Goal: Task Accomplishment & Management: Use online tool/utility

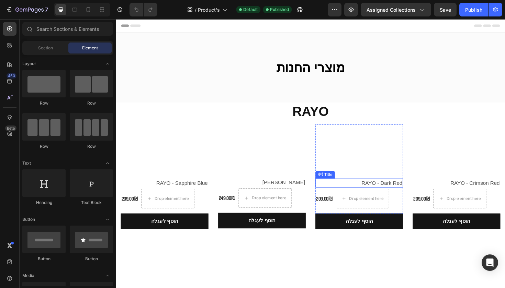
scroll to position [15, 0]
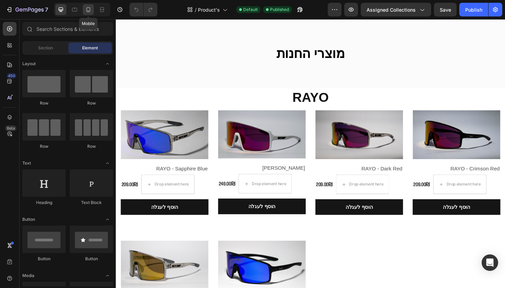
click at [90, 12] on icon at bounding box center [88, 9] width 7 height 7
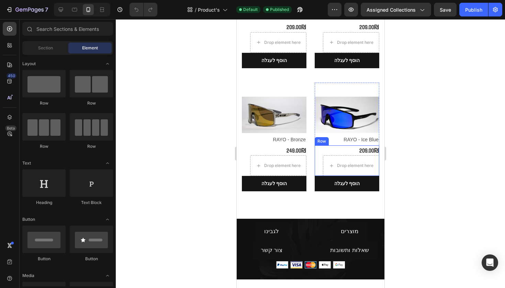
scroll to position [177, 0]
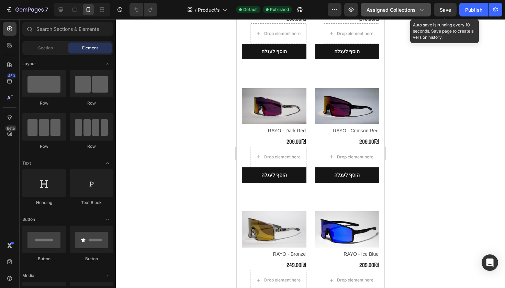
click at [411, 12] on span "Assigned Collections" at bounding box center [390, 9] width 49 height 7
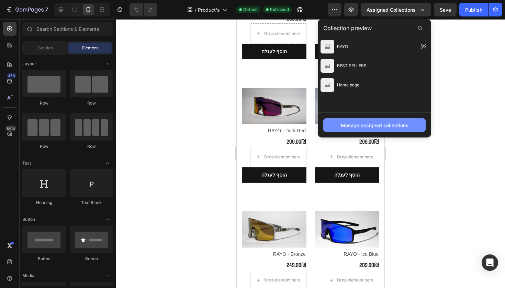
click at [372, 127] on div "Manage assigned collections" at bounding box center [375, 125] width 68 height 7
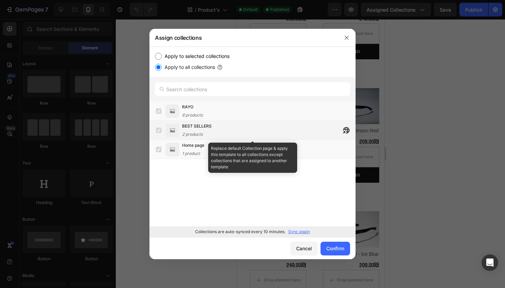
click at [159, 132] on label at bounding box center [158, 130] width 5 height 5
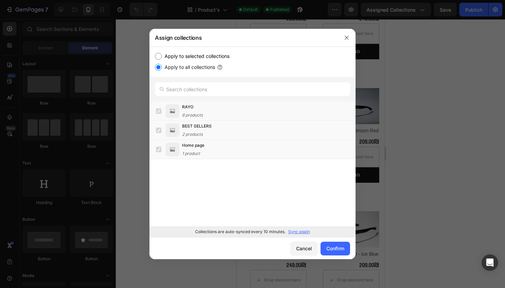
click at [188, 62] on div "Apply to selected collections Apply to all collections" at bounding box center [252, 61] width 195 height 19
click at [186, 58] on label "Apply to selected collections" at bounding box center [196, 56] width 68 height 8
click at [162, 58] on input "Apply to selected collections" at bounding box center [158, 56] width 7 height 7
radio input "true"
click at [296, 233] on p "Sync again" at bounding box center [299, 232] width 22 height 6
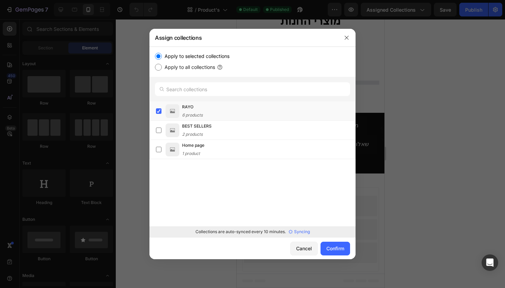
scroll to position [47, 0]
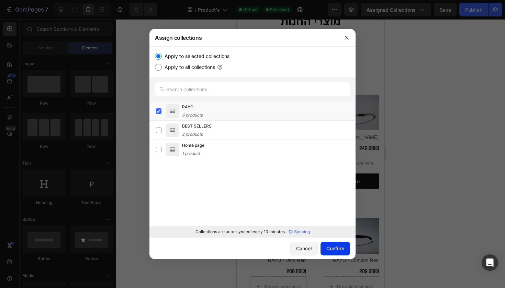
click at [328, 250] on div "Confirm" at bounding box center [335, 248] width 18 height 7
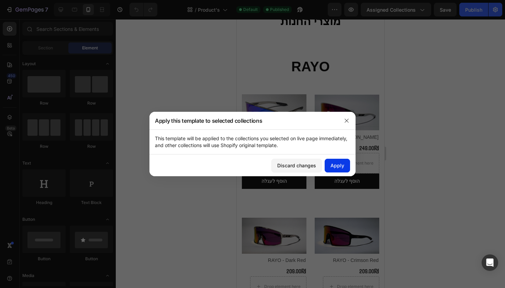
click at [339, 168] on div "Apply" at bounding box center [337, 165] width 14 height 7
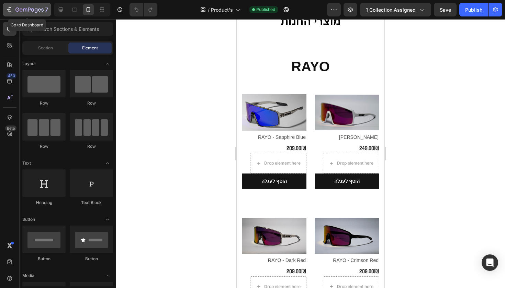
click at [29, 13] on div "7" at bounding box center [31, 9] width 33 height 8
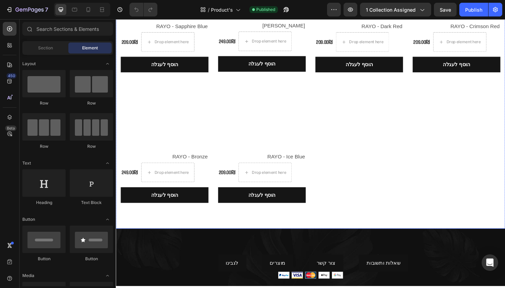
scroll to position [176, 0]
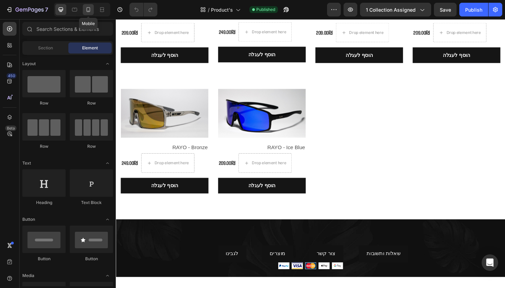
click at [92, 12] on icon at bounding box center [88, 9] width 7 height 7
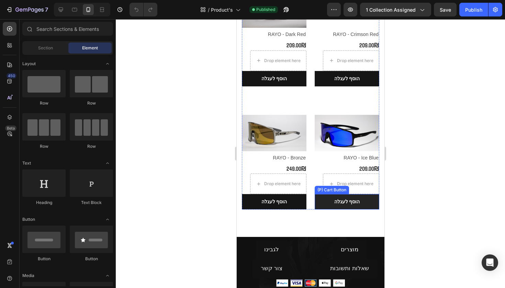
scroll to position [275, 0]
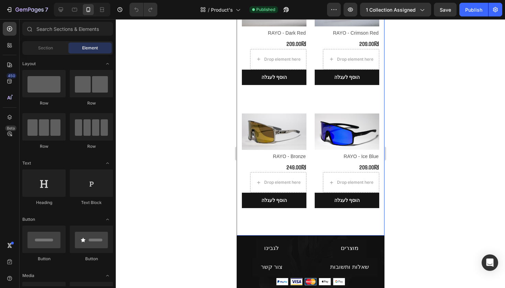
click at [312, 213] on div "Product Images & Gallery Row RAYO - Sapphire Blue (P) Title 209.00₪ (P) Price (…" at bounding box center [310, 43] width 148 height 388
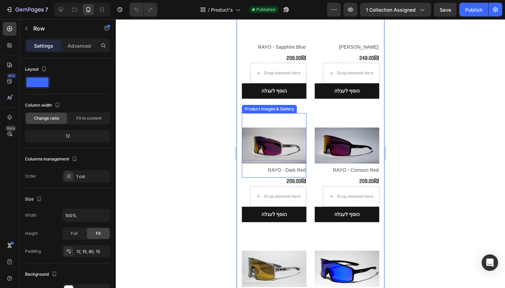
scroll to position [0, 0]
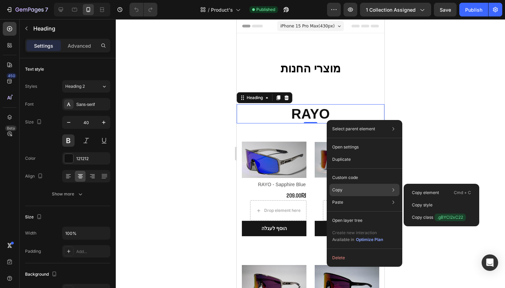
click at [352, 195] on div "Copy Copy element Cmd + C Copy style Copy class .gBYCI2xC22" at bounding box center [364, 190] width 70 height 12
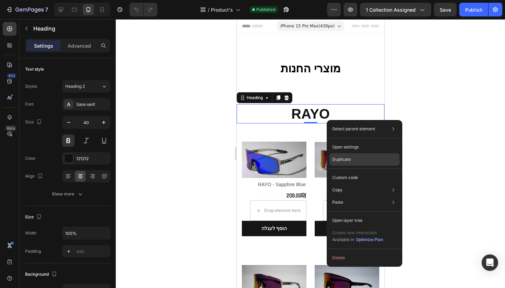
click at [380, 160] on div "Duplicate" at bounding box center [364, 160] width 70 height 12
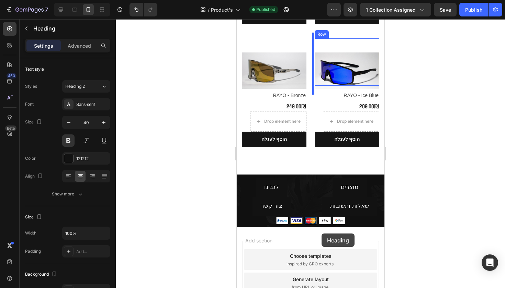
scroll to position [415, 0]
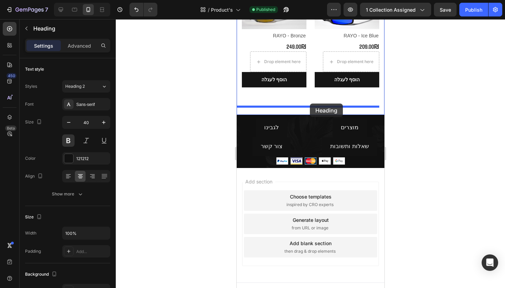
drag, startPoint x: 363, startPoint y: 165, endPoint x: 309, endPoint y: 104, distance: 81.8
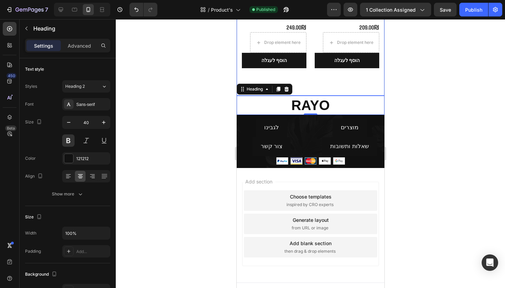
scroll to position [330, 0]
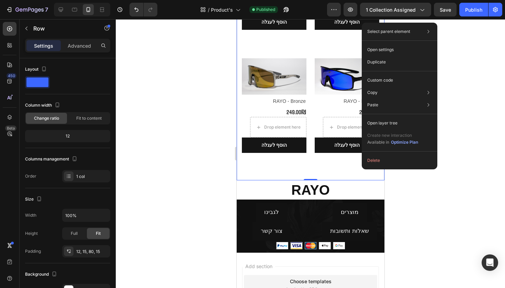
drag, startPoint x: 362, startPoint y: 159, endPoint x: 607, endPoint y: 175, distance: 245.7
click at [393, 59] on div "Duplicate" at bounding box center [399, 62] width 70 height 12
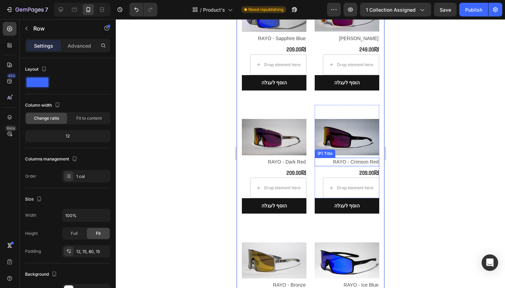
scroll to position [647, 0]
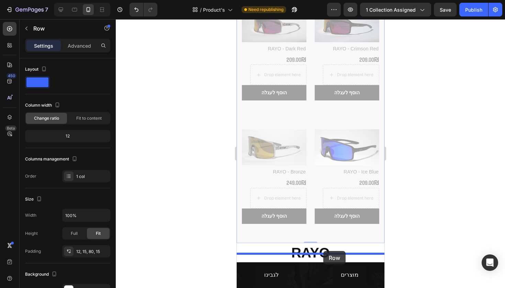
drag, startPoint x: 370, startPoint y: 214, endPoint x: 323, endPoint y: 251, distance: 60.2
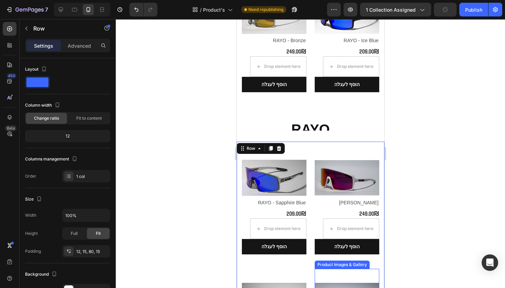
scroll to position [374, 0]
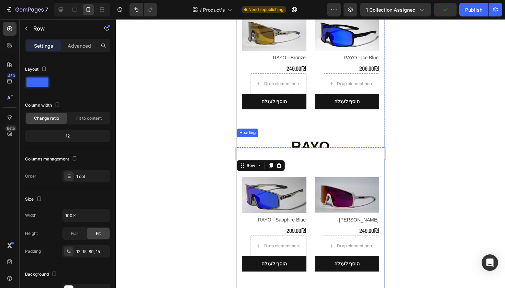
click at [309, 139] on h2 "RAYO" at bounding box center [310, 146] width 148 height 19
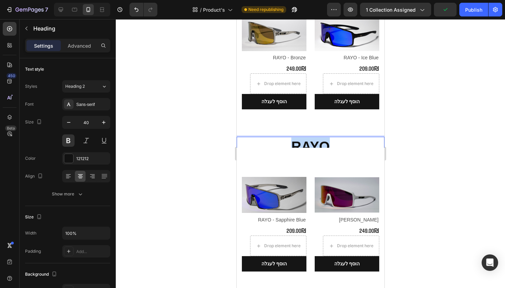
click at [309, 139] on p "RAYO" at bounding box center [310, 147] width 146 height 18
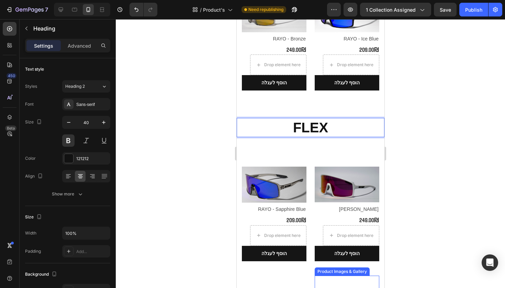
scroll to position [457, 0]
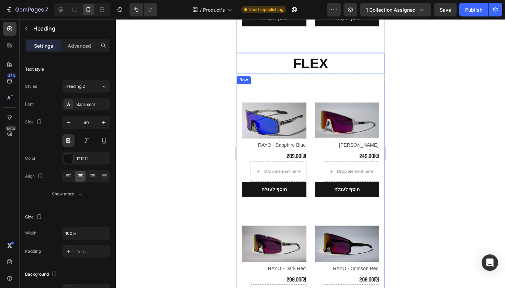
click at [272, 84] on div "Product Images & Gallery Row RAYO - Sapphire Blue (P) Title 209.00₪ (P) Price (…" at bounding box center [310, 278] width 148 height 388
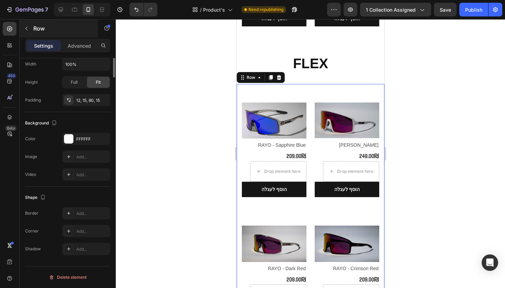
scroll to position [10, 0]
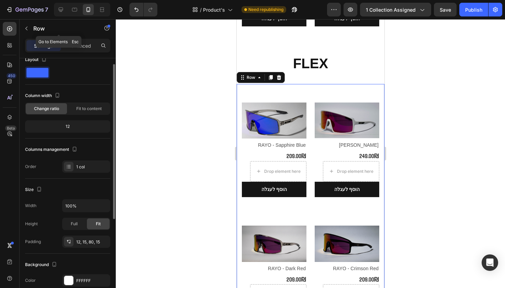
click at [88, 38] on div "Row" at bounding box center [59, 29] width 78 height 20
click at [89, 43] on p "Advanced" at bounding box center [79, 45] width 23 height 7
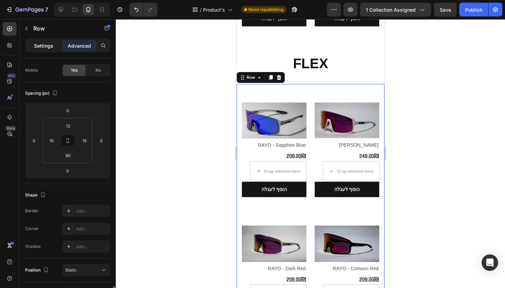
scroll to position [0, 0]
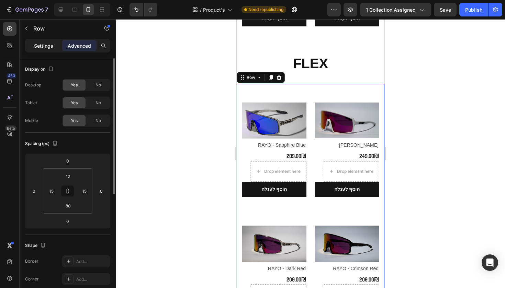
click at [55, 42] on div "Settings" at bounding box center [43, 45] width 34 height 11
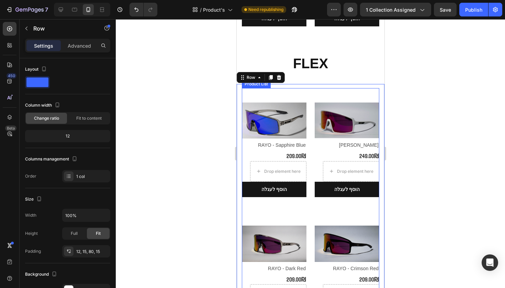
drag, startPoint x: 310, startPoint y: 86, endPoint x: 304, endPoint y: 91, distance: 8.5
click at [310, 88] on div "Product Images & Gallery Row RAYO - Sapphire Blue (P) Title 209.00₪ (P) Price (…" at bounding box center [309, 266] width 137 height 356
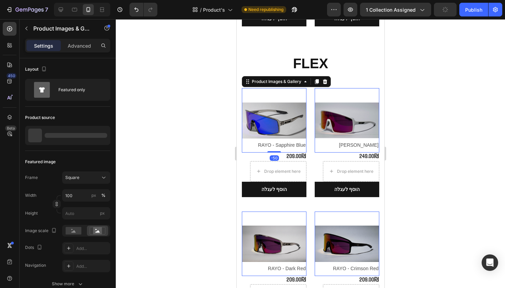
click at [288, 105] on img at bounding box center [273, 120] width 65 height 65
click at [353, 73] on div "Product Images & Gallery -50 Row RAYO - Sapphire Blue (P) Title 209.00₪ (P) Pri…" at bounding box center [310, 278] width 148 height 410
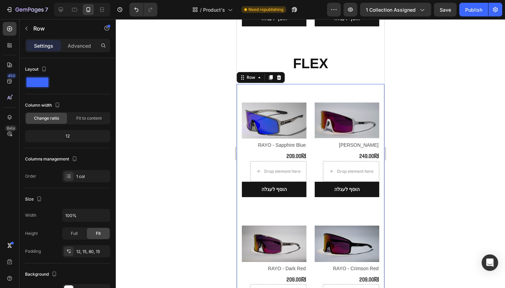
click at [308, 84] on div "Product Images & Gallery Row RAYO - Sapphire Blue (P) Title 209.00₪ (P) Price (…" at bounding box center [310, 278] width 148 height 388
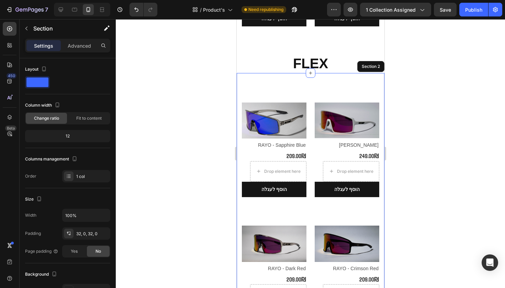
click at [358, 73] on div "Product Images & Gallery Row RAYO - Sapphire Blue (P) Title 209.00₪ (P) Price (…" at bounding box center [310, 278] width 148 height 410
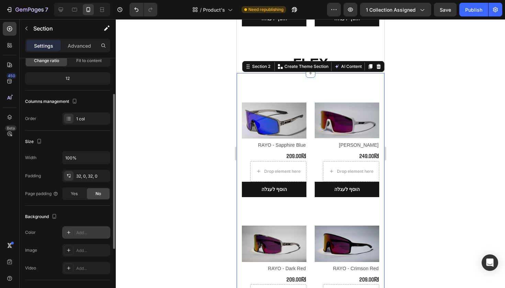
scroll to position [89, 0]
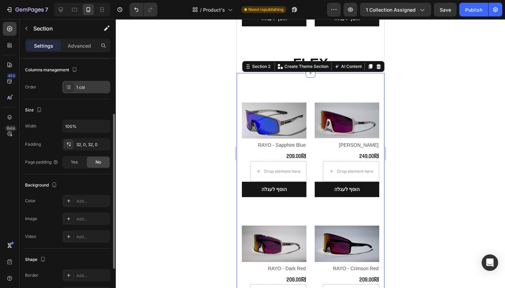
click at [83, 93] on div "1 col" at bounding box center [86, 87] width 48 height 12
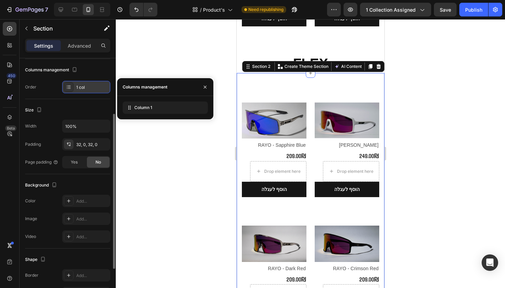
click at [83, 93] on div "1 col" at bounding box center [86, 87] width 48 height 12
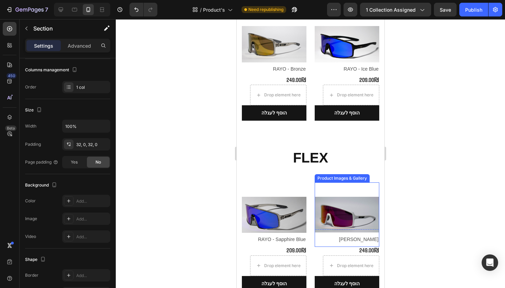
scroll to position [378, 0]
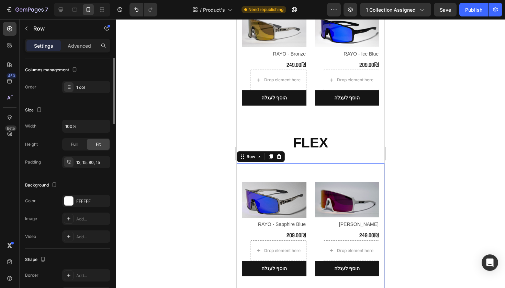
scroll to position [0, 0]
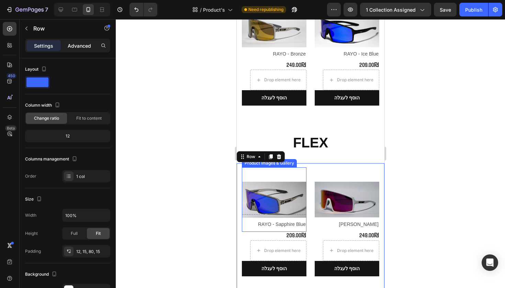
click at [82, 51] on div "Advanced" at bounding box center [79, 45] width 34 height 11
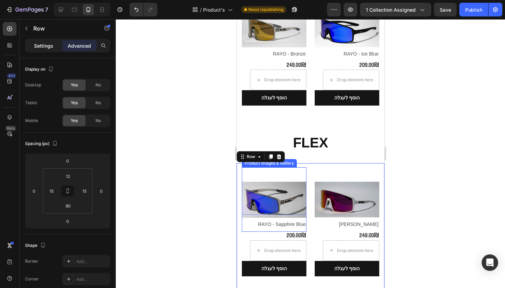
click at [49, 45] on p "Settings" at bounding box center [43, 45] width 19 height 7
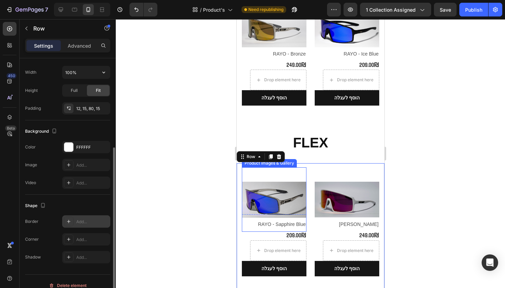
scroll to position [151, 0]
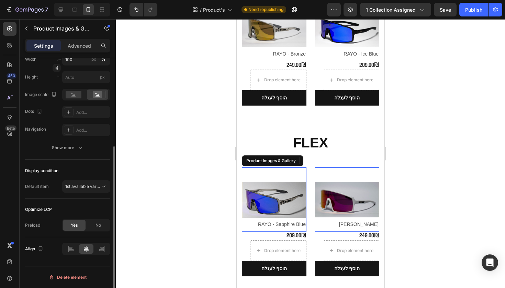
click at [259, 196] on img at bounding box center [273, 200] width 65 height 65
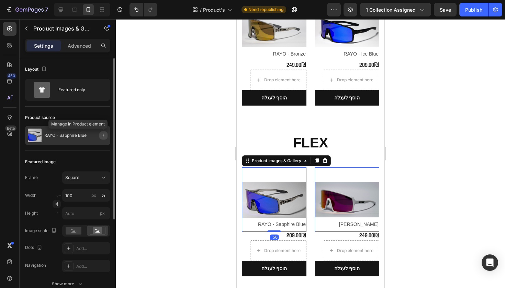
click at [102, 139] on button "button" at bounding box center [103, 136] width 8 height 8
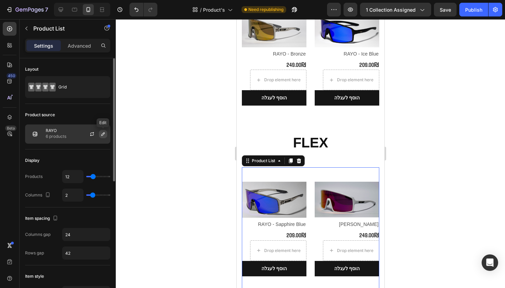
click at [104, 136] on icon "button" at bounding box center [102, 134] width 5 height 5
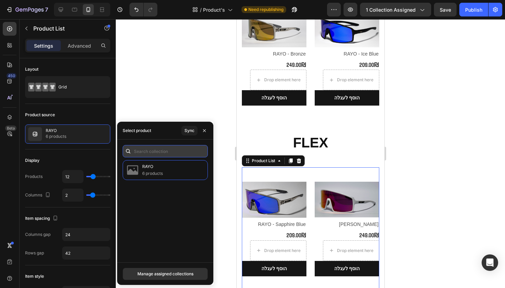
click at [168, 150] on input "text" at bounding box center [165, 151] width 85 height 12
click at [187, 132] on div "Sync" at bounding box center [189, 131] width 10 height 6
click at [169, 275] on div "Manage assigned collections" at bounding box center [165, 274] width 56 height 6
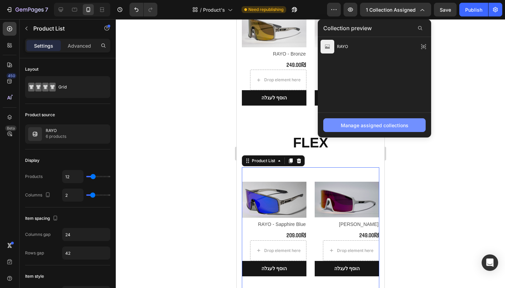
click at [379, 127] on div "Manage assigned collections" at bounding box center [375, 125] width 68 height 7
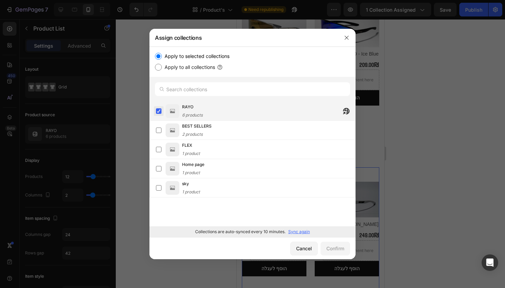
click at [161, 110] on label at bounding box center [158, 111] width 5 height 5
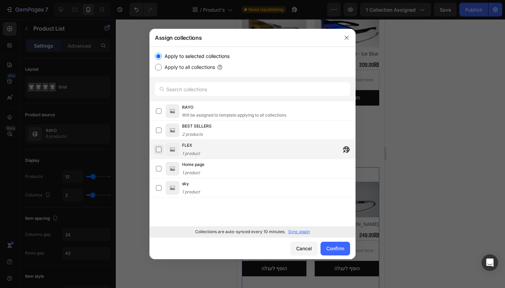
click at [161, 149] on label at bounding box center [158, 149] width 5 height 5
click at [306, 232] on p "Sync again" at bounding box center [299, 232] width 22 height 6
click at [337, 248] on div "Confirm" at bounding box center [335, 248] width 18 height 7
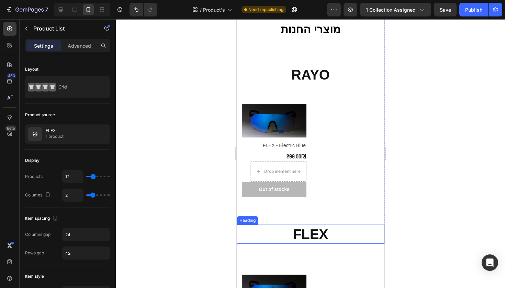
scroll to position [88, 0]
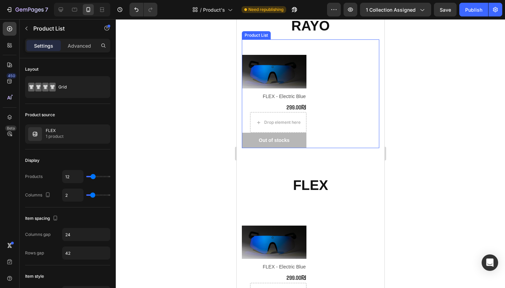
click at [335, 133] on div "Product Images & Gallery Row FLEX - Electric Blue (P) Title 299.00₪ (P) Price (…" at bounding box center [309, 93] width 137 height 109
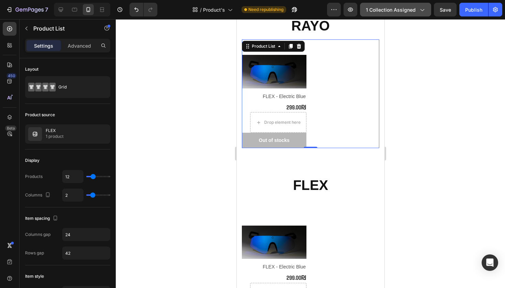
click at [395, 9] on span "1 collection assigned" at bounding box center [391, 9] width 50 height 7
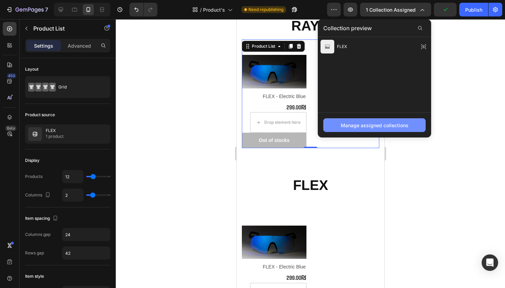
click at [389, 124] on div "Manage assigned collections" at bounding box center [375, 125] width 68 height 7
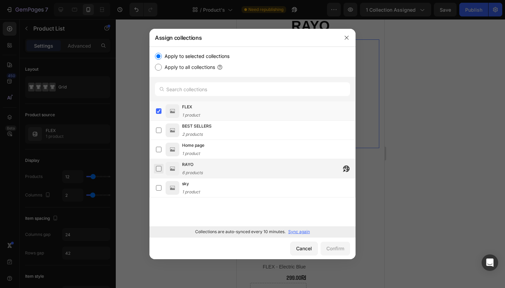
click at [161, 167] on label at bounding box center [158, 168] width 5 height 5
click at [334, 249] on div "Confirm" at bounding box center [335, 248] width 18 height 7
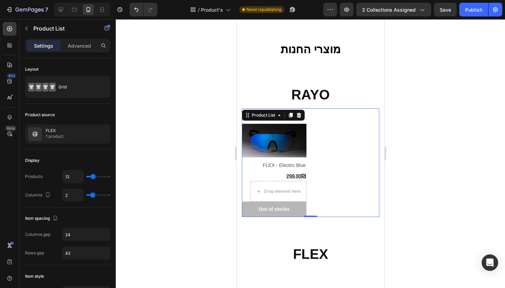
scroll to position [91, 0]
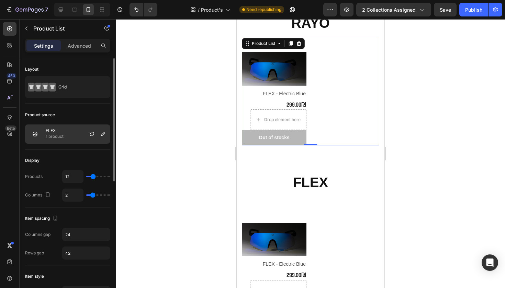
click at [96, 133] on div at bounding box center [95, 134] width 30 height 19
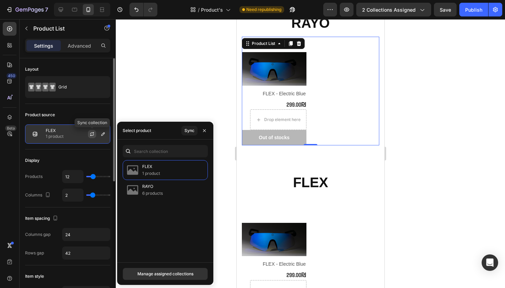
click at [94, 134] on icon "button" at bounding box center [91, 134] width 5 height 5
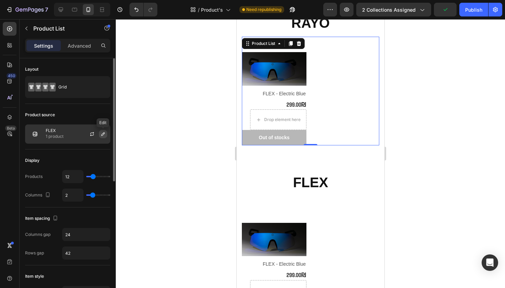
click at [106, 136] on button "button" at bounding box center [103, 134] width 8 height 8
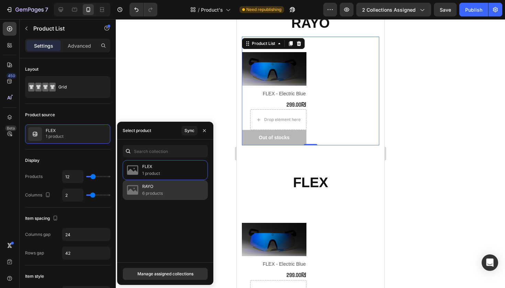
click at [165, 188] on div "RAYO 6 products" at bounding box center [165, 190] width 85 height 20
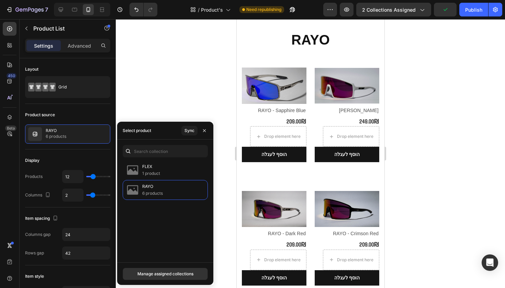
scroll to position [105, 0]
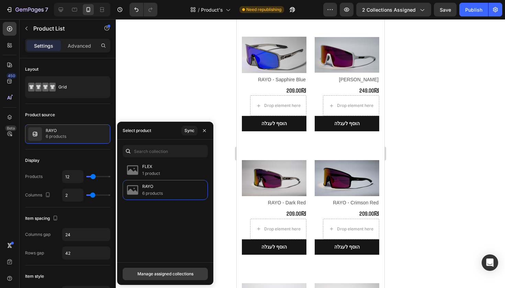
click at [179, 274] on div "Manage assigned collections" at bounding box center [165, 274] width 56 height 6
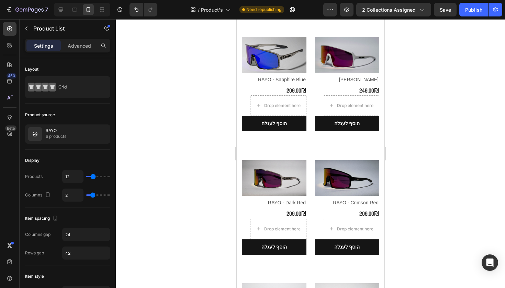
drag, startPoint x: 504, startPoint y: 157, endPoint x: 479, endPoint y: 158, distance: 25.8
click at [504, 157] on div at bounding box center [310, 153] width 389 height 269
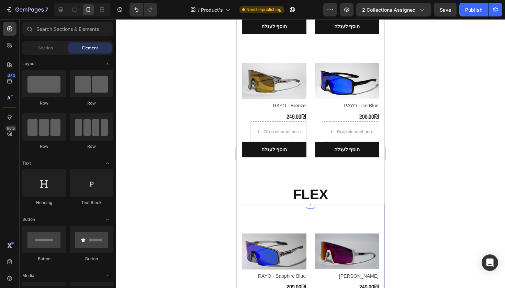
scroll to position [364, 0]
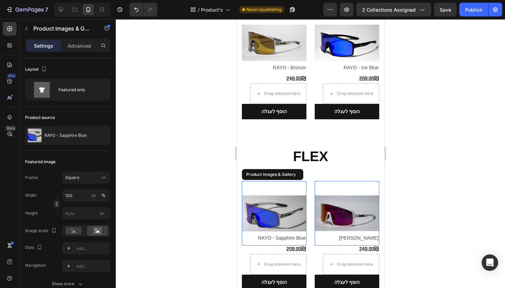
click at [282, 200] on img at bounding box center [273, 213] width 65 height 65
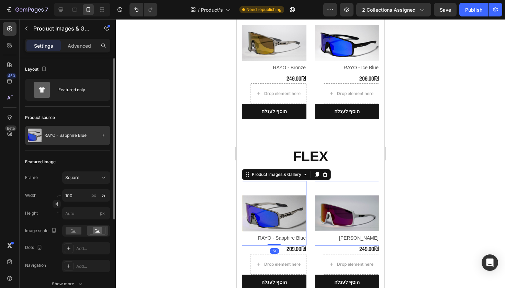
click at [102, 130] on div at bounding box center [100, 135] width 19 height 19
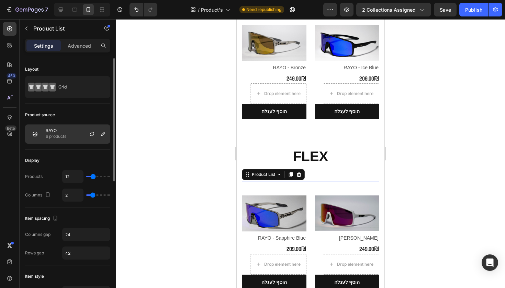
click at [78, 139] on div "RAYO 6 products" at bounding box center [67, 134] width 85 height 19
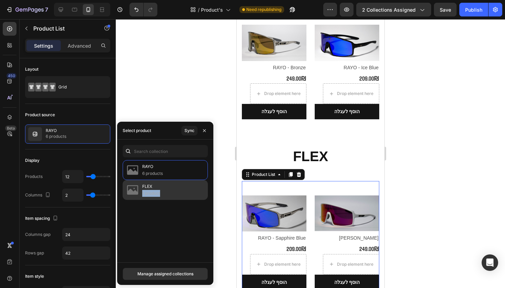
click at [161, 191] on div "FLEX 1 product" at bounding box center [165, 190] width 85 height 20
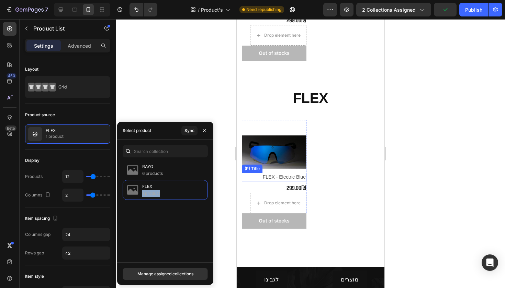
scroll to position [174, 0]
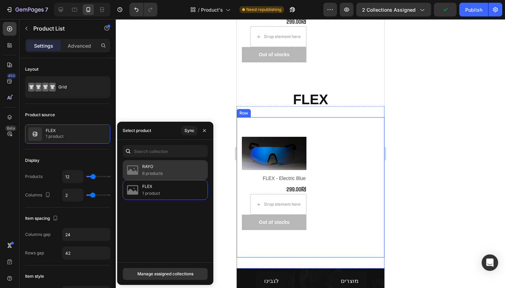
click at [188, 169] on div "RAYO 6 products" at bounding box center [165, 170] width 85 height 20
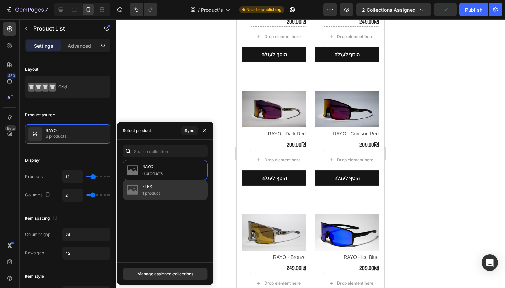
click at [183, 190] on div "FLEX 1 product" at bounding box center [165, 190] width 85 height 20
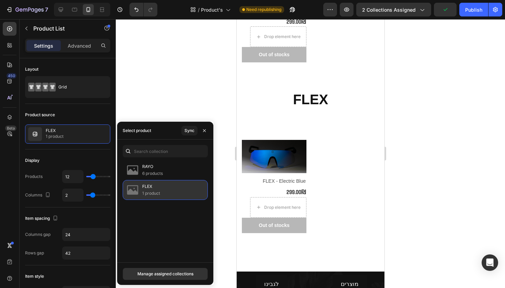
click at [180, 181] on div "FLEX 1 product" at bounding box center [165, 190] width 85 height 20
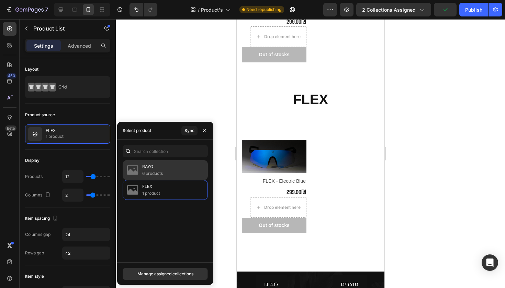
click at [179, 178] on div "RAYO 6 products" at bounding box center [165, 170] width 85 height 20
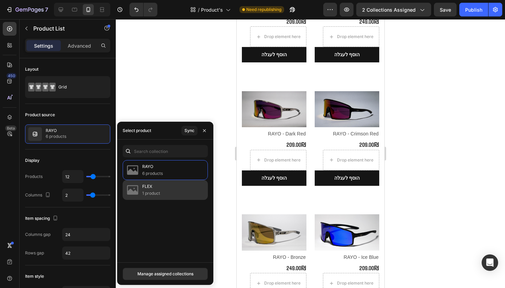
click at [160, 194] on p "1 product" at bounding box center [151, 193] width 18 height 7
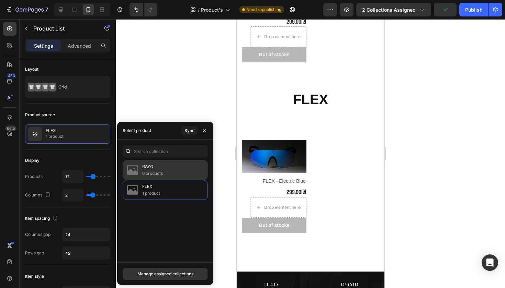
click at [181, 170] on div "RAYO 6 products" at bounding box center [165, 170] width 85 height 20
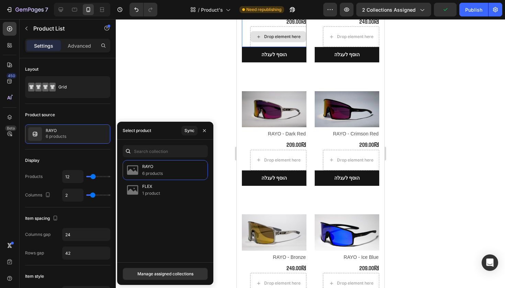
scroll to position [53, 0]
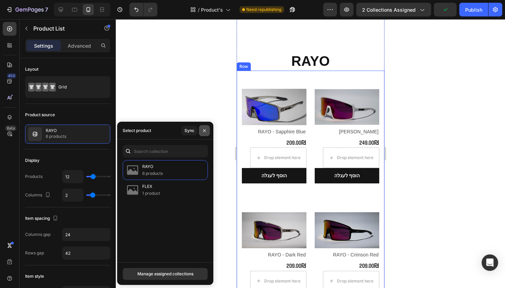
click at [203, 129] on icon "button" at bounding box center [204, 130] width 5 height 5
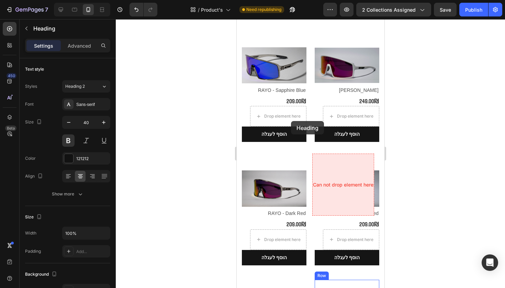
scroll to position [512, 0]
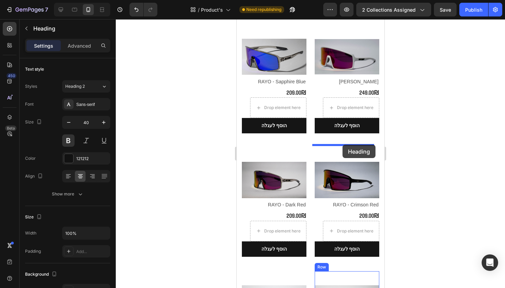
drag, startPoint x: 321, startPoint y: 115, endPoint x: 342, endPoint y: 145, distance: 36.0
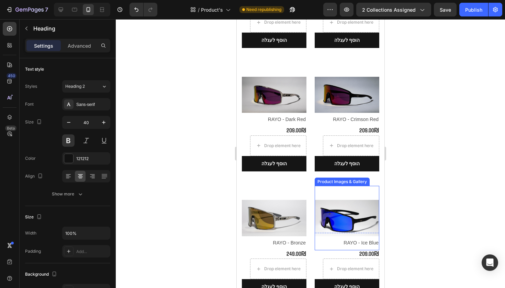
scroll to position [129, 0]
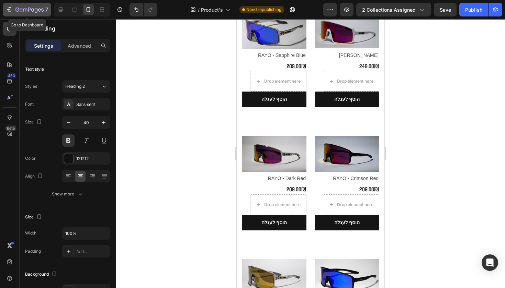
click at [21, 14] on button "7" at bounding box center [27, 10] width 48 height 14
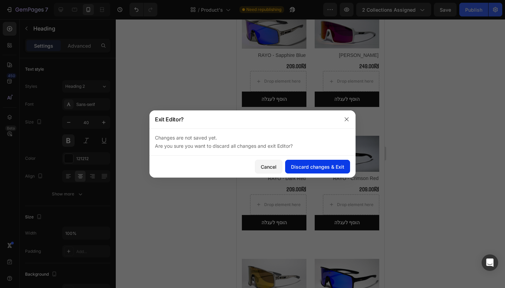
click at [329, 169] on div "Discard changes & Exit" at bounding box center [317, 166] width 53 height 7
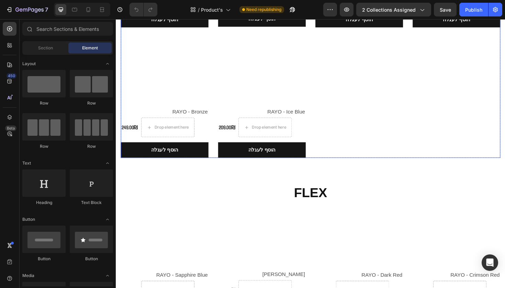
scroll to position [261, 0]
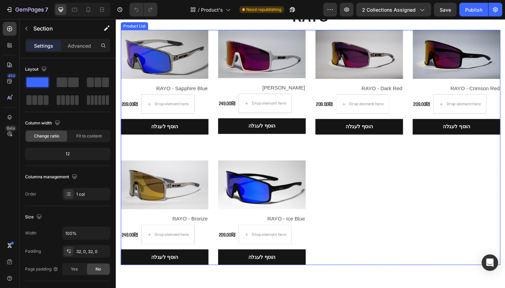
scroll to position [209, 0]
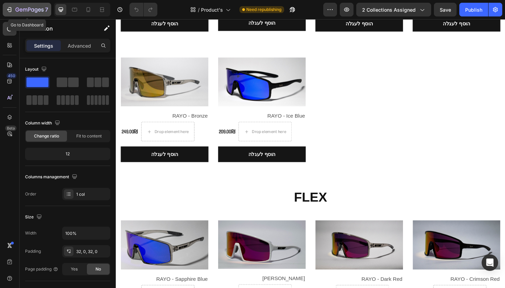
click at [7, 4] on button "7" at bounding box center [27, 10] width 48 height 14
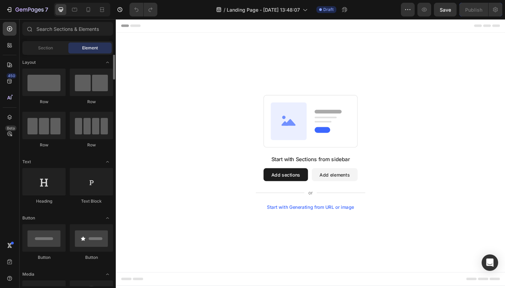
scroll to position [9, 0]
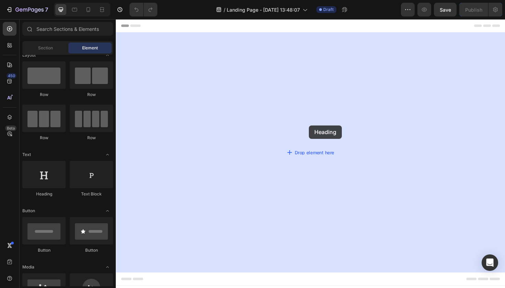
drag, startPoint x: 152, startPoint y: 190, endPoint x: 320, endPoint y: 132, distance: 177.7
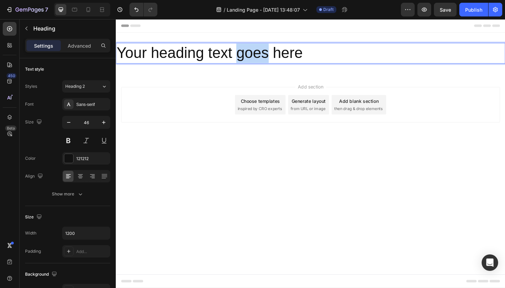
click at [270, 61] on p "Your heading text goes here" at bounding box center [321, 55] width 411 height 21
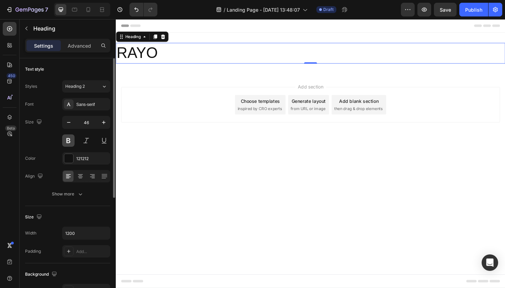
click at [72, 137] on button at bounding box center [68, 141] width 12 height 12
click at [68, 123] on icon "button" at bounding box center [68, 122] width 7 height 7
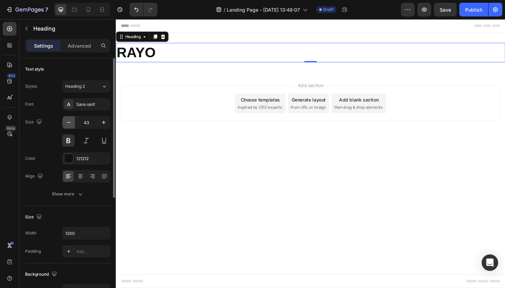
type input "42"
click at [86, 178] on div at bounding box center [86, 176] width 48 height 12
click at [84, 177] on div at bounding box center [80, 176] width 11 height 11
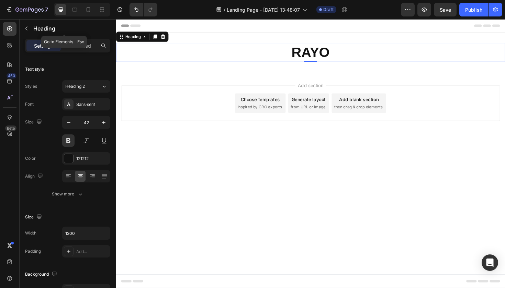
click at [38, 25] on p "Heading" at bounding box center [70, 28] width 74 height 8
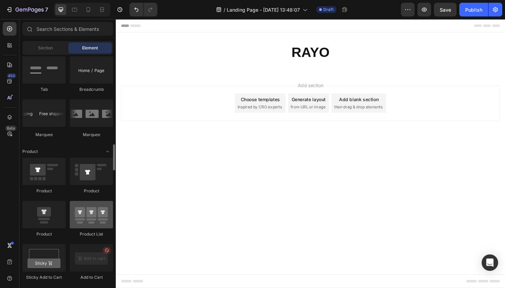
scroll to position [819, 0]
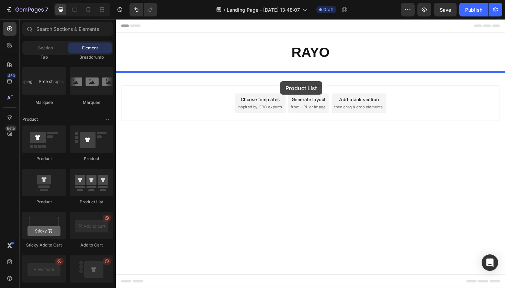
drag, startPoint x: 207, startPoint y: 204, endPoint x: 289, endPoint y: 85, distance: 144.4
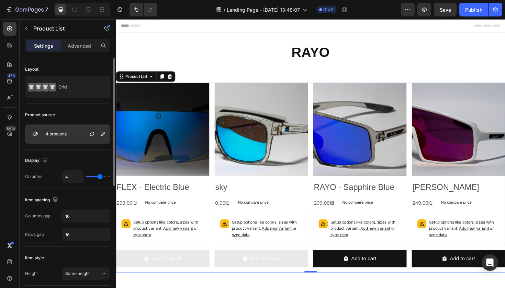
click at [82, 140] on div at bounding box center [95, 134] width 30 height 19
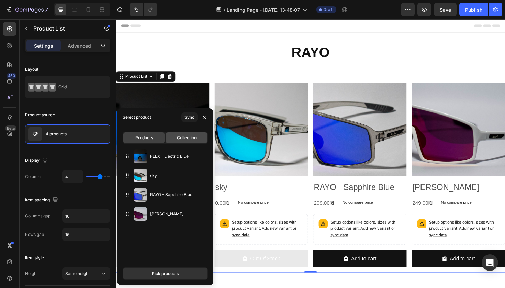
click at [190, 140] on span "Collection" at bounding box center [187, 138] width 20 height 6
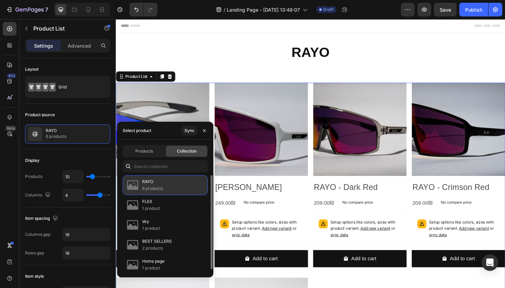
click at [150, 187] on p "6 products" at bounding box center [152, 188] width 21 height 7
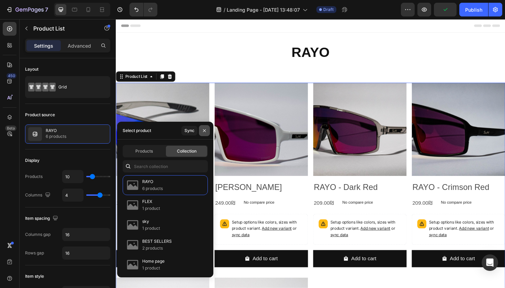
click at [204, 130] on icon "button" at bounding box center [204, 130] width 3 height 3
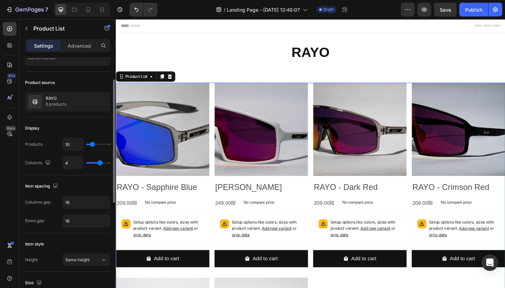
scroll to position [36, 0]
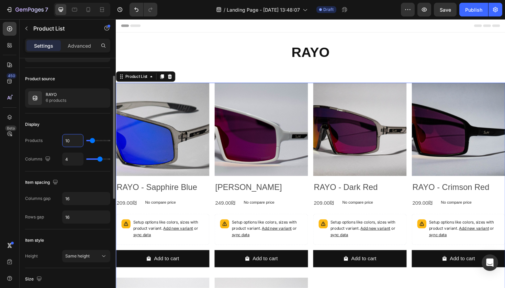
click at [73, 143] on input "10" at bounding box center [72, 141] width 21 height 12
type input "8"
type input "7"
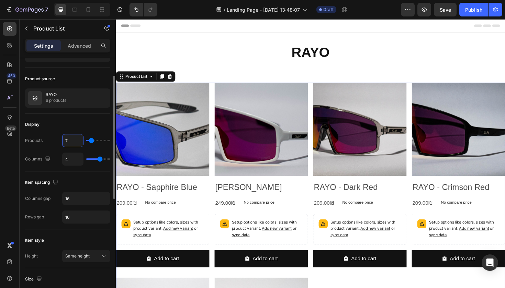
type input "6"
type input "5"
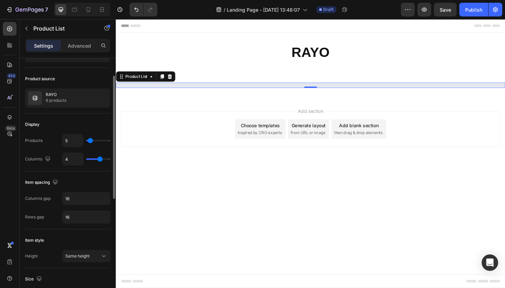
type input "4"
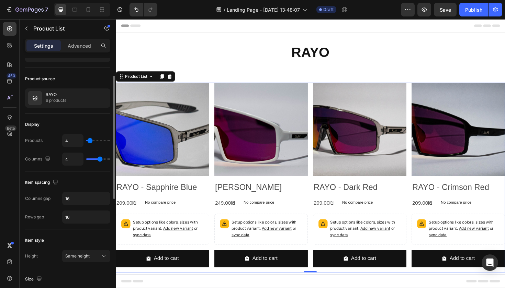
type input "4"
click at [89, 141] on input "range" at bounding box center [98, 140] width 24 height 1
click at [77, 141] on input "4" at bounding box center [72, 141] width 21 height 12
type input "1"
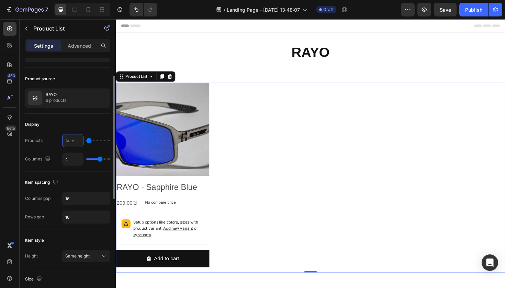
type input "6"
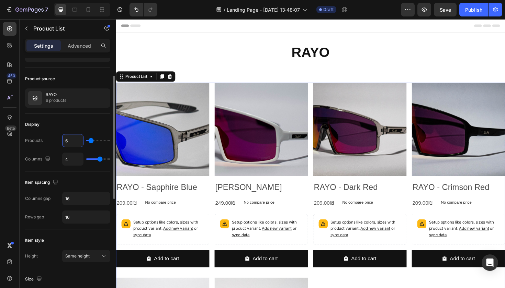
type input "6"
click at [88, 167] on div "Display Products 6 Columns 4" at bounding box center [67, 143] width 85 height 58
click at [79, 162] on input "4" at bounding box center [72, 159] width 21 height 12
click at [86, 12] on icon at bounding box center [88, 9] width 7 height 7
type input "100%"
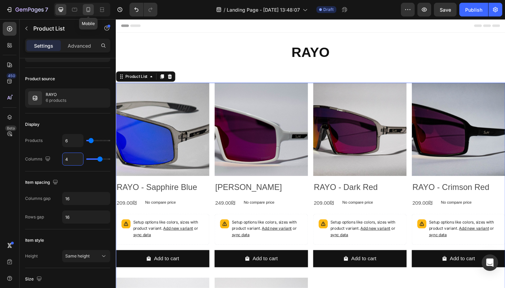
type input "2"
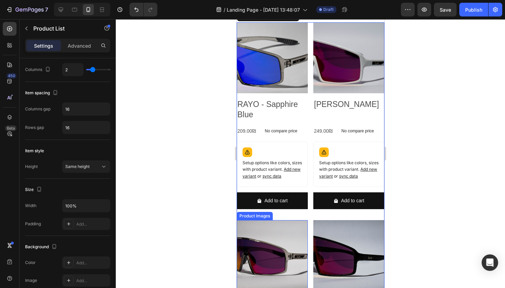
scroll to position [100, 0]
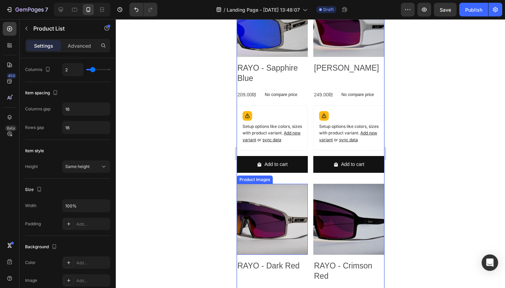
click at [283, 218] on img at bounding box center [271, 219] width 71 height 71
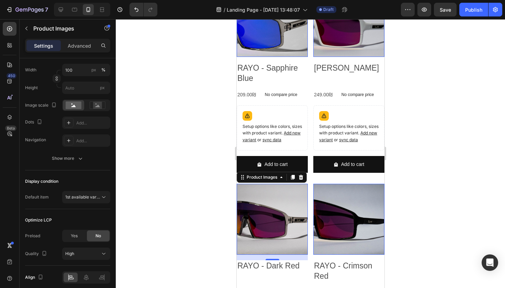
scroll to position [0, 0]
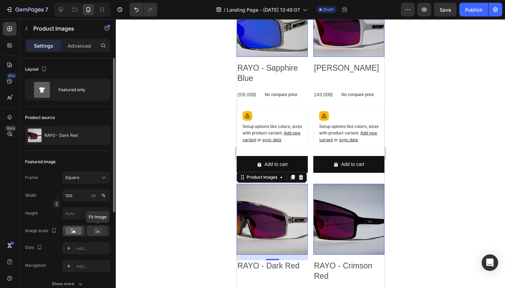
click at [94, 232] on rect at bounding box center [97, 231] width 9 height 7
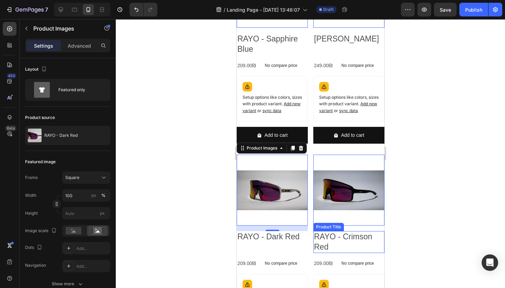
scroll to position [180, 0]
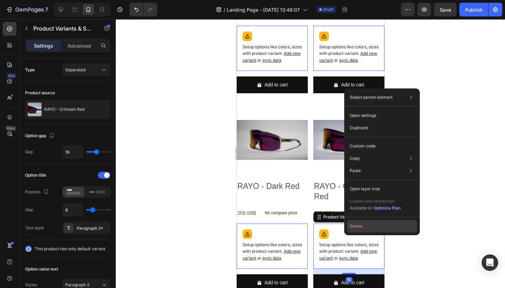
click at [364, 228] on button "Delete" at bounding box center [382, 226] width 70 height 12
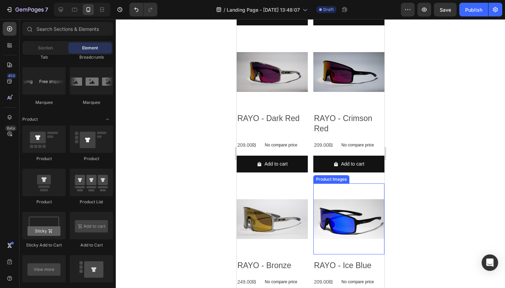
scroll to position [228, 0]
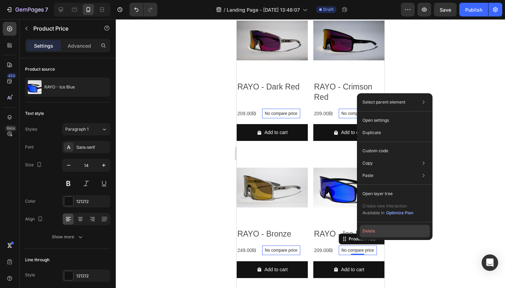
click at [370, 231] on button "Delete" at bounding box center [395, 231] width 70 height 12
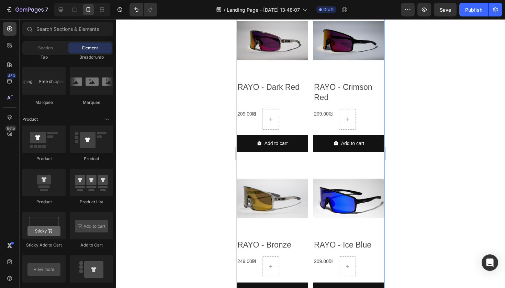
scroll to position [266, 0]
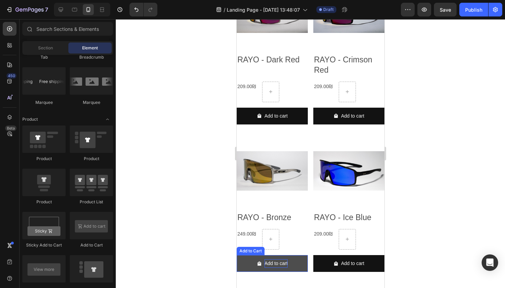
click at [276, 260] on div "Add to cart" at bounding box center [275, 264] width 23 height 9
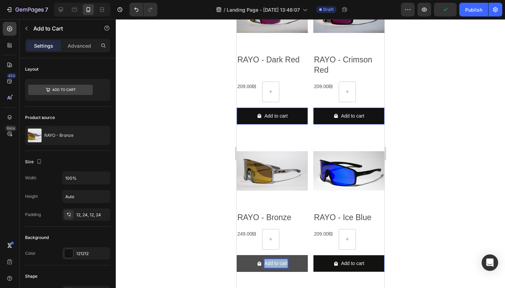
click at [276, 260] on p "Add to cart" at bounding box center [275, 264] width 23 height 9
click at [270, 255] on button "הוספה" at bounding box center [271, 263] width 71 height 17
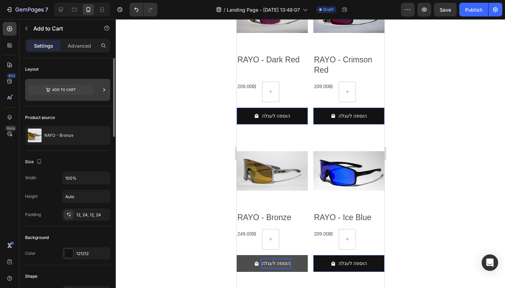
click at [103, 92] on icon at bounding box center [104, 90] width 7 height 7
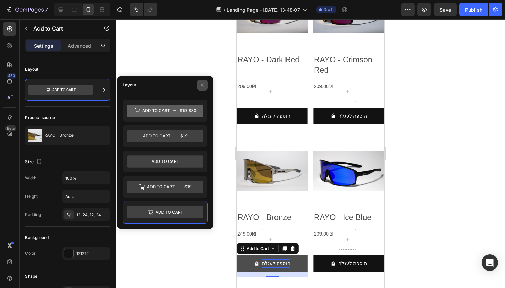
click at [203, 82] on icon "button" at bounding box center [202, 84] width 5 height 5
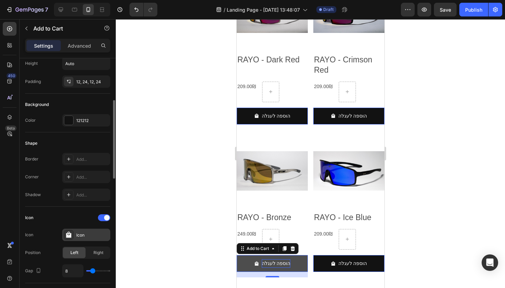
scroll to position [145, 0]
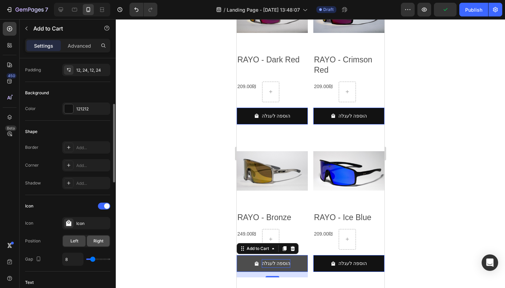
click at [101, 238] on div "Right" at bounding box center [98, 241] width 23 height 11
click at [272, 261] on button "הוספה לעגלה" at bounding box center [271, 263] width 71 height 17
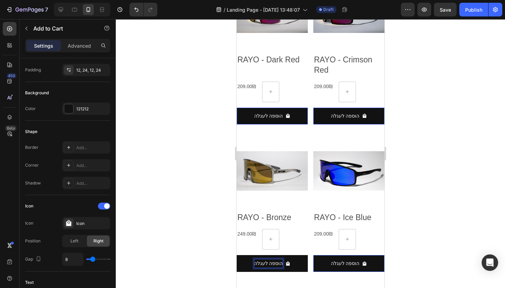
click at [260, 260] on p "הוספה לעגלה" at bounding box center [268, 264] width 29 height 9
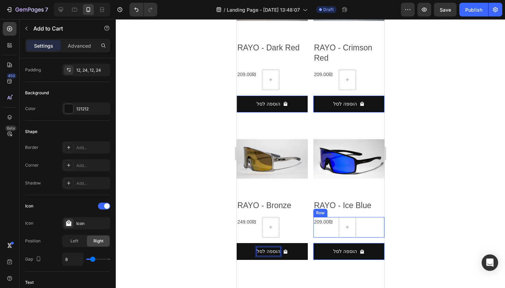
click at [364, 217] on div "209.00₪ Product Price Product Price Row" at bounding box center [348, 227] width 71 height 21
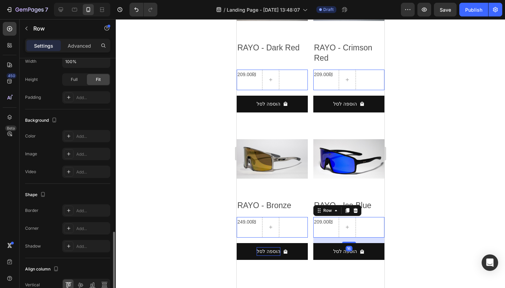
scroll to position [230, 0]
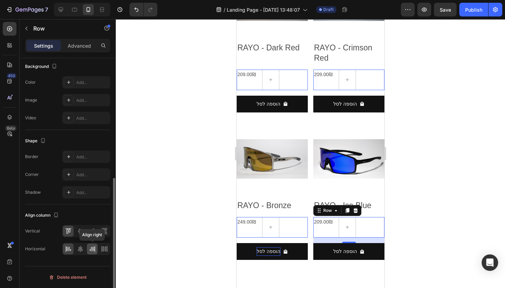
click at [96, 250] on div at bounding box center [92, 249] width 11 height 11
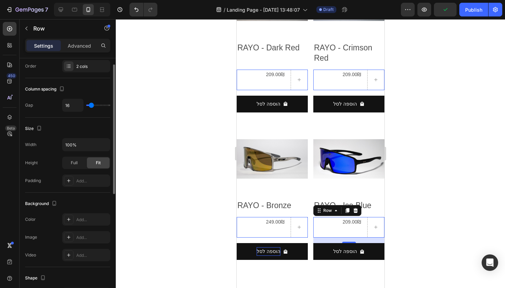
scroll to position [0, 0]
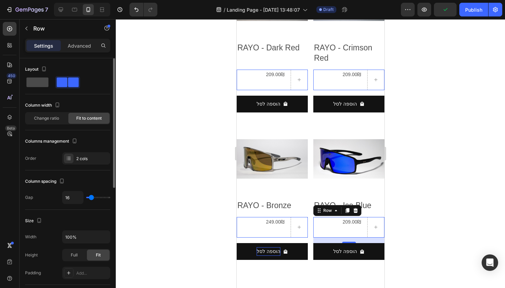
click at [42, 83] on span at bounding box center [37, 83] width 22 height 10
type input "0"
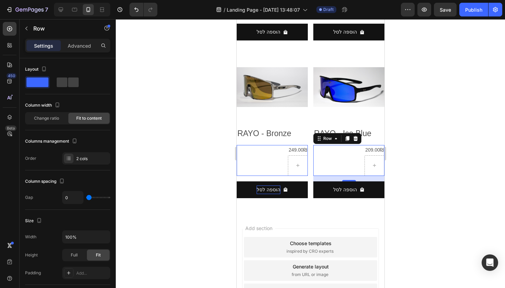
scroll to position [418, 0]
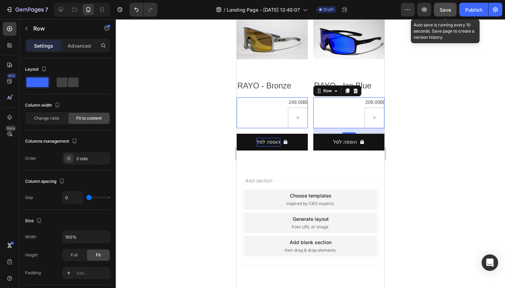
click at [444, 11] on span "Save" at bounding box center [445, 10] width 11 height 6
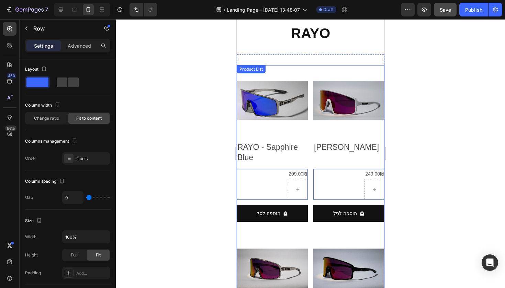
scroll to position [0, 0]
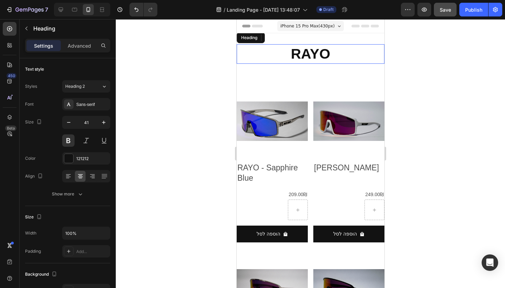
click at [315, 58] on h2 "RAYO" at bounding box center [310, 54] width 148 height 20
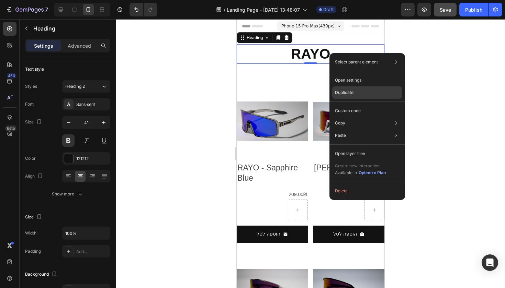
click at [357, 99] on div "Duplicate" at bounding box center [367, 93] width 70 height 12
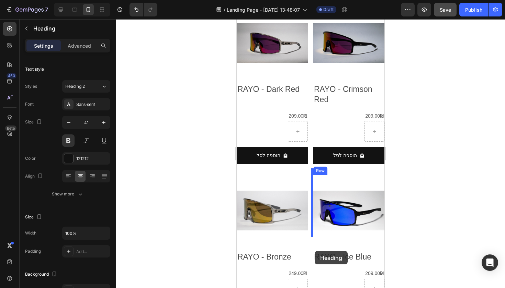
scroll to position [351, 0]
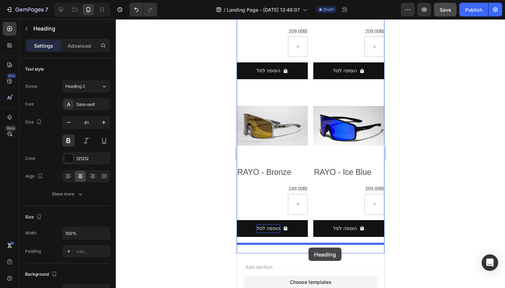
drag, startPoint x: 350, startPoint y: 75, endPoint x: 308, endPoint y: 248, distance: 177.7
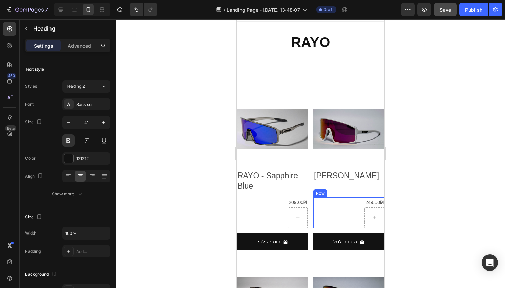
scroll to position [10, 0]
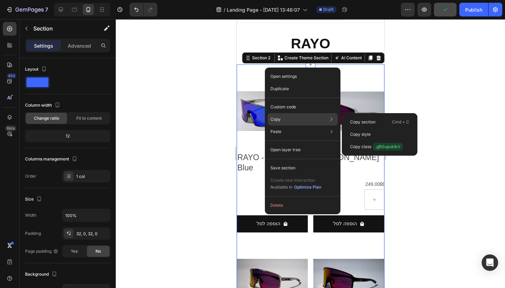
click at [288, 119] on div "Copy Copy section Cmd + C Copy style Copy class .gR0upuklkV" at bounding box center [303, 119] width 70 height 12
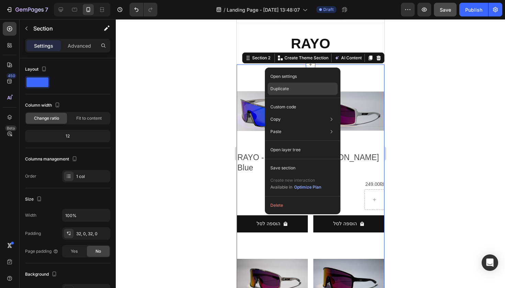
click at [303, 91] on div "Duplicate" at bounding box center [303, 89] width 70 height 12
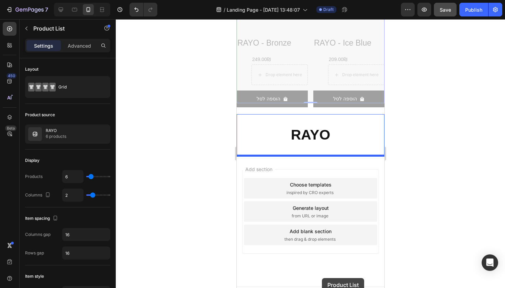
scroll to position [975, 0]
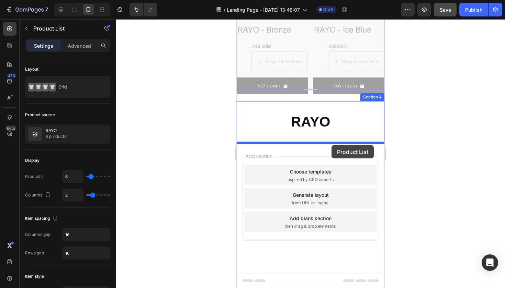
drag, startPoint x: 322, startPoint y: 199, endPoint x: 331, endPoint y: 145, distance: 54.3
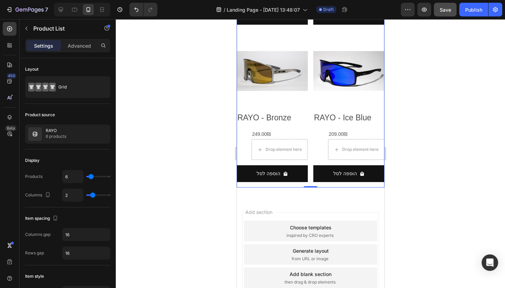
scroll to position [922, 0]
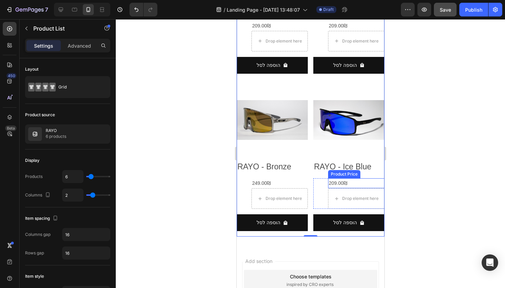
click at [343, 179] on div "209.00₪" at bounding box center [356, 184] width 56 height 10
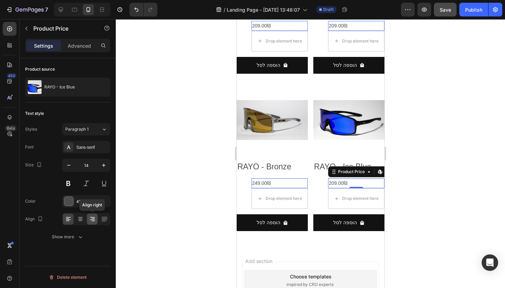
click at [96, 221] on div at bounding box center [92, 219] width 11 height 11
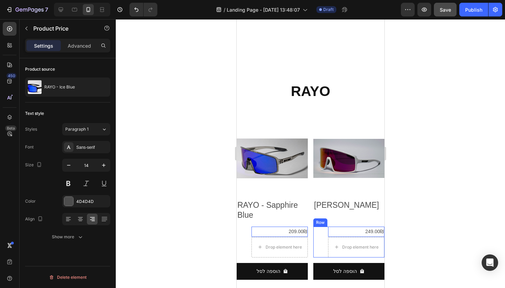
scroll to position [603, 0]
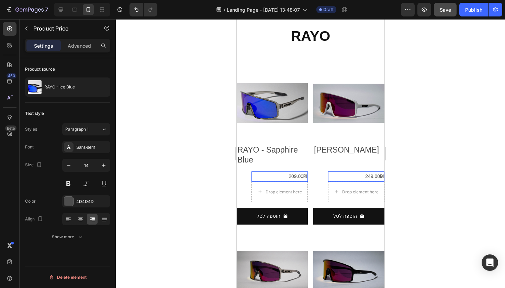
click at [359, 173] on div "249.00₪" at bounding box center [356, 177] width 56 height 10
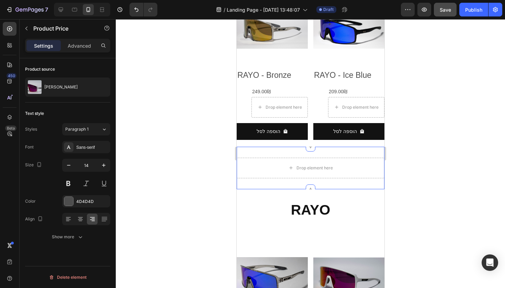
scroll to position [458, 0]
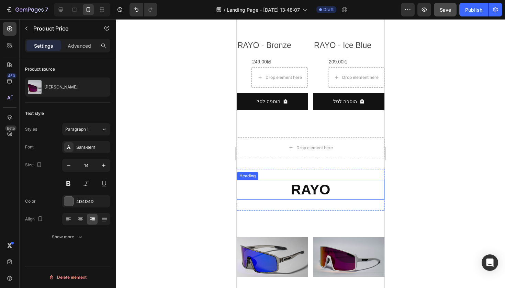
click at [302, 180] on h2 "RAYO" at bounding box center [310, 190] width 148 height 20
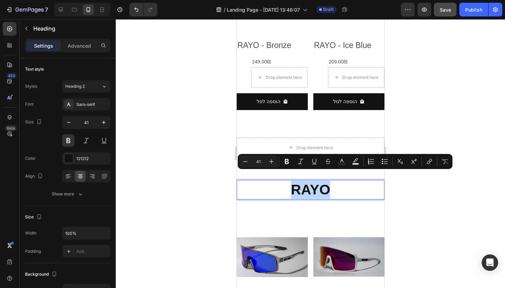
click at [303, 181] on p "RAYO" at bounding box center [310, 190] width 146 height 18
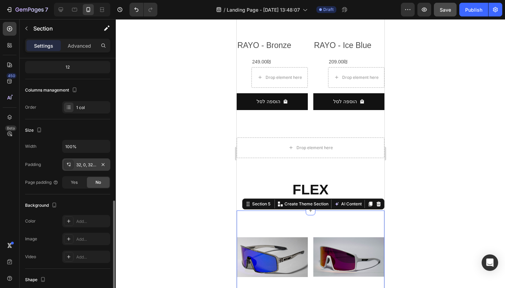
scroll to position [130, 0]
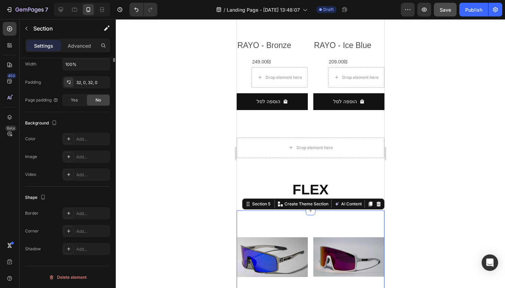
scroll to position [0, 0]
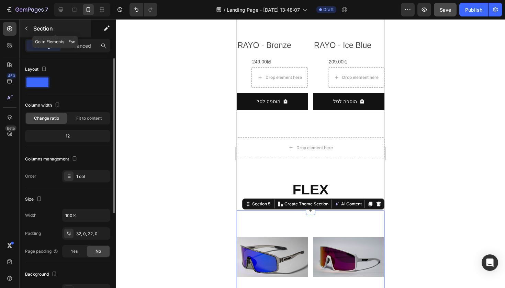
click at [24, 30] on icon "button" at bounding box center [26, 28] width 5 height 5
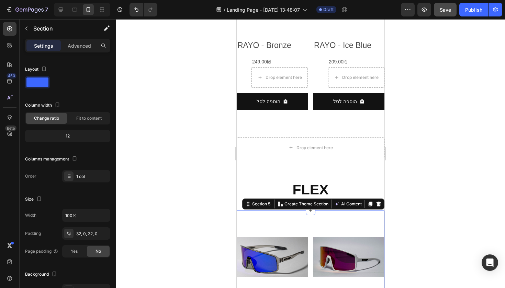
click at [47, 157] on div "Columns management" at bounding box center [52, 159] width 54 height 9
click at [68, 45] on p "Advanced" at bounding box center [79, 45] width 23 height 7
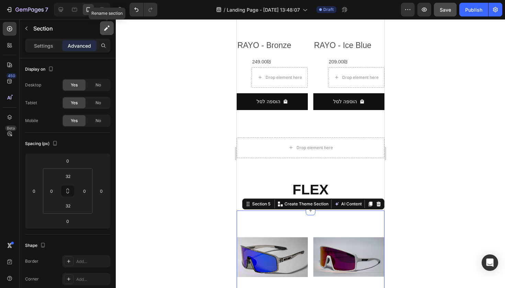
click at [101, 34] on button "button" at bounding box center [107, 28] width 14 height 14
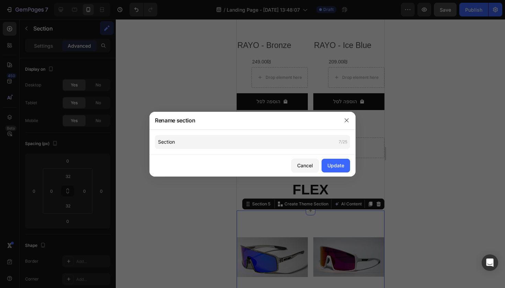
click at [341, 123] on div at bounding box center [347, 121] width 18 height 18
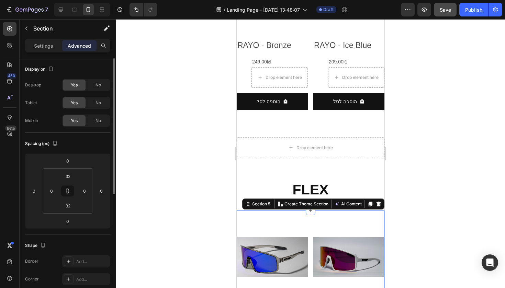
click at [31, 19] on div "7 Version history / Landing Page - Sep 27, 13:48:07 Draft Preview Save Publish" at bounding box center [252, 10] width 505 height 20
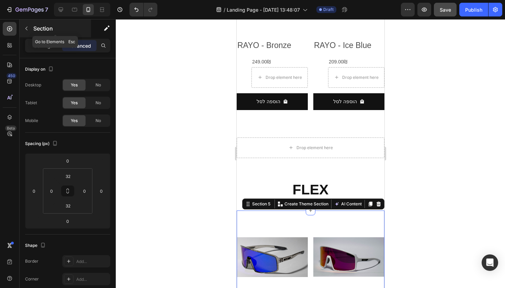
click at [33, 27] on div "Section" at bounding box center [55, 29] width 71 height 18
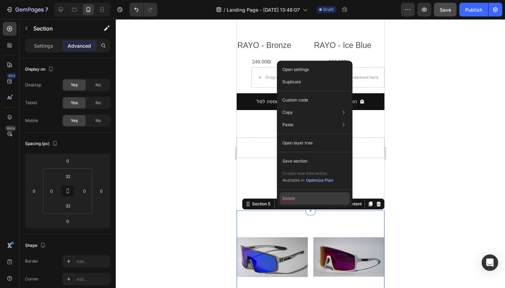
drag, startPoint x: 297, startPoint y: 198, endPoint x: 60, endPoint y: 180, distance: 237.4
click at [297, 198] on button "Delete" at bounding box center [315, 199] width 70 height 12
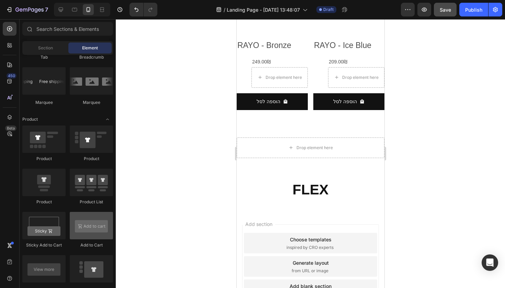
scroll to position [832, 0]
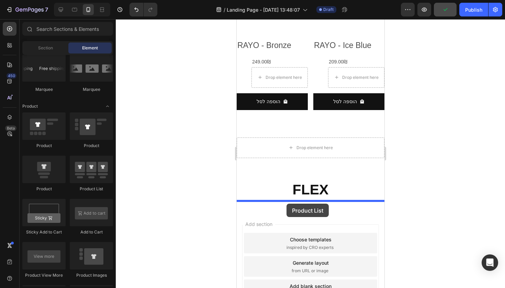
drag, startPoint x: 322, startPoint y: 197, endPoint x: 287, endPoint y: 201, distance: 35.3
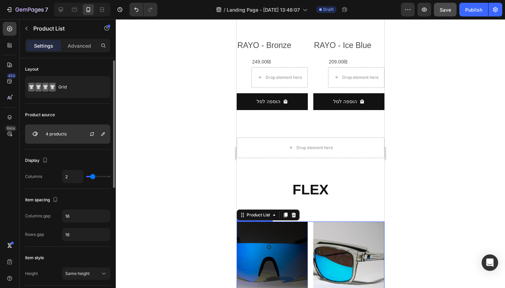
scroll to position [10, 0]
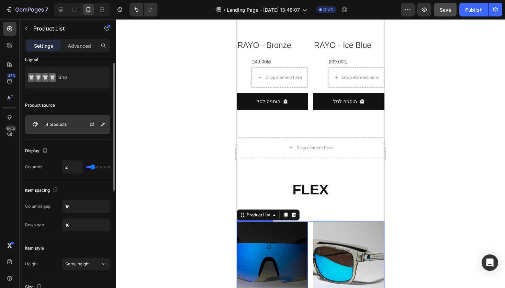
click at [69, 125] on div "4 products" at bounding box center [67, 124] width 85 height 19
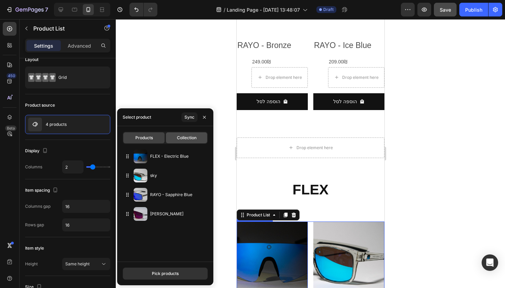
click at [184, 141] on div "Collection" at bounding box center [186, 138] width 41 height 11
type input "10"
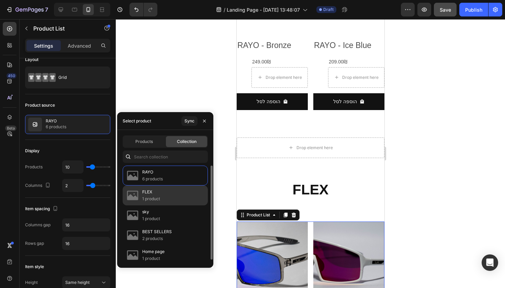
click at [171, 198] on div "FLEX 1 product" at bounding box center [165, 196] width 85 height 20
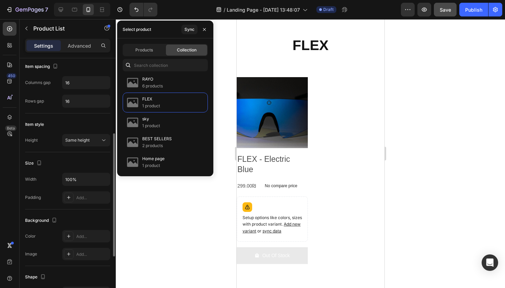
scroll to position [255, 0]
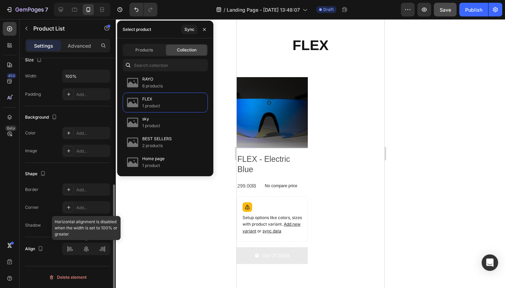
click at [104, 250] on div at bounding box center [86, 249] width 48 height 12
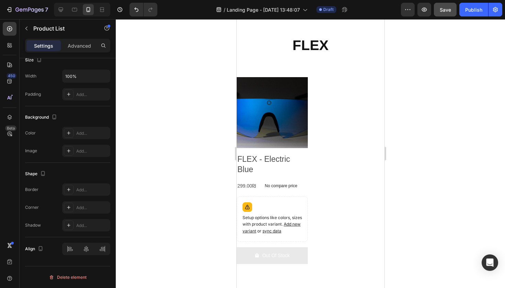
scroll to position [234, 0]
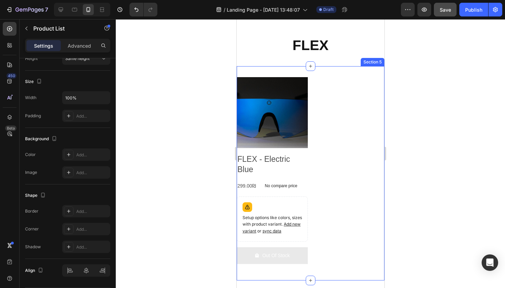
click at [281, 72] on div "Product Images FLEX - Electric Blue Product Title 299.00₪ Product Price Product…" at bounding box center [310, 173] width 148 height 215
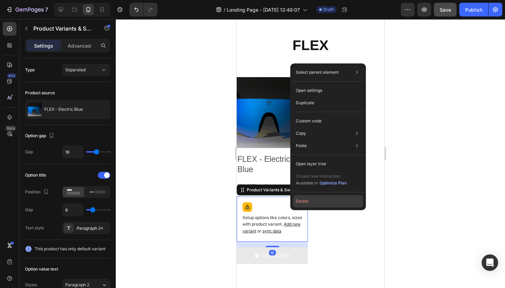
drag, startPoint x: 301, startPoint y: 202, endPoint x: 63, endPoint y: 181, distance: 238.9
click at [301, 202] on button "Delete" at bounding box center [328, 201] width 70 height 12
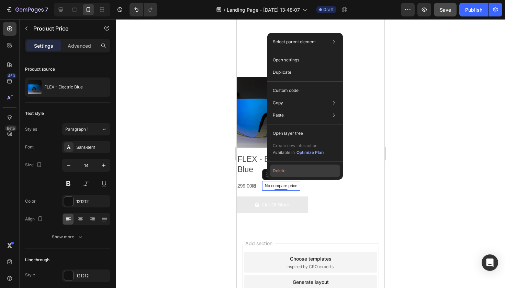
click at [292, 172] on button "Delete" at bounding box center [305, 171] width 70 height 12
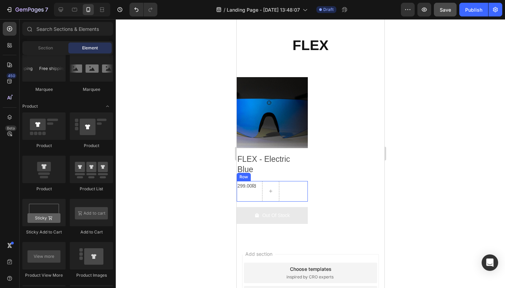
click at [257, 186] on div "299.00₪ Product Price Product Price Row" at bounding box center [271, 191] width 71 height 21
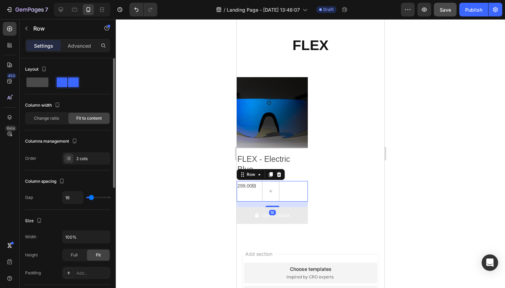
click at [46, 81] on span at bounding box center [37, 83] width 22 height 10
type input "0"
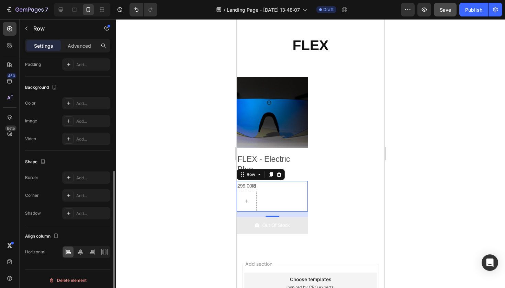
scroll to position [212, 0]
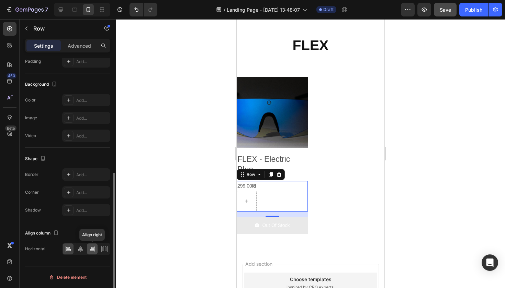
click at [96, 246] on div at bounding box center [92, 249] width 11 height 11
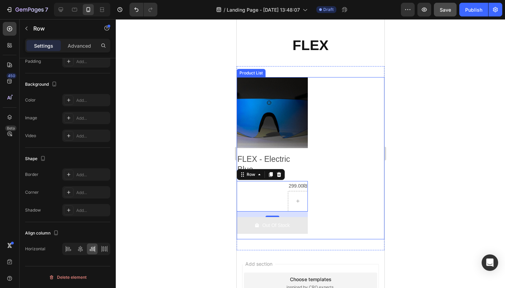
click at [309, 162] on div "Product Images FLEX - Electric Blue Product Title 299.00₪ Product Price Product…" at bounding box center [310, 158] width 148 height 162
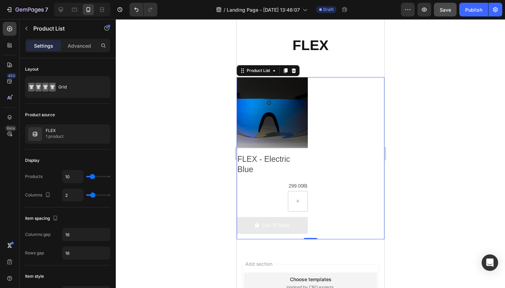
scroll to position [255, 0]
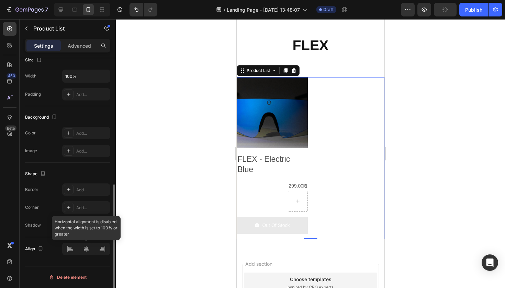
click at [101, 252] on div at bounding box center [86, 249] width 48 height 12
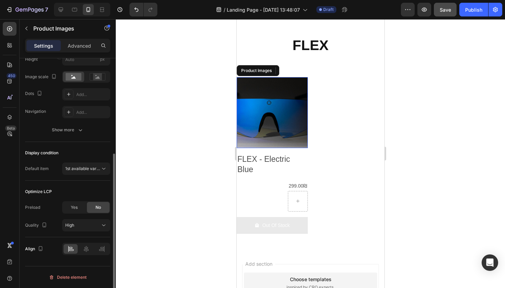
click at [252, 129] on img at bounding box center [271, 112] width 71 height 71
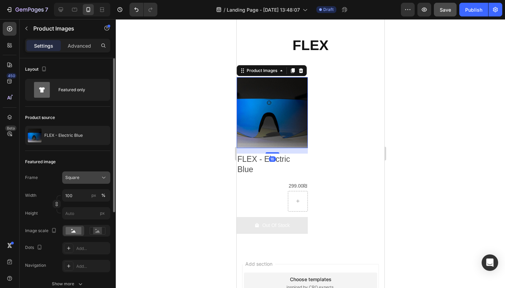
click at [88, 184] on button "Square" at bounding box center [86, 178] width 48 height 12
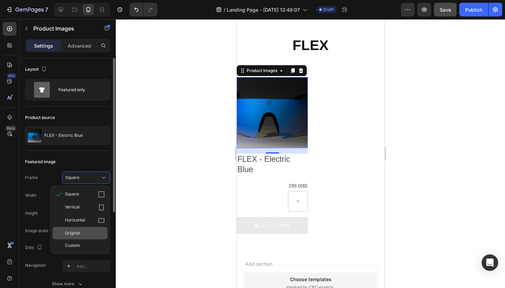
click at [85, 237] on div "Original" at bounding box center [80, 233] width 55 height 12
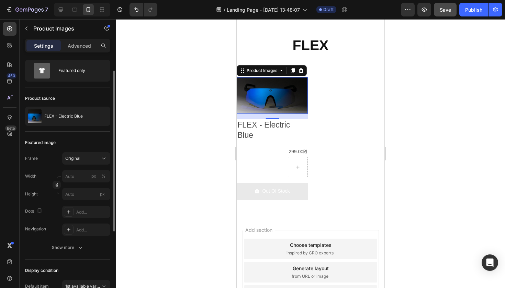
scroll to position [81, 0]
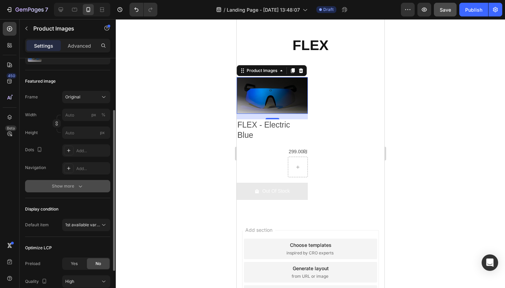
click at [84, 186] on button "Show more" at bounding box center [67, 186] width 85 height 12
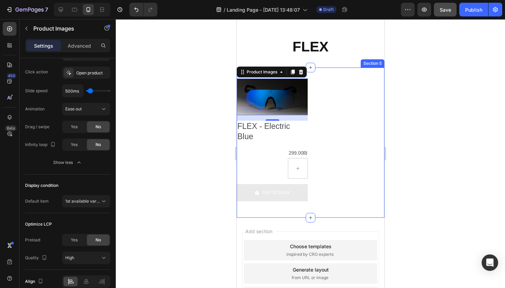
scroll to position [576, 0]
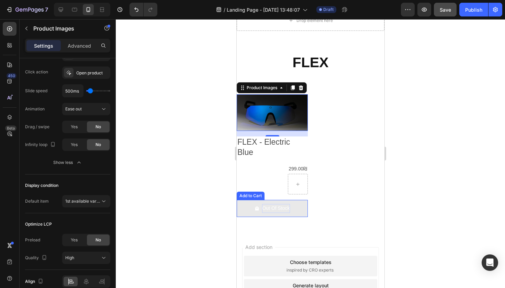
click at [268, 206] on div "Out Of Stock" at bounding box center [275, 208] width 27 height 9
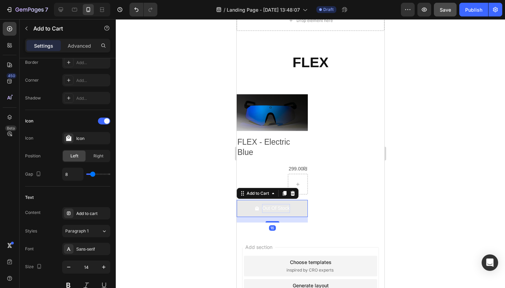
scroll to position [0, 0]
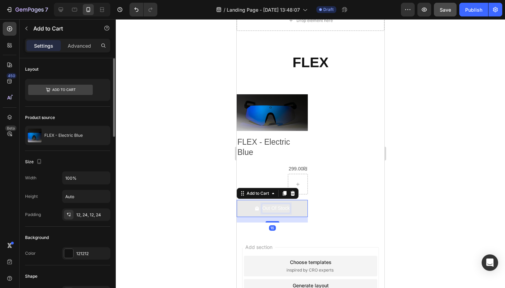
click at [268, 206] on p "Out Of Stock" at bounding box center [275, 208] width 27 height 9
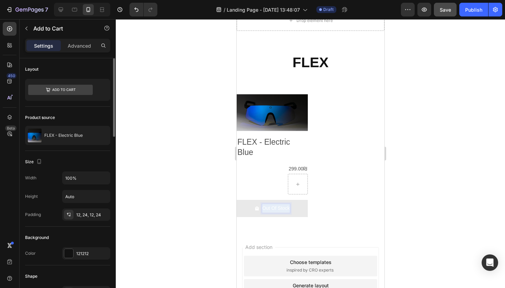
click at [268, 206] on p "Out Of Stock" at bounding box center [275, 208] width 27 height 9
click at [270, 206] on button "מחוך" at bounding box center [271, 208] width 71 height 17
click at [270, 206] on button "מחוץ" at bounding box center [271, 208] width 71 height 17
click at [270, 207] on p "מחוץ למלאי" at bounding box center [275, 208] width 25 height 9
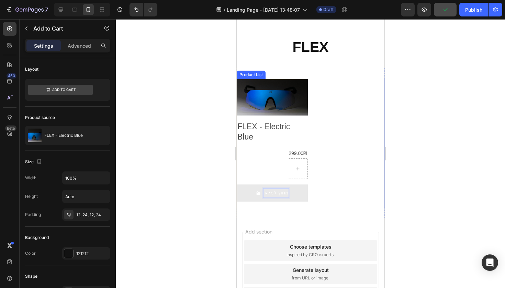
click at [350, 110] on div "Product Images FLEX - Electric Blue Product Title 299.00₪ Product Price Product…" at bounding box center [310, 143] width 148 height 128
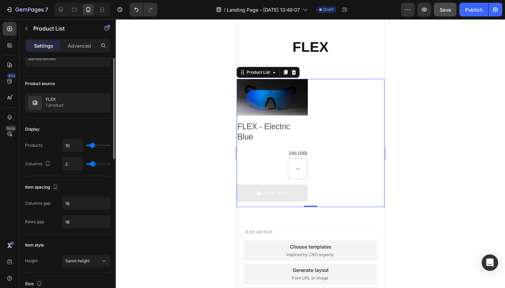
scroll to position [6, 0]
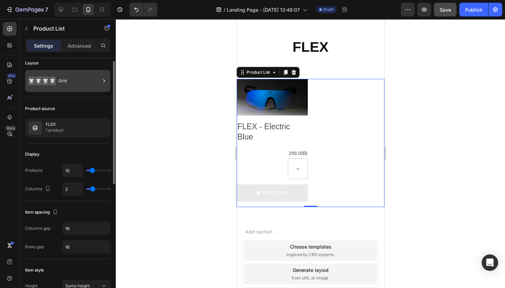
click at [88, 89] on div "Grid" at bounding box center [79, 81] width 42 height 16
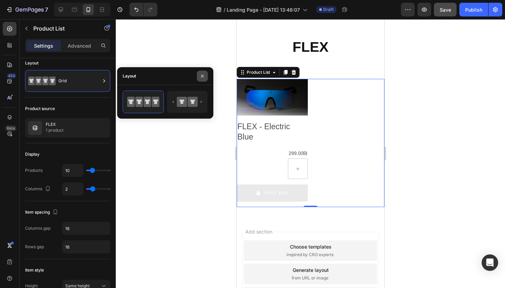
click at [203, 72] on button "button" at bounding box center [202, 76] width 11 height 11
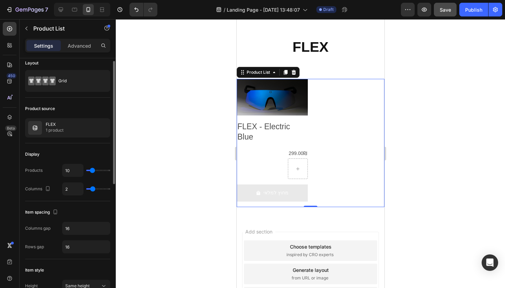
type input "7"
type input "6"
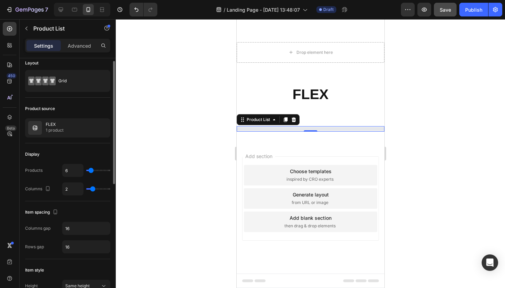
type input "7"
type input "8"
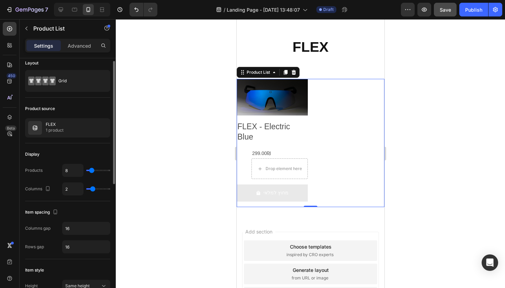
type input "7"
type input "6"
type input "5"
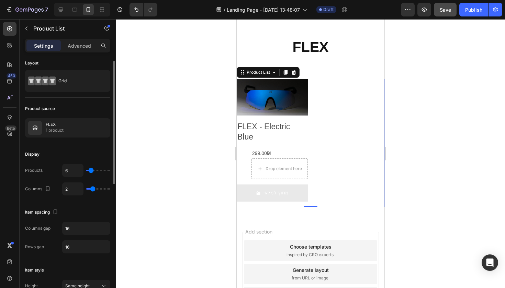
type input "5"
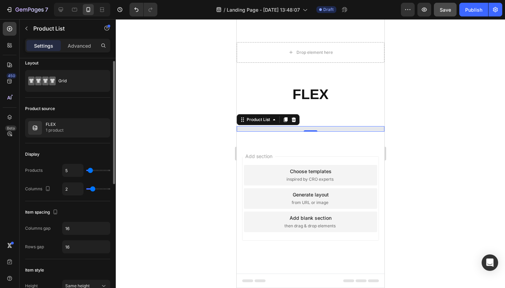
type input "6"
type input "7"
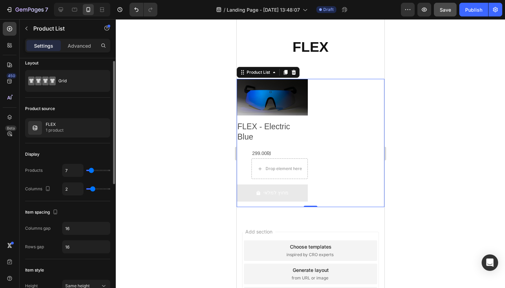
type input "6"
click at [90, 171] on input "range" at bounding box center [98, 170] width 24 height 1
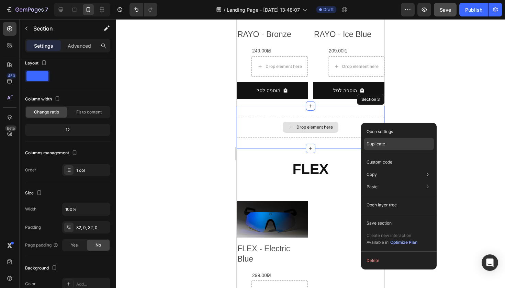
scroll to position [0, 0]
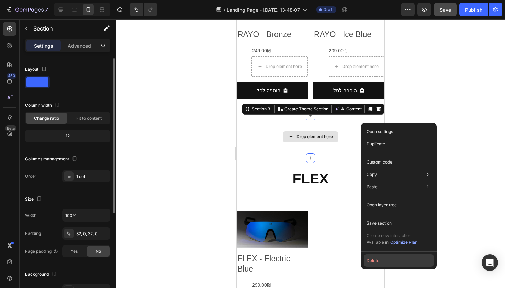
click at [385, 260] on button "Delete" at bounding box center [399, 261] width 70 height 12
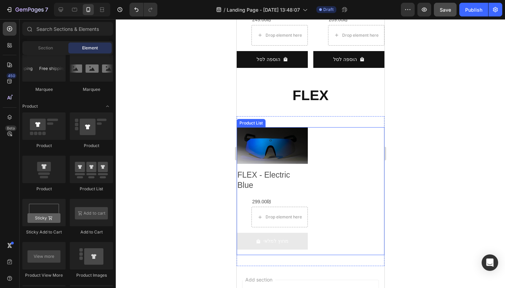
scroll to position [499, 0]
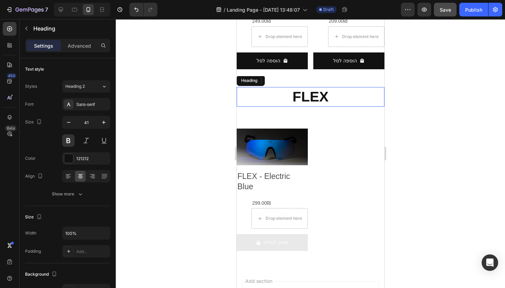
click at [332, 100] on h2 "FLEX" at bounding box center [310, 97] width 148 height 20
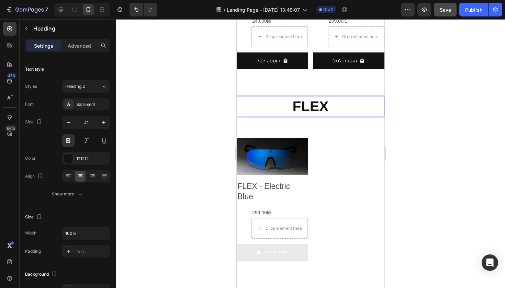
click at [340, 100] on p "FLEX" at bounding box center [310, 107] width 146 height 18
click at [377, 103] on p "FLEX" at bounding box center [310, 107] width 146 height 18
click at [355, 103] on p "FLEX" at bounding box center [310, 107] width 146 height 18
click at [271, 98] on p "FLEX" at bounding box center [310, 107] width 146 height 18
click at [372, 104] on p "FLEX" at bounding box center [310, 107] width 146 height 18
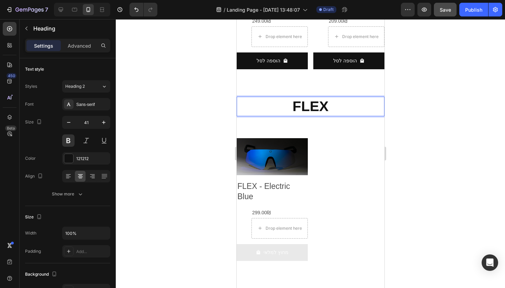
click at [371, 104] on p "FLEX" at bounding box center [310, 107] width 146 height 18
click at [357, 98] on p "FLEX" at bounding box center [310, 107] width 146 height 18
click at [245, 245] on button "מחוץ למלאי" at bounding box center [271, 253] width 71 height 17
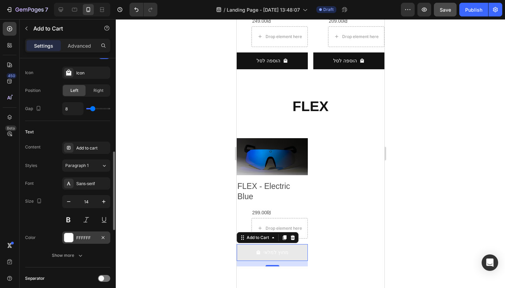
scroll to position [317, 0]
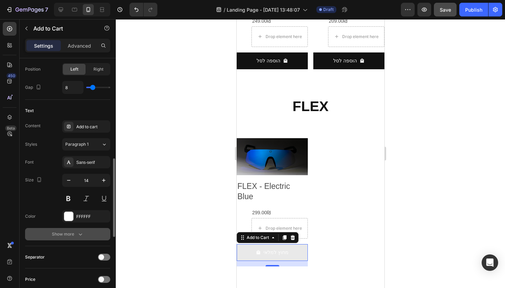
click at [86, 231] on button "Show more" at bounding box center [67, 234] width 85 height 12
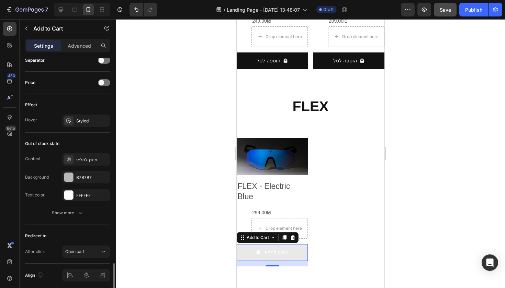
scroll to position [631, 0]
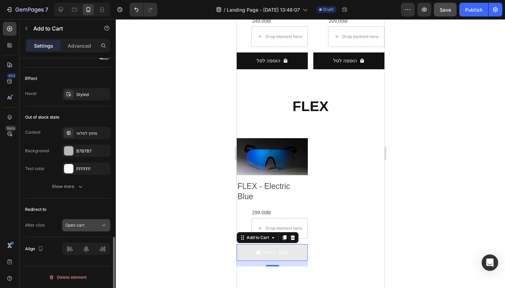
click at [93, 227] on div "Open cart" at bounding box center [82, 226] width 35 height 6
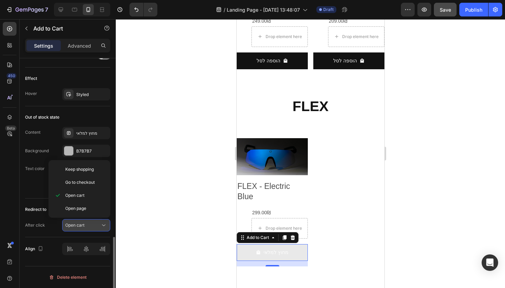
click at [93, 227] on div "Open cart" at bounding box center [82, 226] width 35 height 6
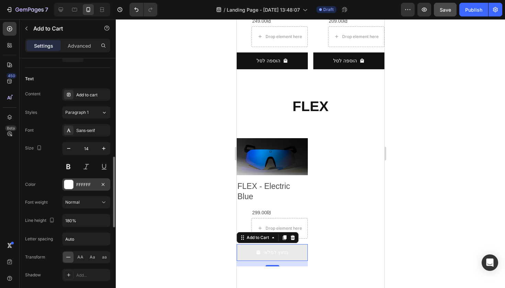
scroll to position [261, 0]
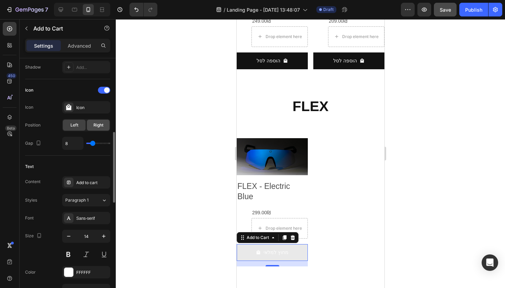
click at [95, 129] on div "Right" at bounding box center [98, 125] width 23 height 11
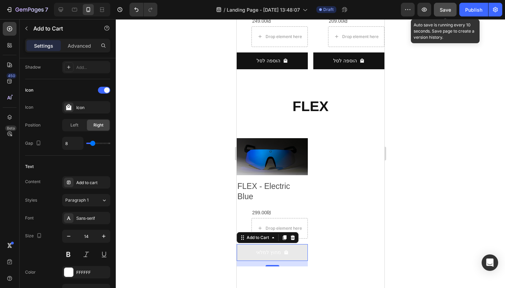
click at [446, 8] on span "Save" at bounding box center [445, 10] width 11 height 6
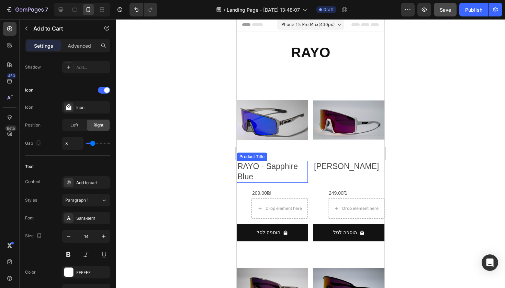
scroll to position [3, 0]
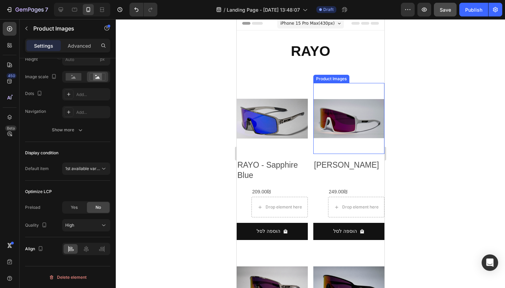
click at [345, 86] on img at bounding box center [348, 118] width 71 height 71
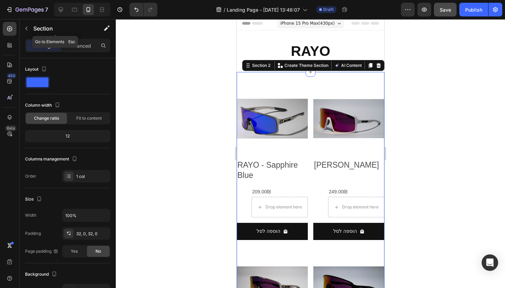
click at [81, 38] on div "Section" at bounding box center [55, 29] width 71 height 20
click at [81, 46] on p "Advanced" at bounding box center [79, 45] width 23 height 7
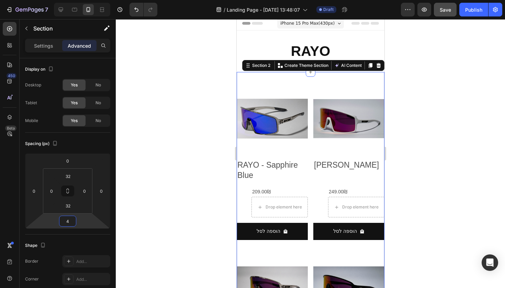
click at [84, 0] on html "7 Version history / Landing Page - Sep 27, 13:48:07 Draft Preview Save Publish …" at bounding box center [252, 0] width 505 height 0
click at [72, 222] on input "4" at bounding box center [68, 221] width 14 height 10
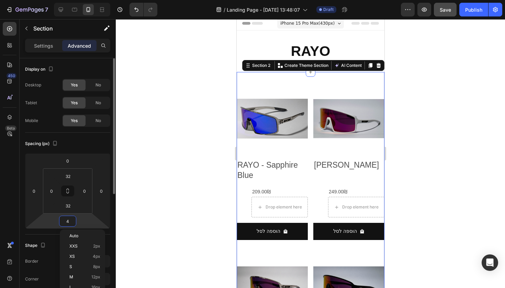
click at [72, 222] on input "4" at bounding box center [68, 221] width 14 height 10
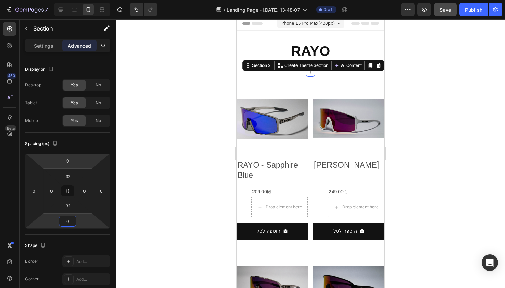
type input "0"
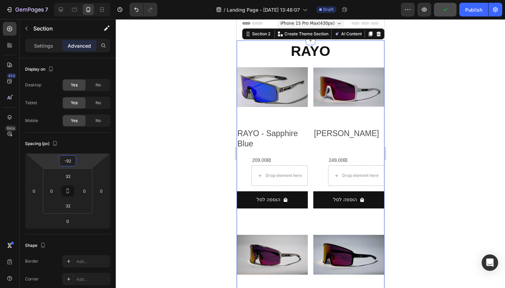
drag, startPoint x: 87, startPoint y: 167, endPoint x: 92, endPoint y: 197, distance: 31.0
click at [92, 0] on html "7 Version history / Landing Page - Sep 27, 13:48:07 Draft Preview Publish 450 B…" at bounding box center [252, 0] width 505 height 0
click at [69, 162] on input "-92" at bounding box center [68, 161] width 14 height 10
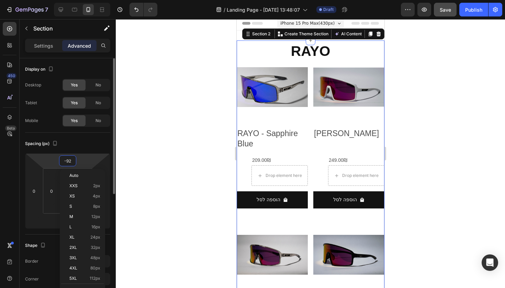
type input "-90"
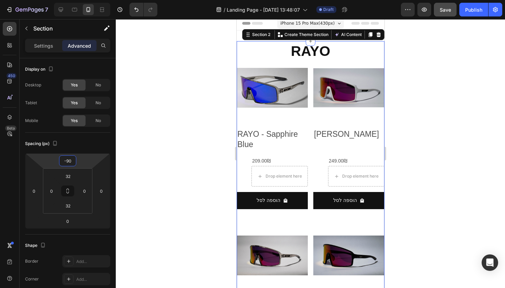
click at [139, 133] on div at bounding box center [310, 153] width 389 height 269
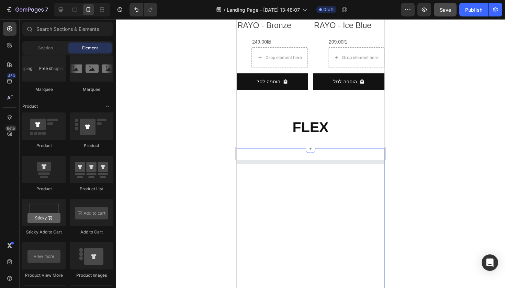
scroll to position [459, 0]
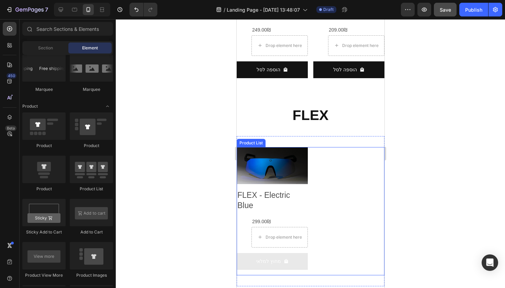
click at [363, 171] on div "Product Images FLEX - Electric Blue Product Title 299.00₪ Product Price Product…" at bounding box center [310, 211] width 148 height 128
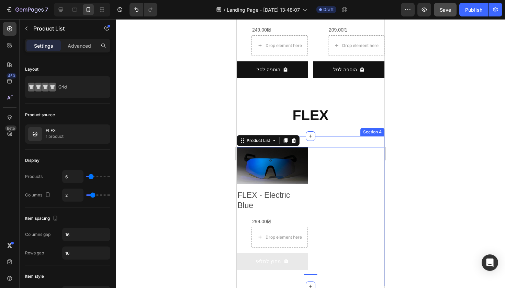
click at [368, 136] on div "Product Images FLEX - Electric Blue Product Title 299.00₪ Product Price Product…" at bounding box center [310, 211] width 148 height 150
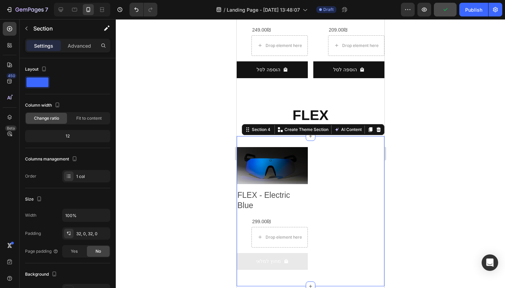
click at [79, 51] on div "Settings Advanced" at bounding box center [67, 46] width 85 height 14
click at [79, 49] on p "Advanced" at bounding box center [79, 45] width 23 height 7
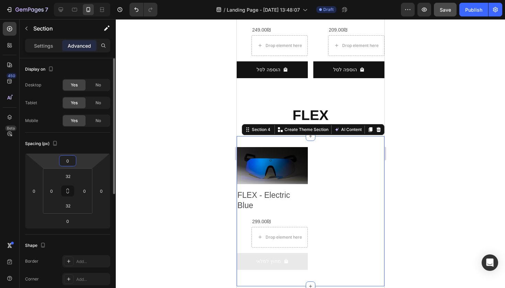
drag, startPoint x: 71, startPoint y: 160, endPoint x: 67, endPoint y: 160, distance: 4.1
click at [67, 160] on input "0" at bounding box center [68, 161] width 14 height 10
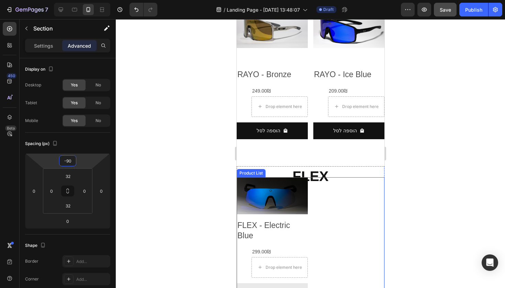
scroll to position [416, 0]
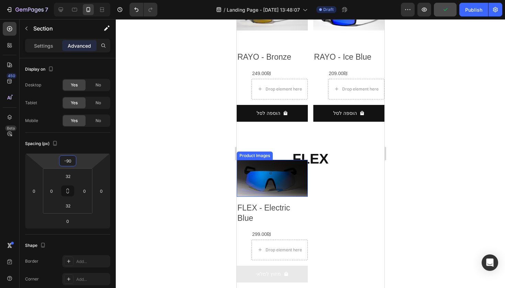
type input "-0"
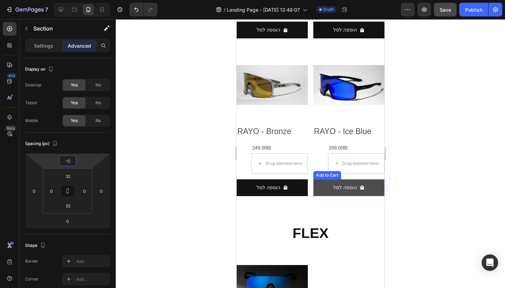
scroll to position [365, 0]
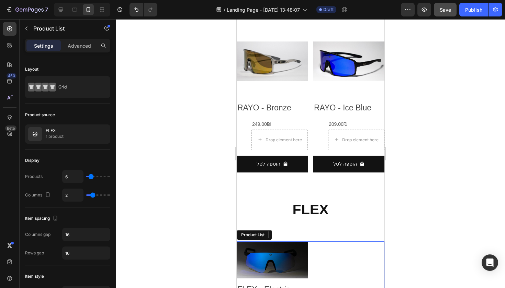
click at [72, 43] on p "Advanced" at bounding box center [79, 45] width 23 height 7
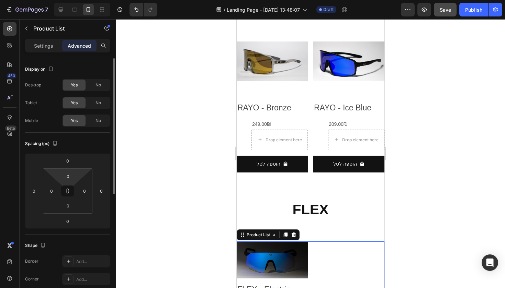
drag, startPoint x: 80, startPoint y: 169, endPoint x: 80, endPoint y: 173, distance: 4.1
click at [80, 173] on div "0 0 0 0" at bounding box center [67, 191] width 49 height 45
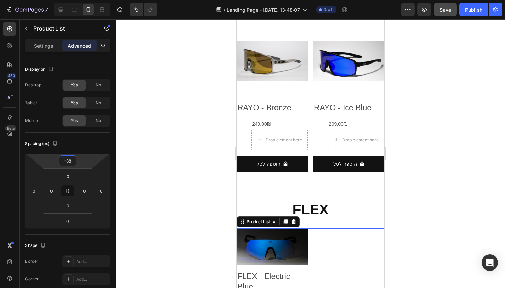
drag, startPoint x: 79, startPoint y: 164, endPoint x: 83, endPoint y: 172, distance: 8.6
click at [83, 0] on html "7 Version history / Landing Page - Sep 27, 13:48:07 Draft Preview Save Publish …" at bounding box center [252, 0] width 505 height 0
drag, startPoint x: 71, startPoint y: 161, endPoint x: 67, endPoint y: 161, distance: 3.8
click at [67, 161] on input "-38" at bounding box center [68, 161] width 14 height 10
type input "-3"
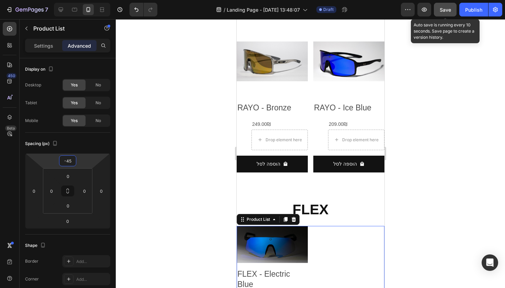
type input "-45"
click at [451, 13] on div "Save" at bounding box center [445, 9] width 11 height 7
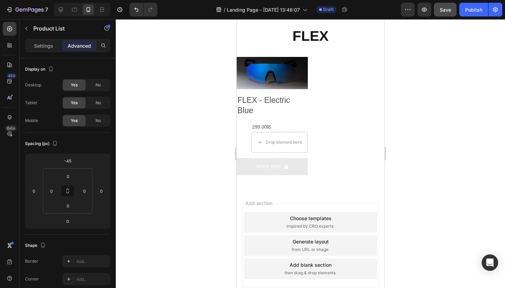
scroll to position [545, 0]
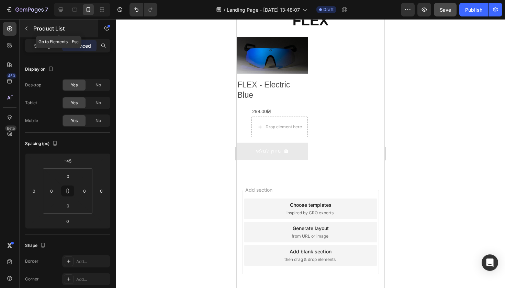
click at [39, 27] on p "Product List" at bounding box center [62, 28] width 58 height 8
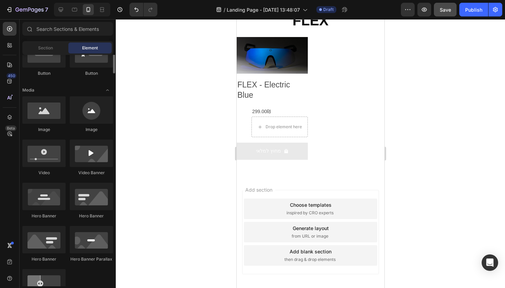
scroll to position [0, 0]
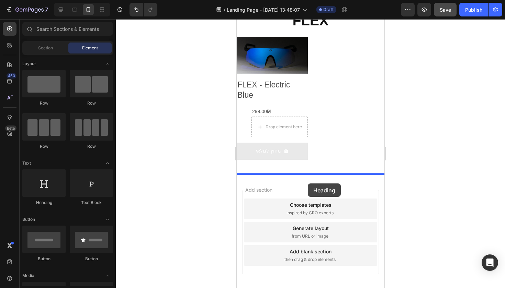
drag, startPoint x: 289, startPoint y: 204, endPoint x: 307, endPoint y: 183, distance: 27.7
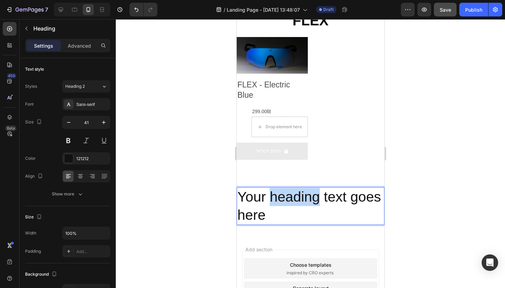
click at [311, 200] on p "Your heading text goes here" at bounding box center [310, 206] width 146 height 37
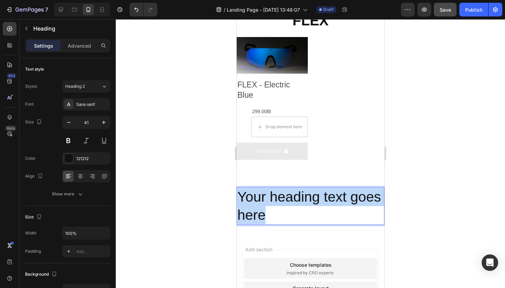
click at [311, 200] on p "Your heading text goes here" at bounding box center [310, 206] width 146 height 37
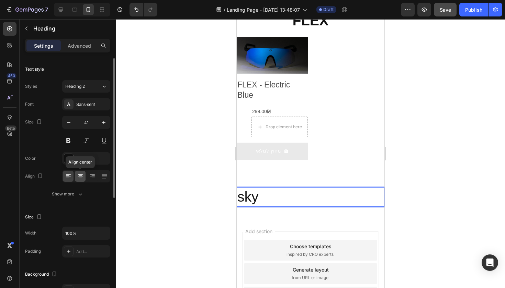
click at [84, 175] on div at bounding box center [80, 176] width 11 height 11
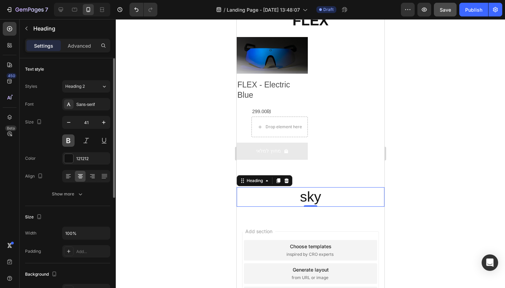
click at [73, 143] on button at bounding box center [68, 141] width 12 height 12
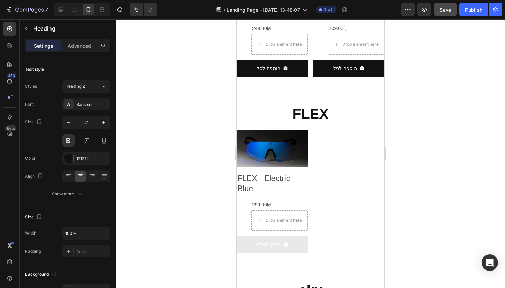
scroll to position [589, 0]
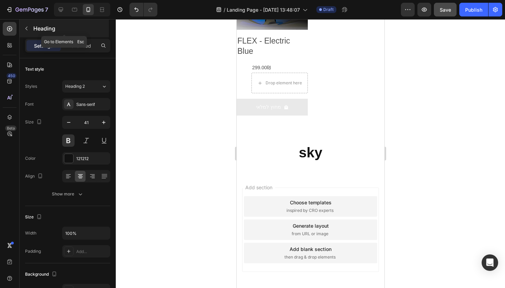
click at [32, 31] on button "button" at bounding box center [26, 28] width 11 height 11
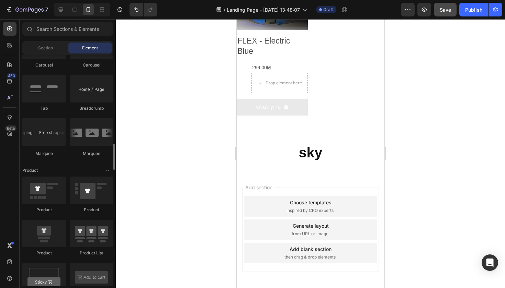
scroll to position [786, 0]
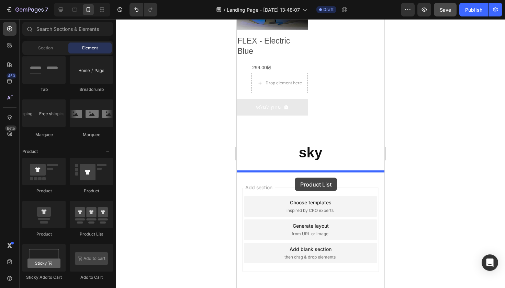
drag, startPoint x: 325, startPoint y: 235, endPoint x: 293, endPoint y: 176, distance: 67.3
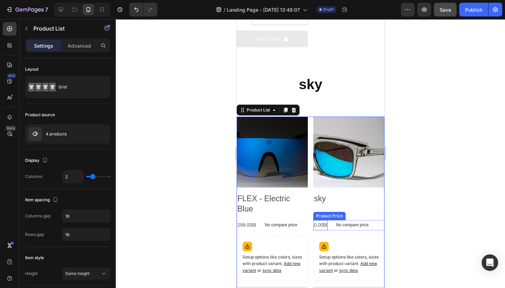
scroll to position [689, 0]
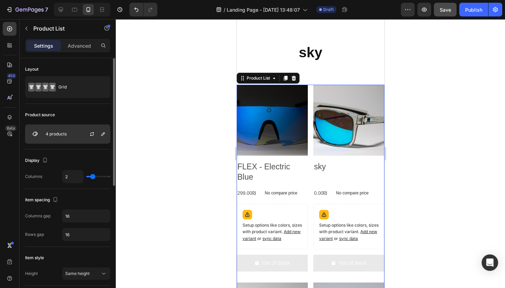
click at [83, 134] on div at bounding box center [95, 134] width 30 height 19
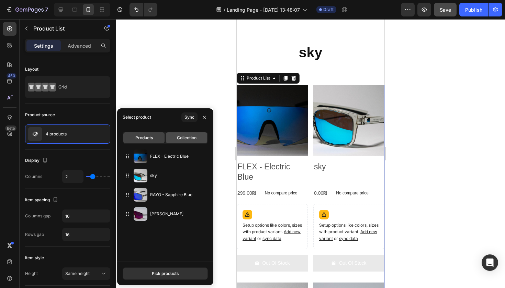
click at [187, 143] on div "Collection" at bounding box center [186, 138] width 41 height 11
type input "10"
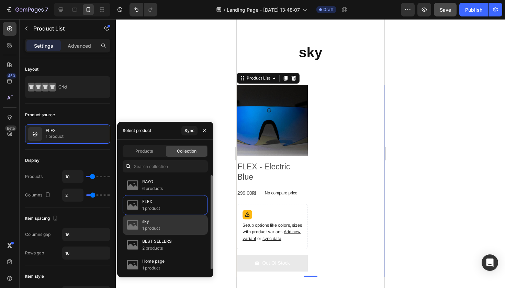
click at [176, 226] on div "sky 1 product" at bounding box center [165, 225] width 85 height 20
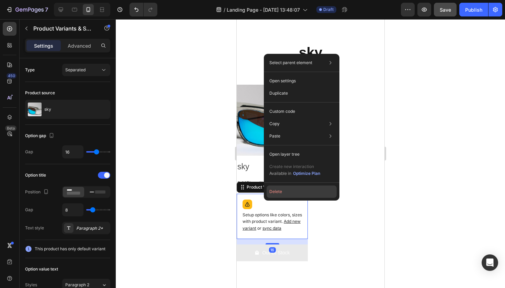
click at [294, 194] on button "Delete" at bounding box center [301, 192] width 70 height 12
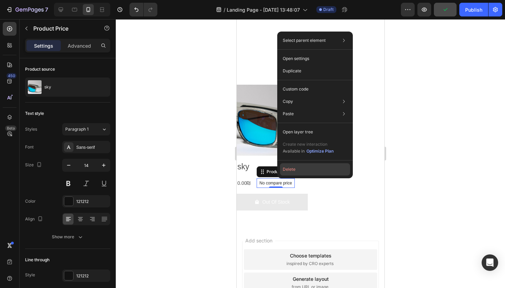
click at [300, 169] on button "Delete" at bounding box center [315, 169] width 70 height 12
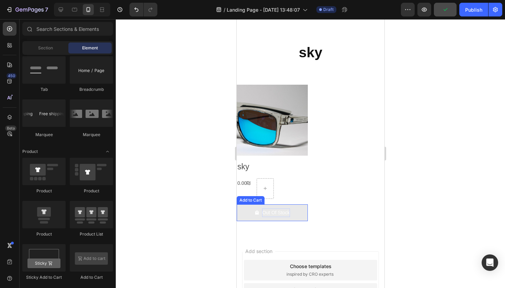
click at [277, 209] on div "Out Of Stock" at bounding box center [275, 213] width 27 height 9
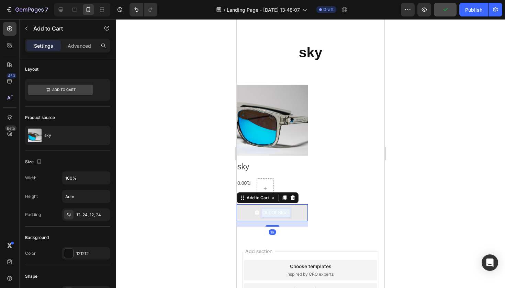
click at [277, 209] on p "Out Of Stock" at bounding box center [275, 213] width 27 height 9
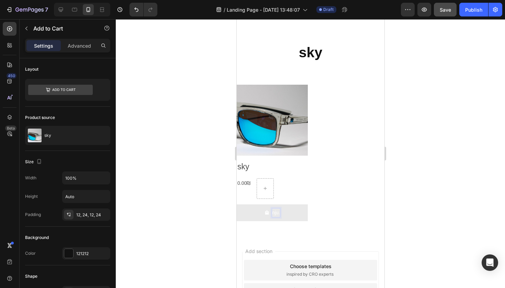
click at [270, 208] on button "nju." at bounding box center [271, 213] width 71 height 17
click at [270, 208] on button "מחוץ" at bounding box center [271, 213] width 71 height 17
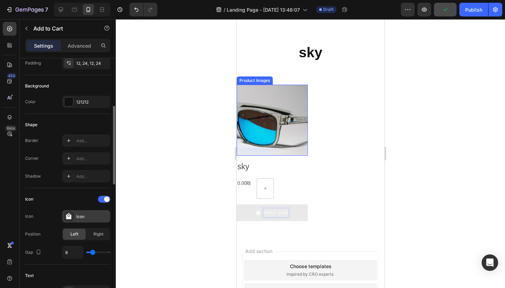
scroll to position [153, 0]
click at [97, 230] on span "Right" at bounding box center [98, 233] width 10 height 6
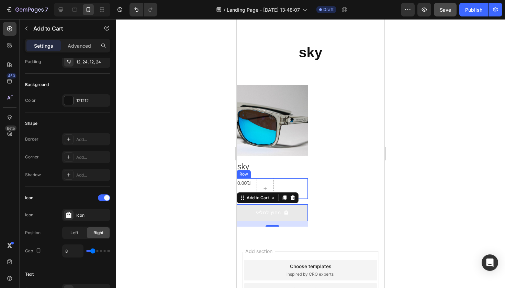
click at [293, 179] on div "0.00₪ Product Price Product Price Row" at bounding box center [271, 189] width 71 height 21
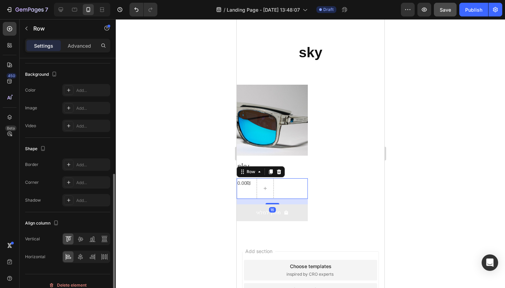
scroll to position [230, 0]
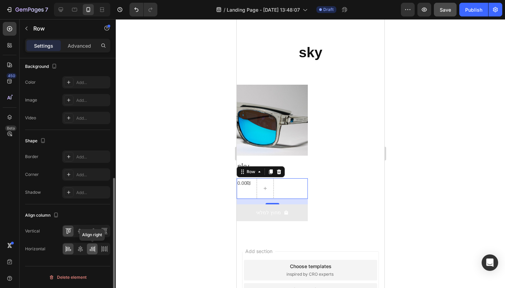
click at [95, 252] on icon at bounding box center [94, 249] width 0 height 6
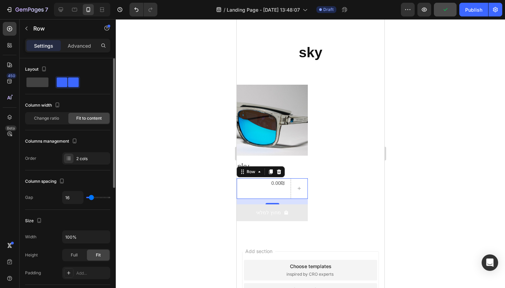
click at [45, 90] on div "Layout" at bounding box center [67, 79] width 85 height 31
click at [44, 86] on span at bounding box center [37, 83] width 22 height 10
type input "0"
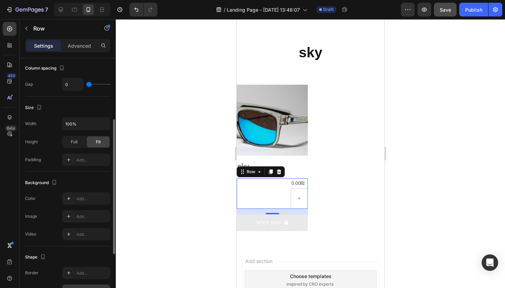
scroll to position [212, 0]
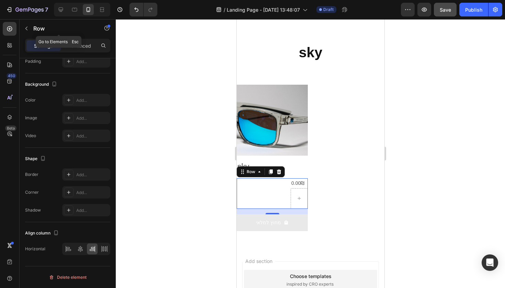
click at [30, 27] on button "button" at bounding box center [26, 28] width 11 height 11
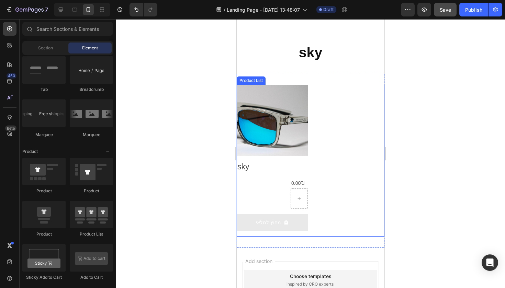
click at [325, 133] on div "Product Images sky Product Title 0.00₪ Product Price Product Price Row מחוץ למל…" at bounding box center [310, 161] width 148 height 152
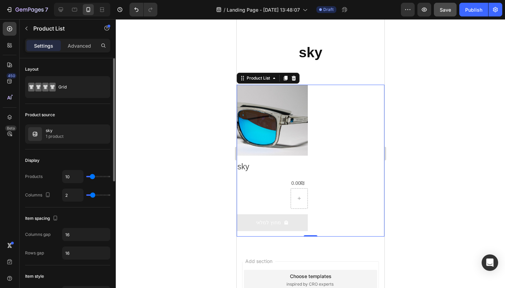
scroll to position [255, 0]
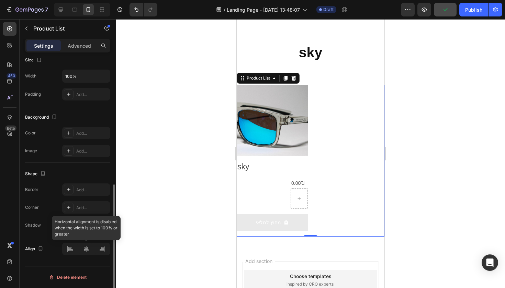
click at [109, 246] on div at bounding box center [86, 249] width 48 height 12
click at [108, 247] on div at bounding box center [86, 249] width 48 height 12
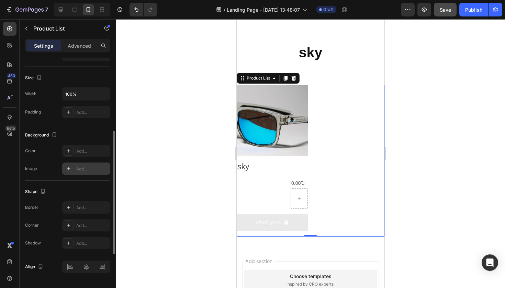
scroll to position [177, 0]
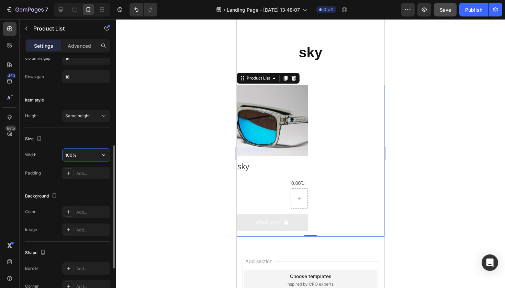
click at [81, 158] on input "100%" at bounding box center [85, 155] width 47 height 12
click at [102, 157] on icon "button" at bounding box center [103, 155] width 7 height 7
click at [94, 159] on input "100%" at bounding box center [85, 155] width 47 height 12
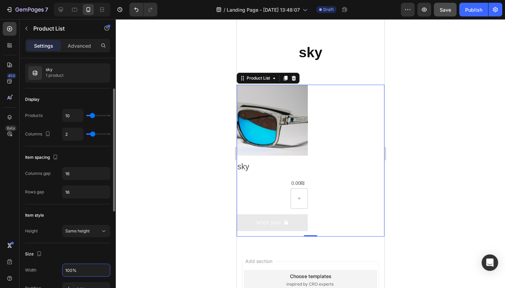
scroll to position [45, 0]
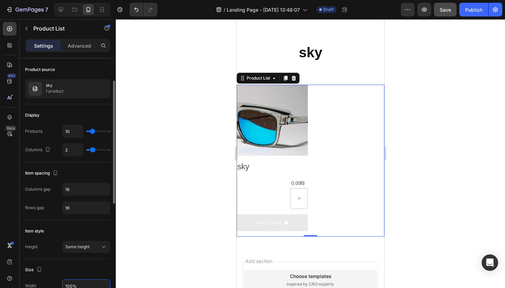
type input "7"
type input "5"
type input "4"
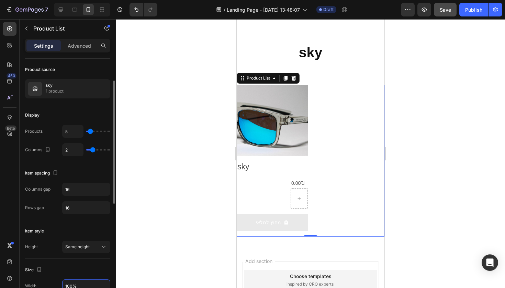
type input "4"
type input "3"
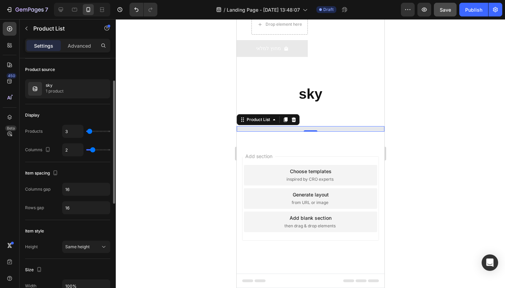
type input "3"
click at [89, 132] on input "range" at bounding box center [98, 131] width 24 height 1
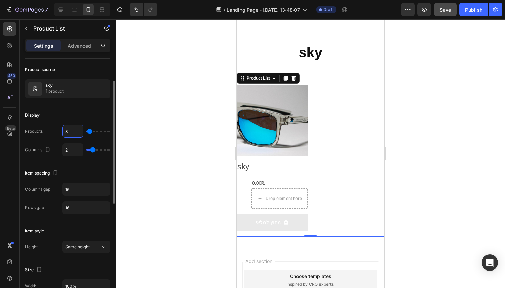
click at [81, 134] on input "3" at bounding box center [72, 131] width 21 height 12
type input "1"
type input "6"
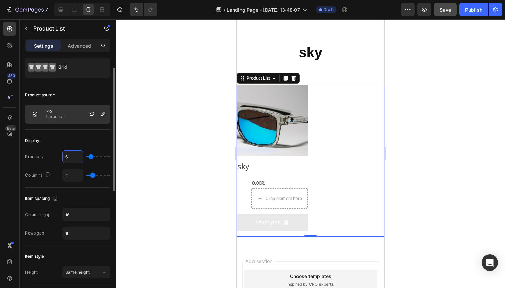
scroll to position [0, 0]
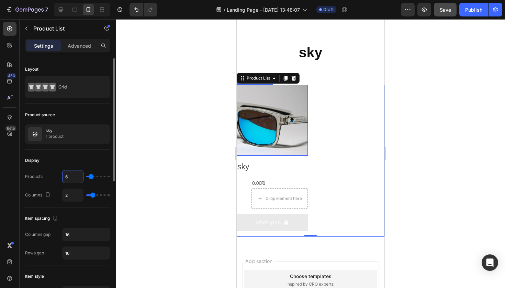
click at [252, 125] on img at bounding box center [271, 120] width 71 height 71
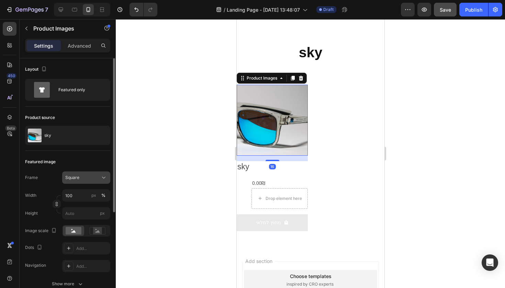
click at [87, 176] on div "Square" at bounding box center [82, 178] width 34 height 6
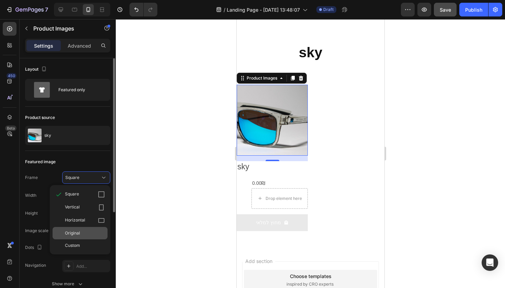
click at [93, 237] on div "Original" at bounding box center [80, 233] width 55 height 12
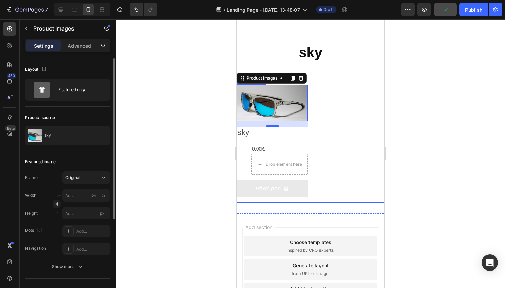
scroll to position [704, 0]
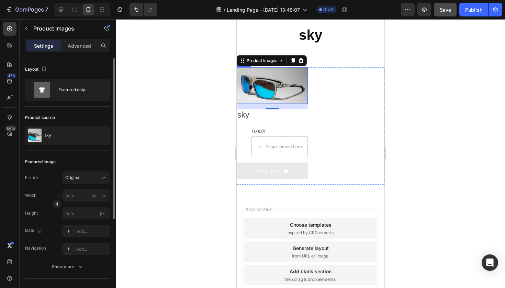
click at [194, 143] on div at bounding box center [310, 153] width 389 height 269
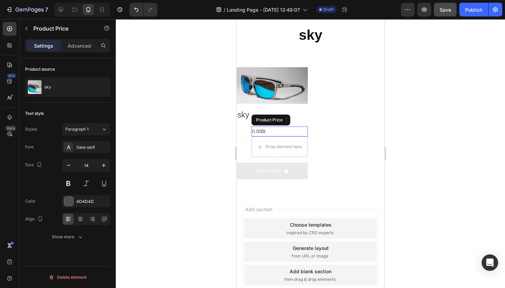
click at [280, 132] on div "0.00₪" at bounding box center [279, 132] width 56 height 10
click at [96, 219] on div at bounding box center [92, 219] width 11 height 11
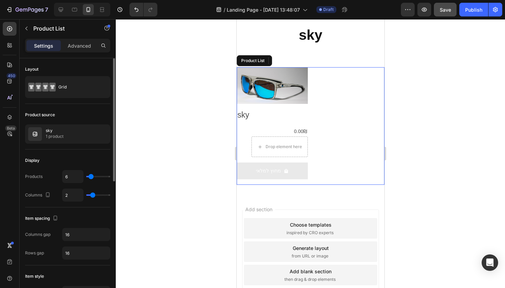
click at [317, 78] on div "Product Images sky Product Title 0.00₪ Product Price Edit content in Shopify 0 …" at bounding box center [310, 126] width 148 height 118
click at [83, 52] on div "Settings Advanced" at bounding box center [68, 49] width 96 height 20
click at [82, 50] on div "Advanced" at bounding box center [79, 45] width 34 height 11
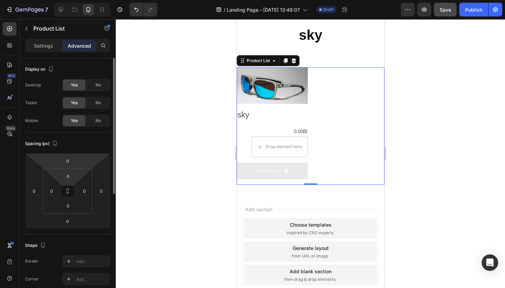
click at [72, 0] on html "7 Version history / Landing Page - Sep 27, 13:48:07 Draft Preview Save Publish …" at bounding box center [252, 0] width 505 height 0
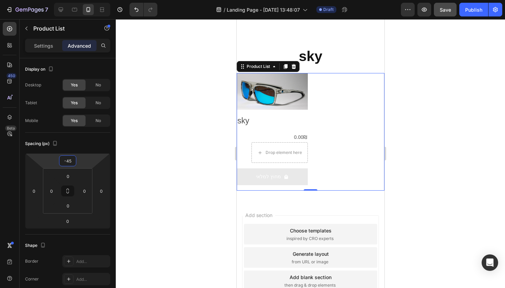
scroll to position [555, 0]
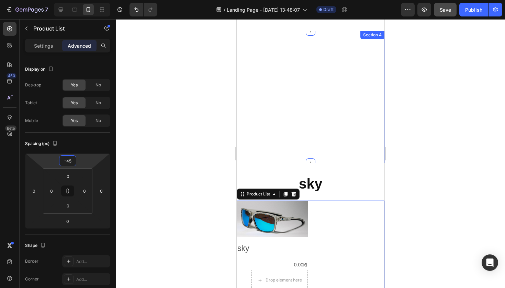
type input "-45"
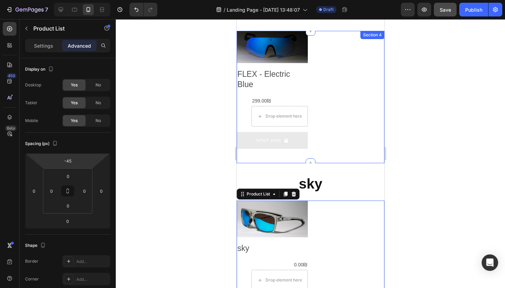
click at [439, 111] on div at bounding box center [310, 153] width 389 height 269
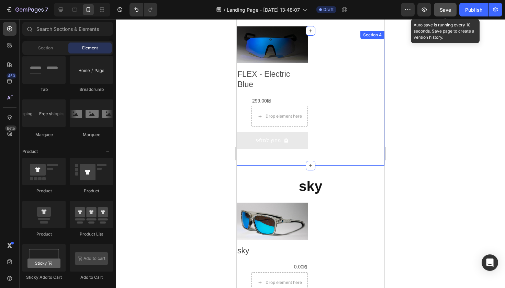
click at [442, 11] on span "Save" at bounding box center [445, 10] width 11 height 6
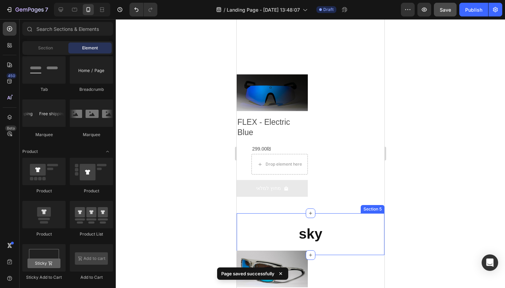
scroll to position [347, 0]
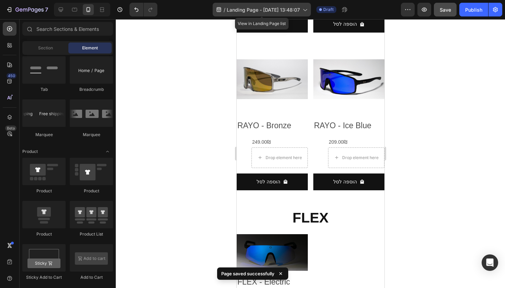
click at [287, 7] on span "Landing Page - Sep 27, 13:48:07" at bounding box center [263, 9] width 73 height 7
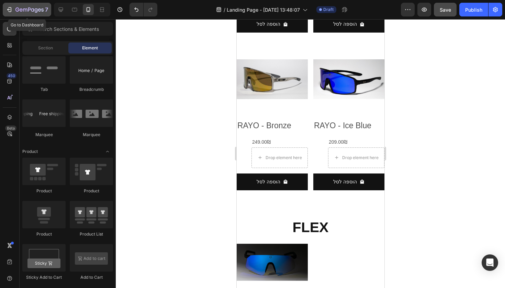
click at [20, 8] on icon "button" at bounding box center [29, 10] width 28 height 6
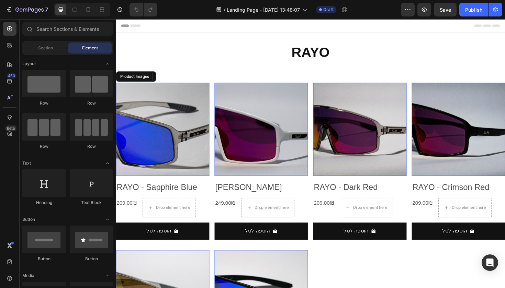
click at [154, 137] on img at bounding box center [165, 136] width 99 height 99
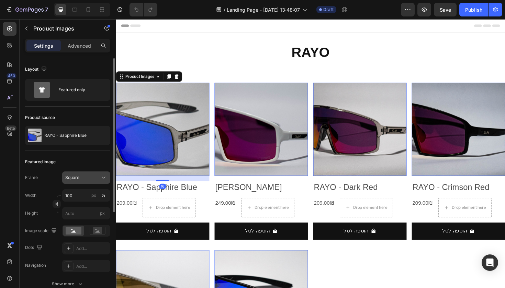
click at [91, 180] on div "Square" at bounding box center [82, 178] width 34 height 6
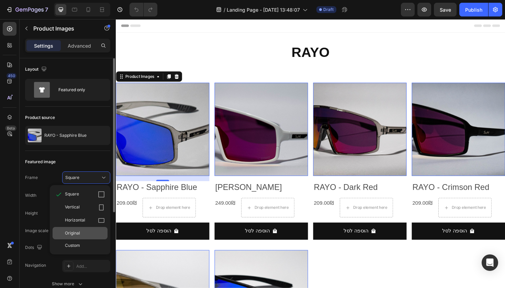
click at [90, 236] on div "Original" at bounding box center [85, 233] width 40 height 6
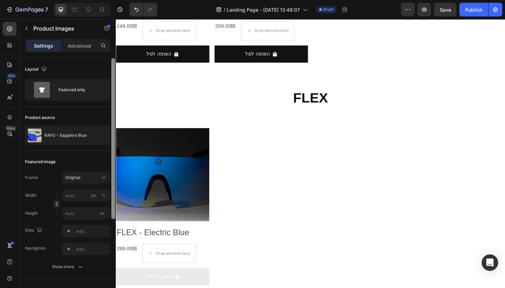
scroll to position [1, 0]
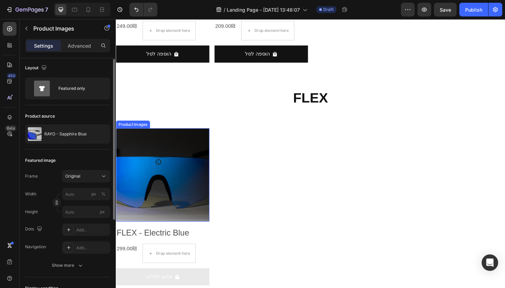
click at [127, 193] on img at bounding box center [165, 184] width 99 height 99
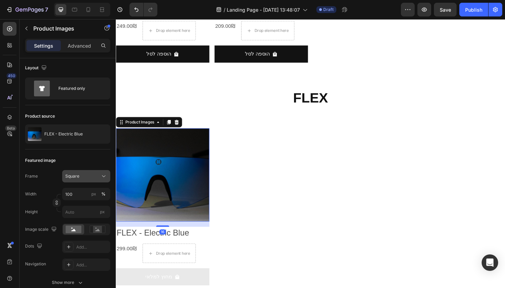
click at [93, 180] on button "Square" at bounding box center [86, 176] width 48 height 12
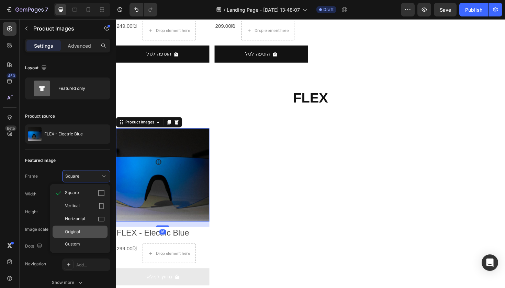
click at [93, 236] on div "Original" at bounding box center [80, 232] width 55 height 12
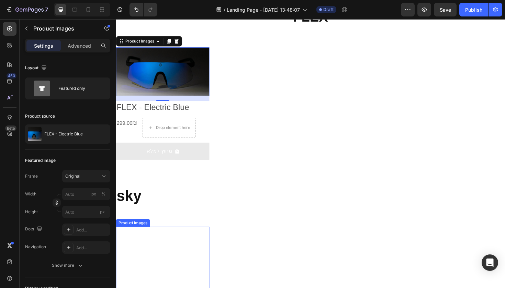
scroll to position [383, 0]
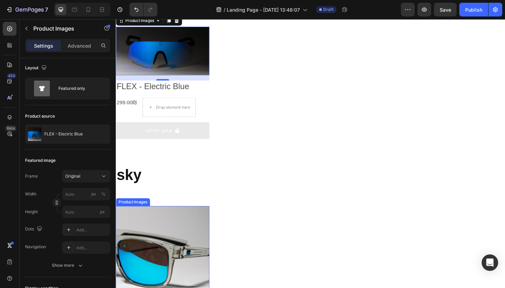
click at [176, 235] on img at bounding box center [165, 266] width 99 height 99
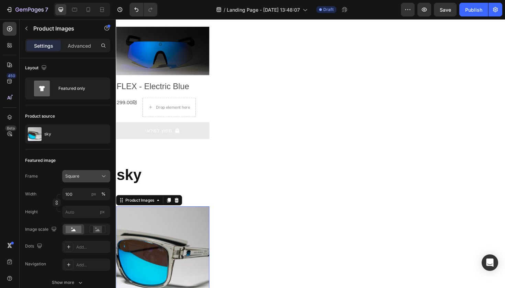
click at [96, 176] on div "Square" at bounding box center [82, 176] width 34 height 6
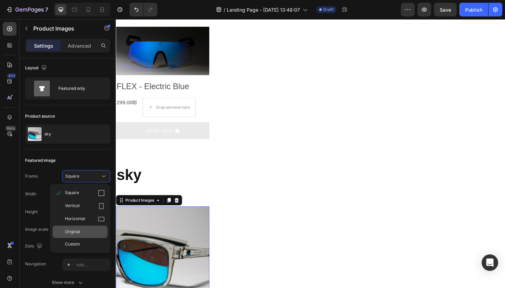
click at [91, 230] on div "Original" at bounding box center [85, 232] width 40 height 6
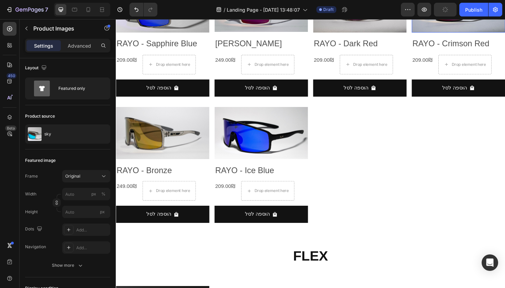
scroll to position [0, 0]
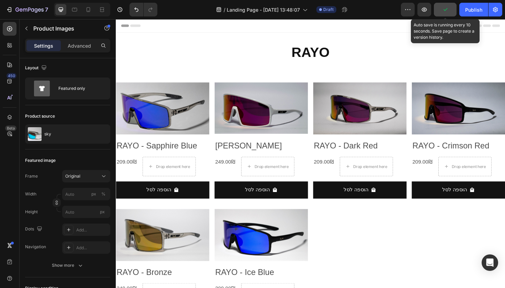
click at [448, 12] on icon "button" at bounding box center [445, 9] width 7 height 7
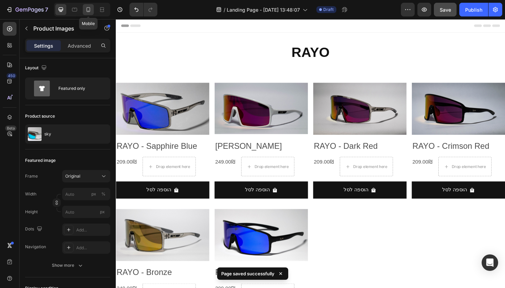
click at [86, 7] on icon at bounding box center [88, 9] width 7 height 7
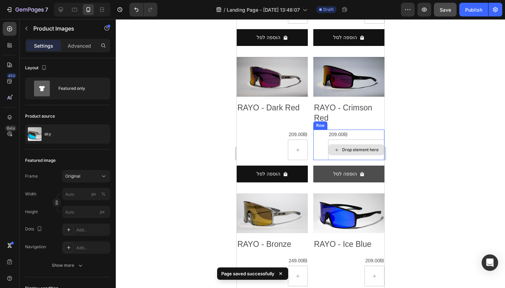
scroll to position [158, 0]
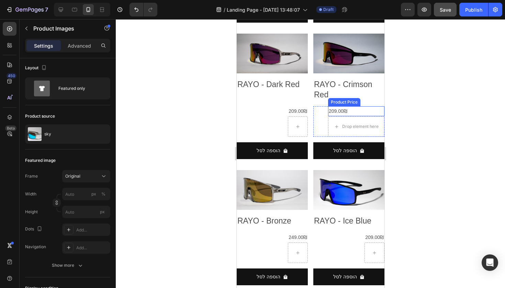
click at [328, 107] on div "209.00₪" at bounding box center [356, 111] width 56 height 10
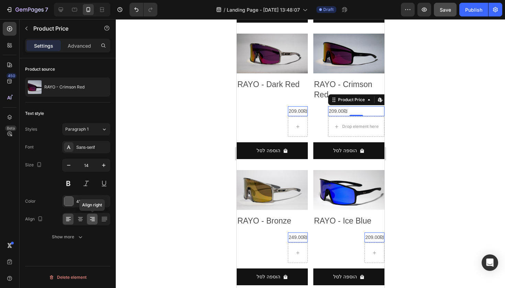
click at [93, 217] on icon at bounding box center [92, 219] width 7 height 7
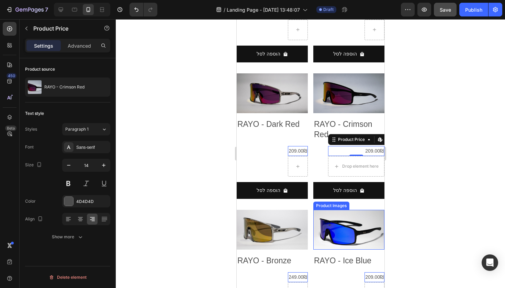
scroll to position [127, 0]
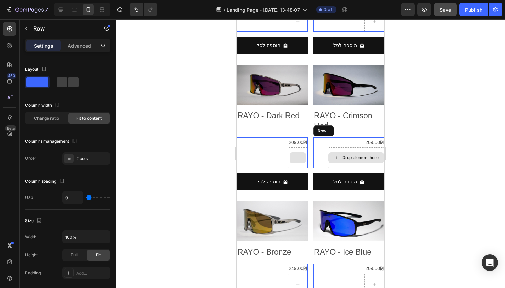
click at [328, 148] on div "Drop element here" at bounding box center [356, 158] width 56 height 21
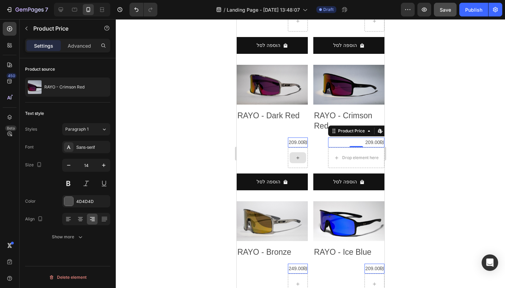
click at [328, 143] on div "209.00₪" at bounding box center [356, 143] width 56 height 10
click at [328, 161] on div "Drop element here" at bounding box center [356, 158] width 56 height 21
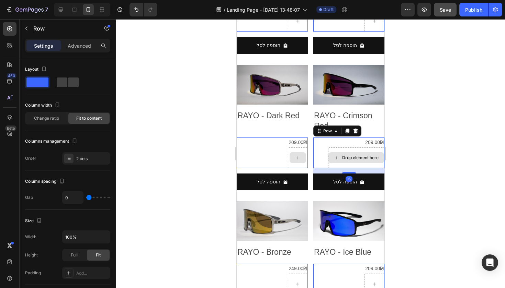
click at [328, 161] on div "Drop element here" at bounding box center [356, 158] width 56 height 21
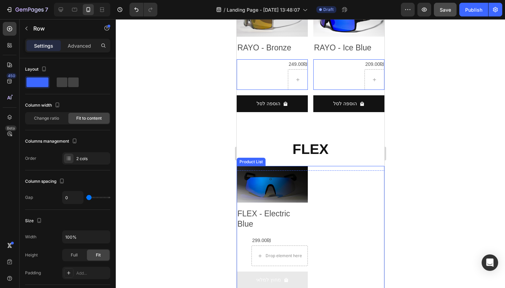
scroll to position [334, 0]
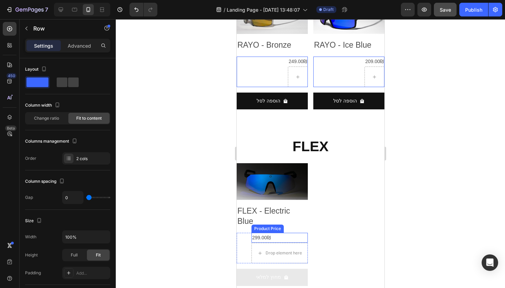
click at [260, 233] on div "299.00₪" at bounding box center [279, 238] width 56 height 10
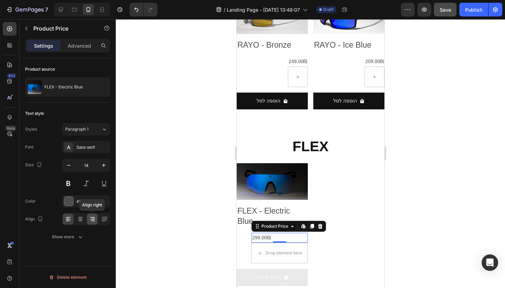
click at [96, 217] on div at bounding box center [92, 219] width 11 height 11
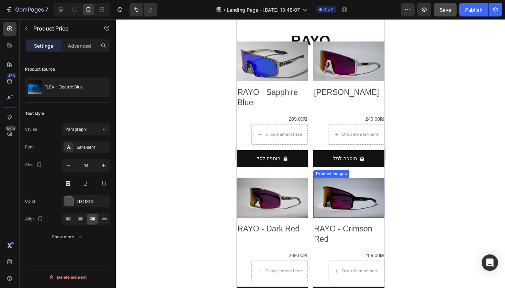
scroll to position [0, 0]
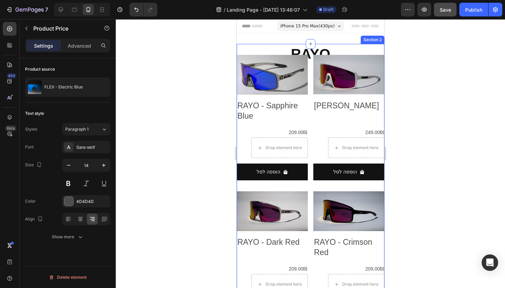
click at [359, 46] on div "Product Images RAYO - Sapphire Blue Product Title 209.00₪ Product Price Product…" at bounding box center [310, 252] width 148 height 416
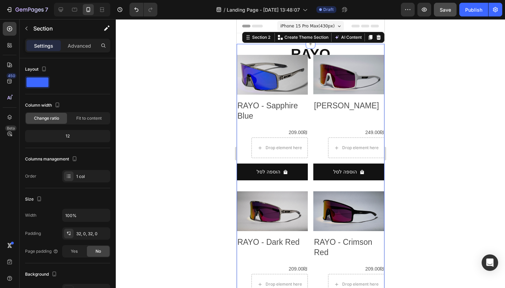
click at [75, 54] on div "Settings Advanced" at bounding box center [68, 49] width 96 height 20
click at [72, 48] on p "Advanced" at bounding box center [79, 45] width 23 height 7
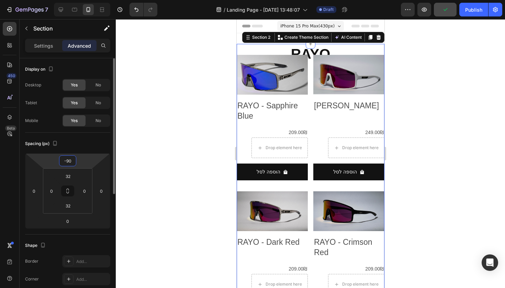
drag, startPoint x: 74, startPoint y: 163, endPoint x: 67, endPoint y: 161, distance: 7.4
click at [67, 161] on input "-90" at bounding box center [68, 161] width 14 height 10
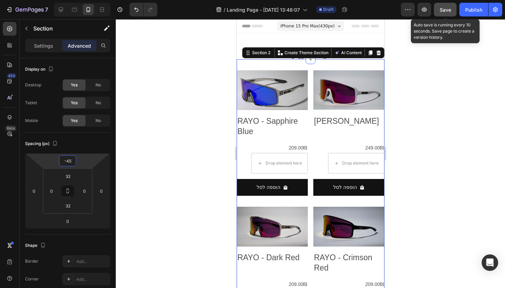
type input "-45"
click at [450, 15] on button "Save" at bounding box center [445, 10] width 23 height 14
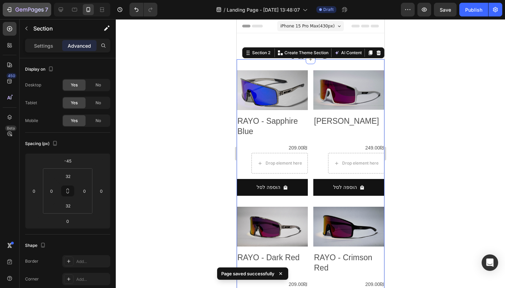
click at [26, 15] on button "7" at bounding box center [27, 10] width 48 height 14
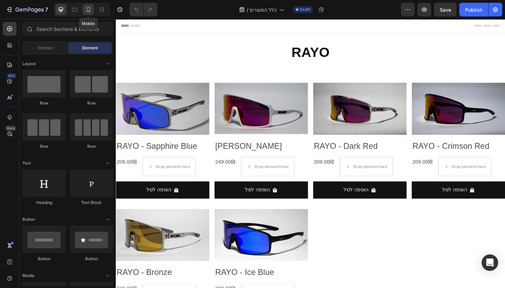
click at [89, 9] on icon at bounding box center [88, 9] width 7 height 7
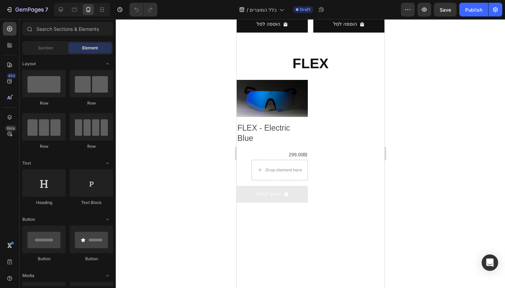
scroll to position [283, 0]
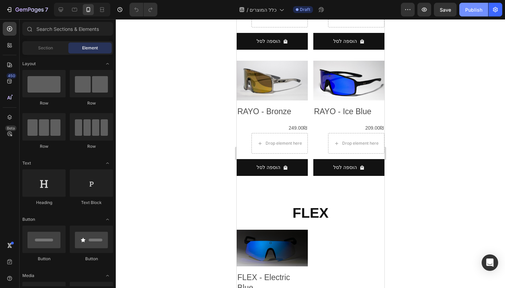
click at [480, 13] on button "Publish" at bounding box center [473, 10] width 29 height 14
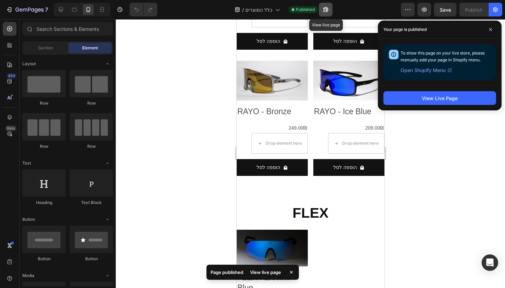
click at [326, 6] on icon "button" at bounding box center [325, 9] width 7 height 7
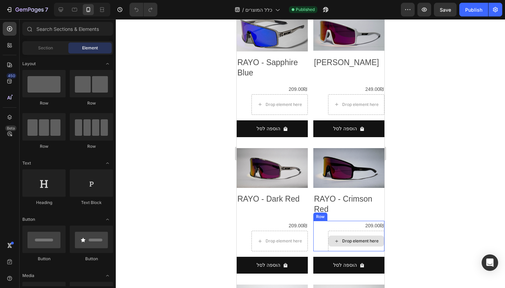
scroll to position [60, 0]
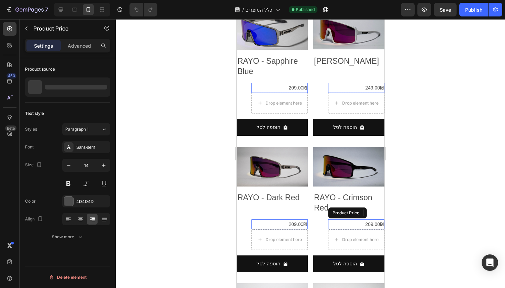
click at [369, 220] on div "209.00₪" at bounding box center [356, 225] width 56 height 10
click at [368, 220] on div "209.00₪" at bounding box center [356, 225] width 56 height 10
click at [365, 220] on div "209.00₪" at bounding box center [356, 225] width 56 height 10
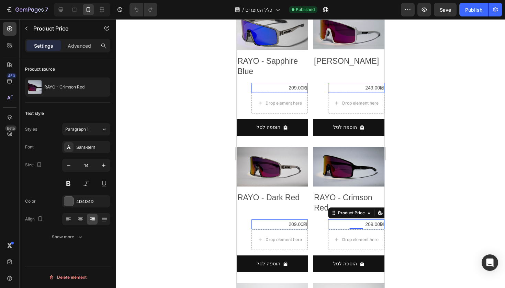
click at [366, 220] on div "209.00₪" at bounding box center [356, 225] width 56 height 10
click at [72, 220] on div at bounding box center [68, 219] width 11 height 11
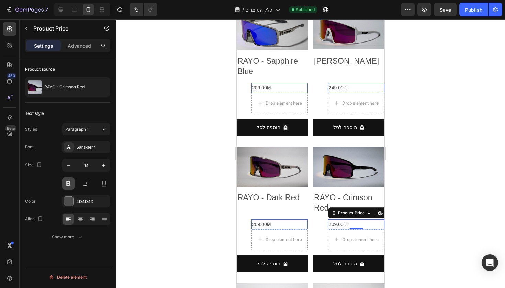
click at [70, 183] on button at bounding box center [68, 184] width 12 height 12
click at [101, 167] on icon "button" at bounding box center [103, 165] width 7 height 7
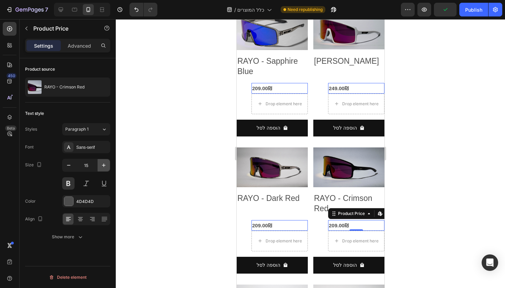
click at [101, 167] on icon "button" at bounding box center [103, 165] width 7 height 7
type input "17"
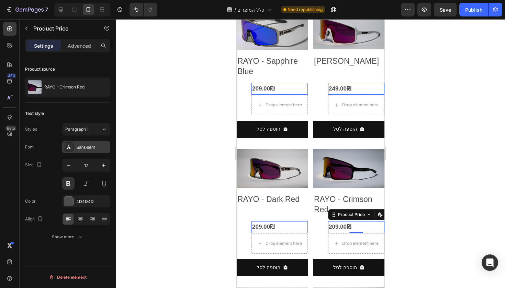
click at [89, 149] on div "Sans-serif" at bounding box center [92, 148] width 32 height 6
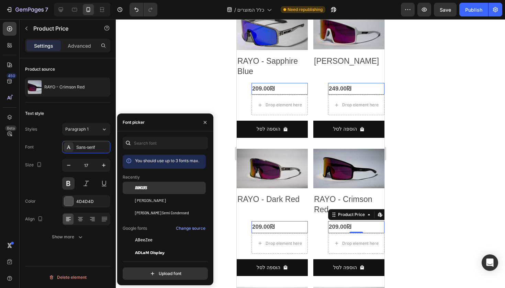
click at [164, 189] on div "Bangers" at bounding box center [169, 188] width 69 height 6
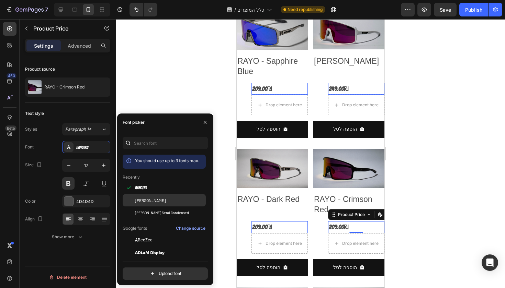
click at [161, 195] on div "Barlow" at bounding box center [164, 200] width 83 height 12
click at [160, 201] on div "Barlow" at bounding box center [169, 200] width 69 height 6
click at [157, 203] on div "Barlow" at bounding box center [169, 200] width 69 height 6
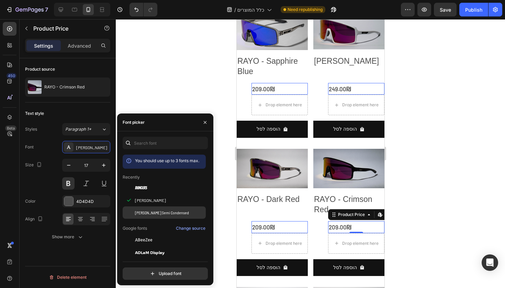
click at [158, 209] on div "Barlow Semi Condensed" at bounding box center [164, 213] width 83 height 12
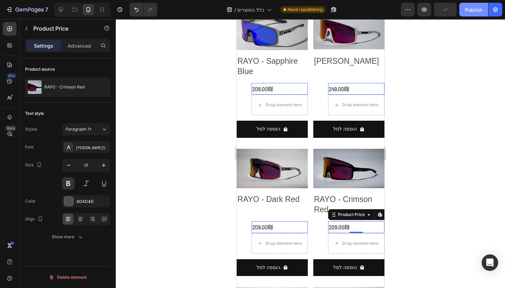
click at [470, 9] on div "Publish" at bounding box center [473, 9] width 17 height 7
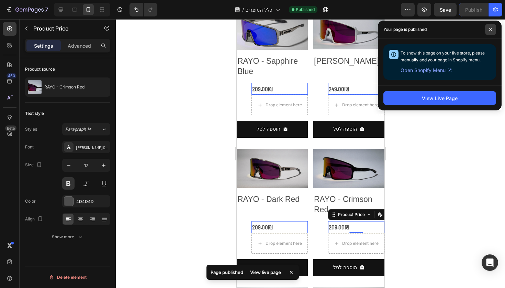
click at [488, 26] on span at bounding box center [490, 29] width 11 height 11
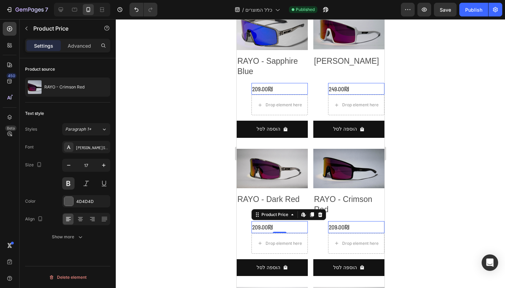
click at [282, 223] on div "209.00₪" at bounding box center [279, 227] width 56 height 12
click at [94, 217] on icon at bounding box center [92, 217] width 5 height 1
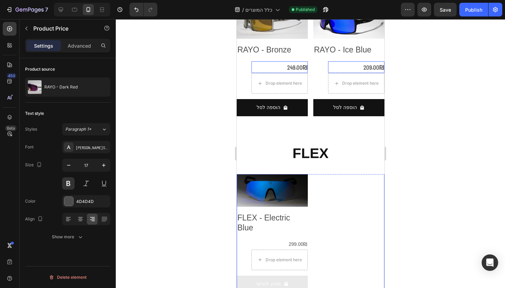
scroll to position [401, 0]
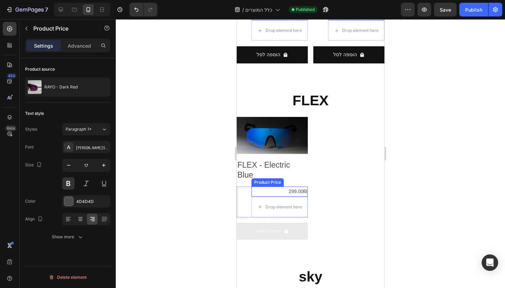
click at [289, 187] on div "299.00₪" at bounding box center [279, 192] width 56 height 10
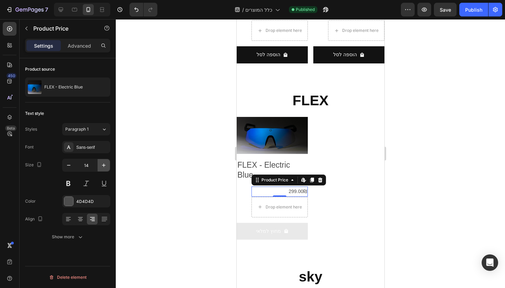
click at [104, 167] on icon "button" at bounding box center [103, 165] width 3 height 3
type input "17"
click at [92, 150] on div "Sans-serif" at bounding box center [92, 148] width 32 height 6
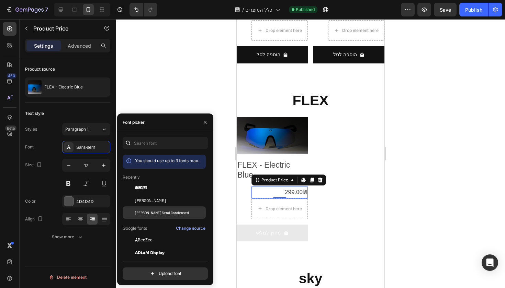
click at [176, 211] on div "Barlow Semi Condensed" at bounding box center [169, 213] width 69 height 6
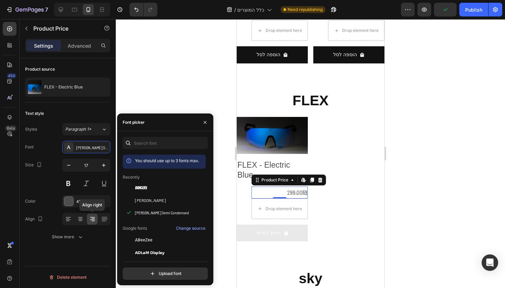
click at [94, 219] on icon at bounding box center [92, 219] width 7 height 7
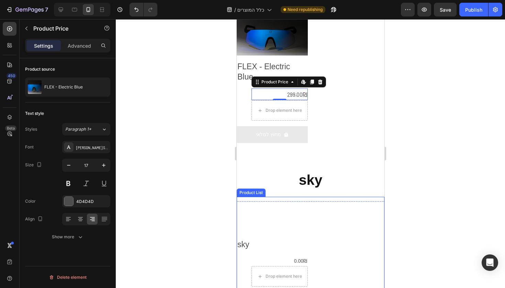
scroll to position [523, 0]
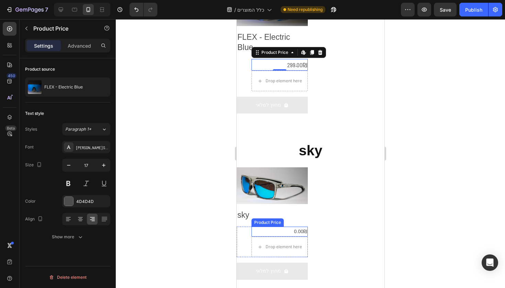
click at [289, 228] on div "0.00₪" at bounding box center [279, 232] width 56 height 10
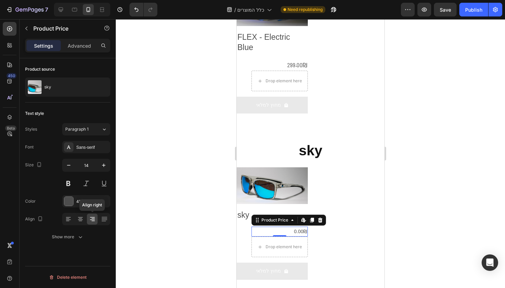
click at [96, 220] on div at bounding box center [92, 219] width 11 height 11
click at [107, 166] on button "button" at bounding box center [104, 165] width 12 height 12
type input "17"
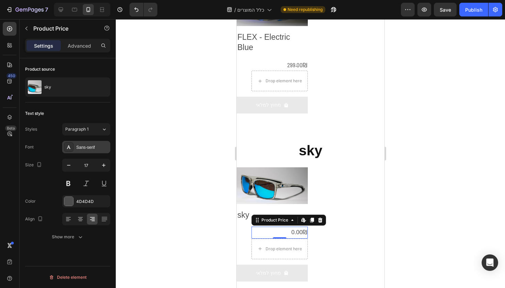
click at [99, 150] on div "Sans-serif" at bounding box center [92, 148] width 32 height 6
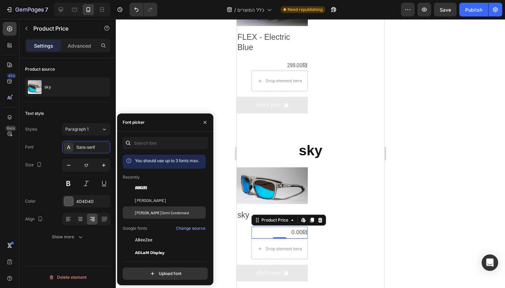
click at [171, 217] on div "Barlow Semi Condensed" at bounding box center [164, 213] width 83 height 12
click at [466, 8] on div "Publish" at bounding box center [473, 9] width 17 height 7
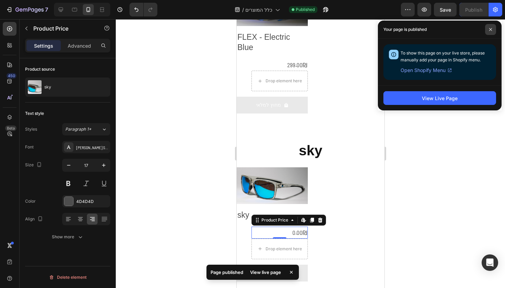
click at [491, 27] on span at bounding box center [490, 29] width 11 height 11
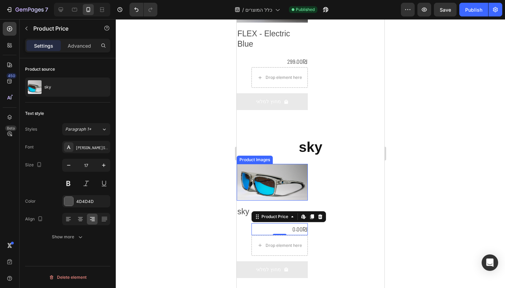
scroll to position [525, 0]
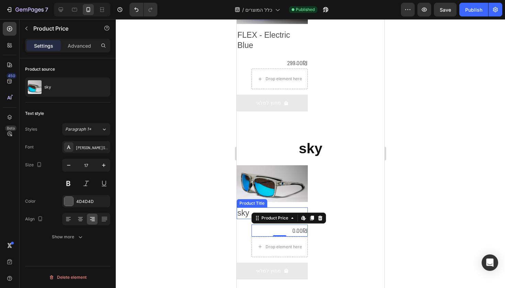
click at [241, 208] on h2 "sky" at bounding box center [271, 214] width 71 height 12
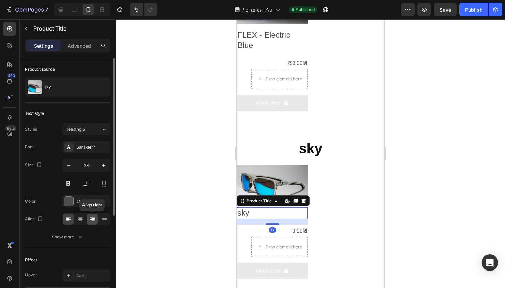
click at [88, 218] on div at bounding box center [92, 219] width 11 height 11
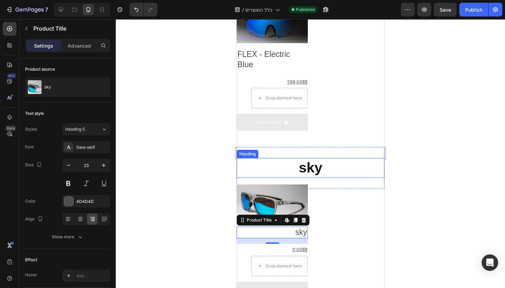
scroll to position [398, 0]
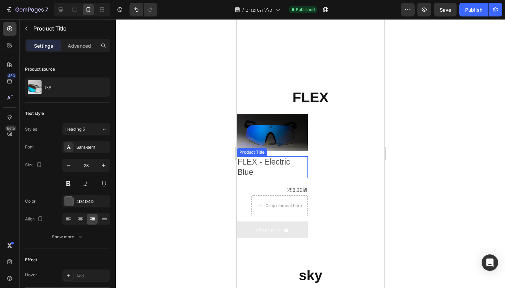
click at [280, 163] on h2 "FLEX - Electric Blue" at bounding box center [271, 168] width 71 height 22
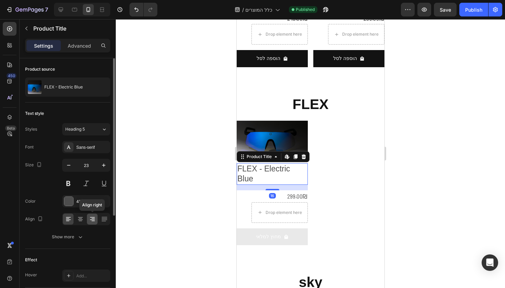
click at [97, 216] on div at bounding box center [92, 219] width 11 height 11
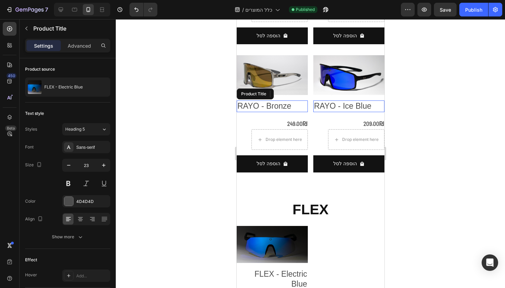
click at [287, 101] on h2 "RAYO - Bronze" at bounding box center [271, 107] width 71 height 12
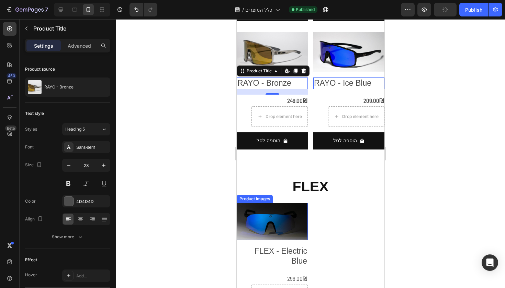
scroll to position [392, 0]
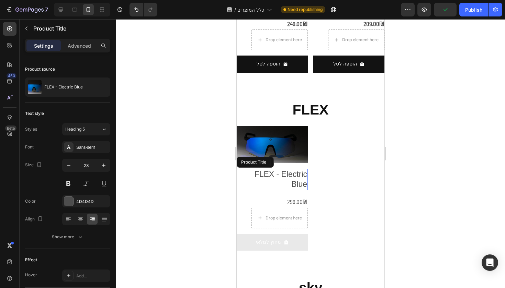
click at [273, 169] on h2 "FLEX - Electric Blue" at bounding box center [271, 180] width 71 height 22
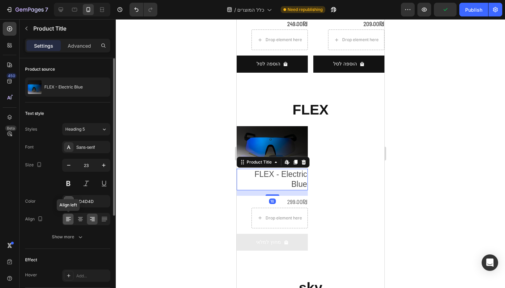
click at [71, 219] on icon at bounding box center [68, 219] width 7 height 7
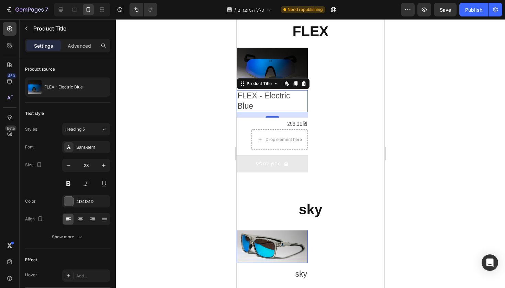
scroll to position [483, 0]
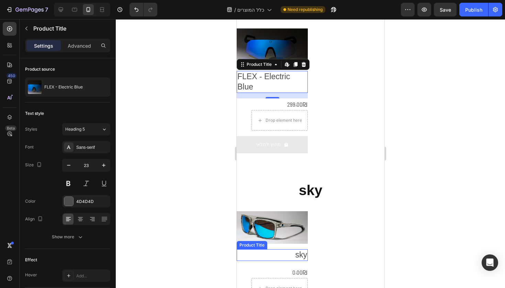
click at [289, 252] on h2 "sky" at bounding box center [271, 256] width 71 height 12
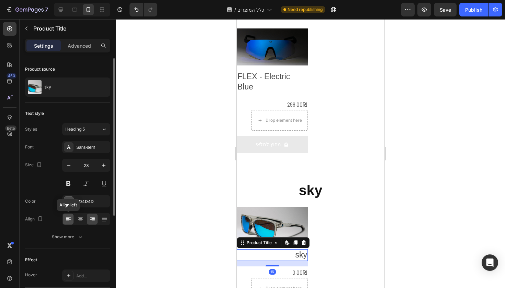
click at [72, 221] on div at bounding box center [68, 219] width 11 height 11
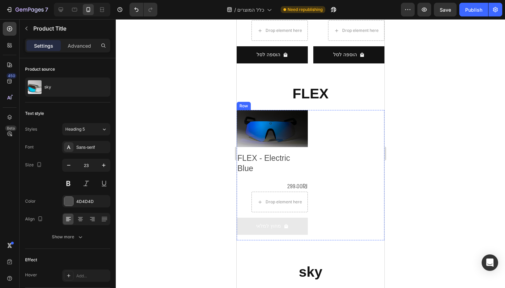
scroll to position [318, 0]
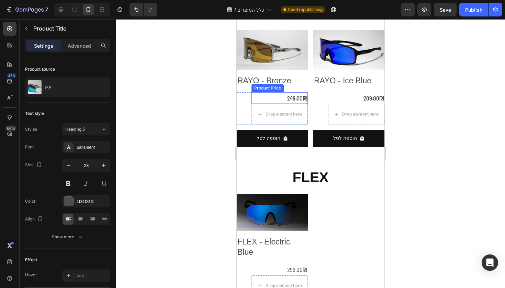
click at [298, 92] on div "249.00₪" at bounding box center [279, 98] width 56 height 12
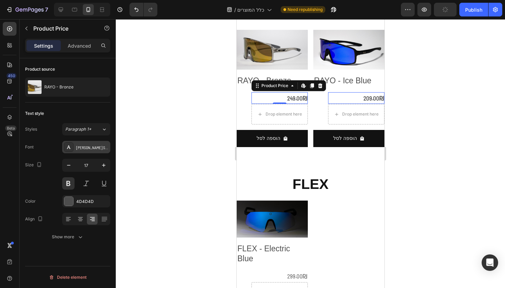
click at [96, 149] on div "Barlow Semi Condensed" at bounding box center [92, 148] width 32 height 6
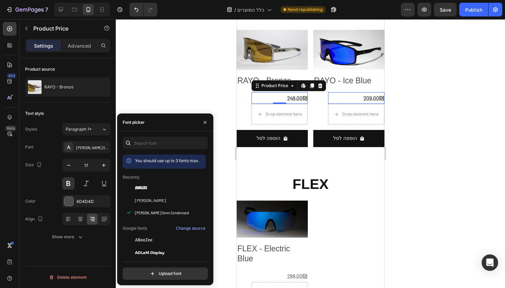
click at [468, 154] on div at bounding box center [310, 153] width 389 height 269
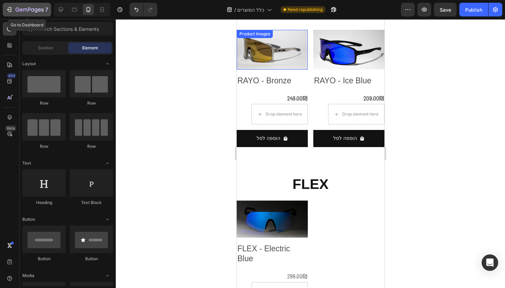
click at [24, 7] on div "7" at bounding box center [31, 9] width 33 height 8
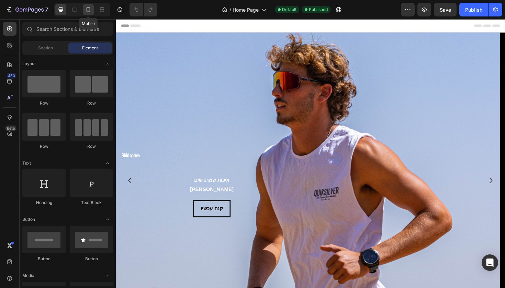
click at [88, 14] on div at bounding box center [88, 9] width 11 height 11
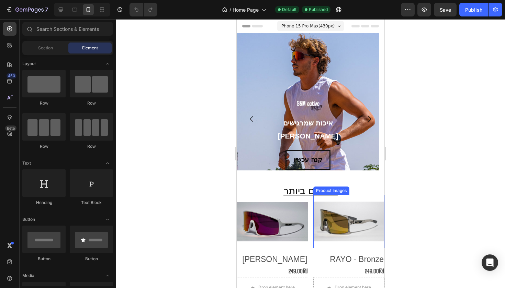
scroll to position [56, 0]
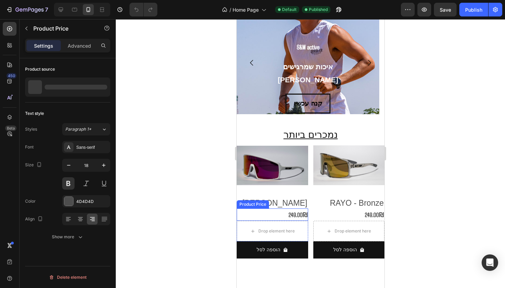
click at [296, 214] on div "249.00₪" at bounding box center [271, 215] width 71 height 12
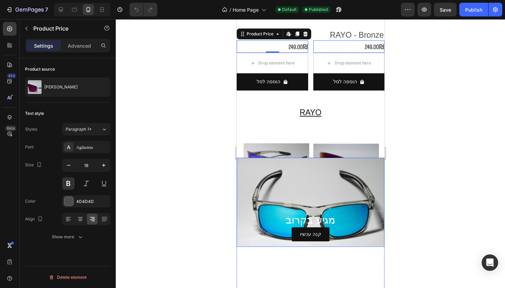
scroll to position [237, 0]
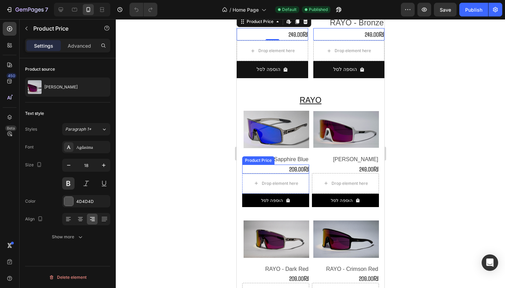
click at [294, 165] on div "209.00₪" at bounding box center [275, 169] width 67 height 9
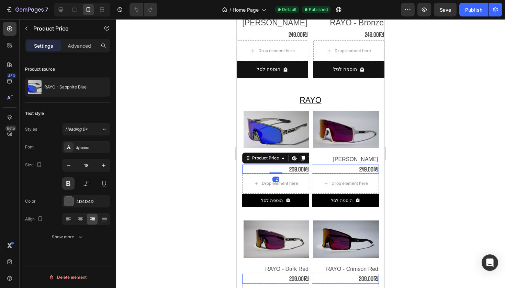
click at [294, 166] on div "209.00₪" at bounding box center [275, 169] width 67 height 9
click at [197, 209] on div at bounding box center [310, 153] width 389 height 269
click at [260, 165] on div "209.00₪" at bounding box center [275, 169] width 67 height 9
click at [267, 98] on div "Product Images RAYO - Sapphire Blue Product Title 209.00₪ Product Price Edit co…" at bounding box center [310, 271] width 137 height 346
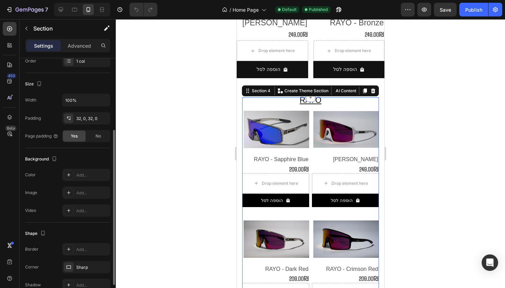
scroll to position [151, 0]
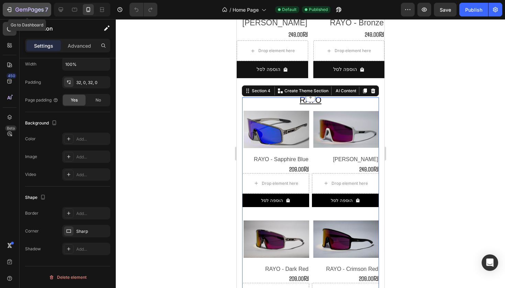
click at [12, 12] on icon "button" at bounding box center [9, 9] width 7 height 7
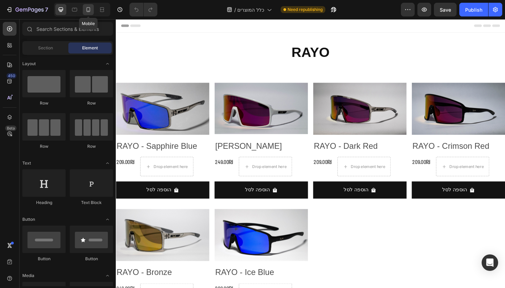
click at [88, 14] on div at bounding box center [88, 9] width 11 height 11
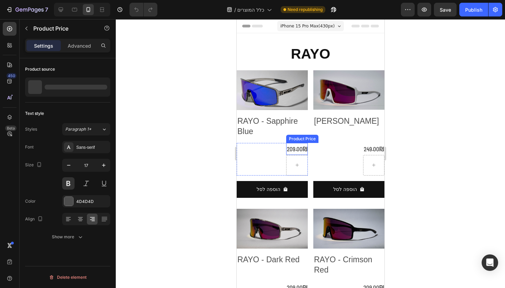
click at [298, 151] on div "209.00₪" at bounding box center [297, 149] width 22 height 12
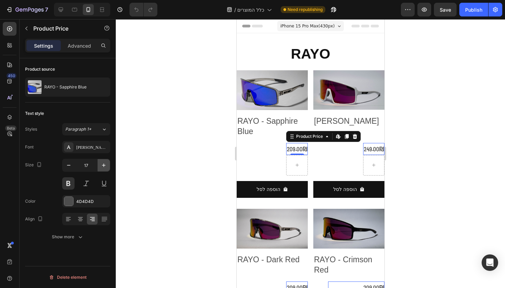
click at [101, 161] on button "button" at bounding box center [104, 165] width 12 height 12
type input "18"
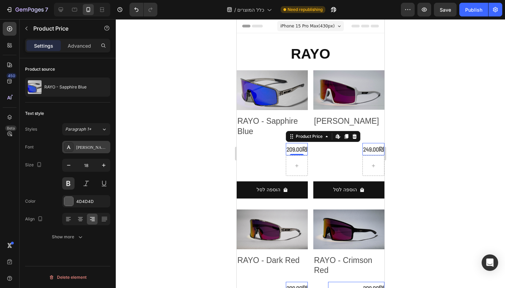
click at [80, 149] on div "[PERSON_NAME] Semi Condensed" at bounding box center [92, 148] width 32 height 6
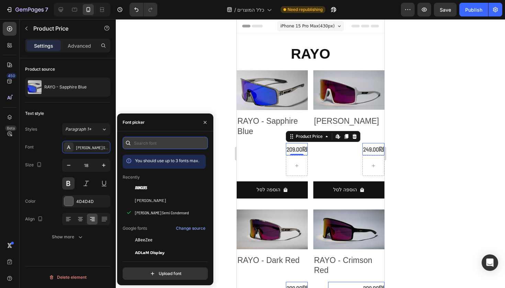
click at [150, 147] on input "text" at bounding box center [165, 143] width 85 height 12
type input "ש"
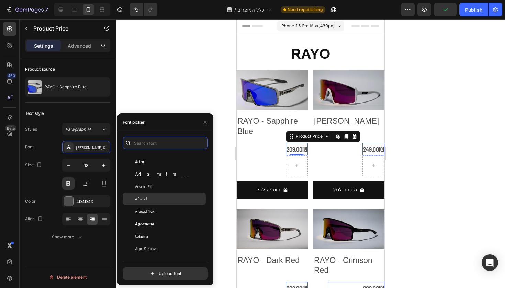
scroll to position [200, 0]
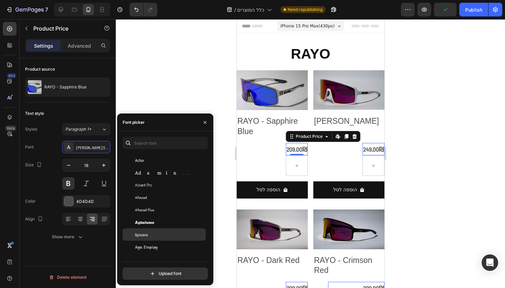
click at [160, 238] on div "Agdasima" at bounding box center [164, 235] width 83 height 12
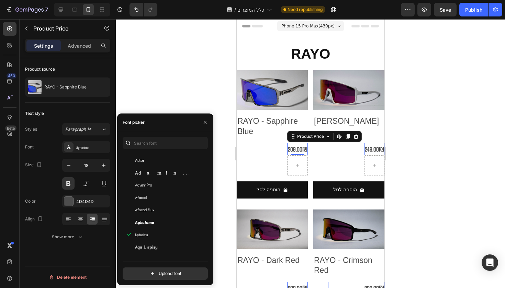
click at [435, 150] on div at bounding box center [310, 153] width 389 height 269
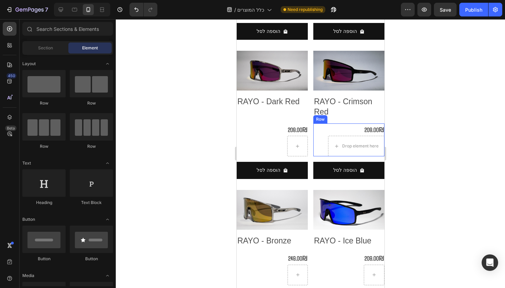
scroll to position [342, 0]
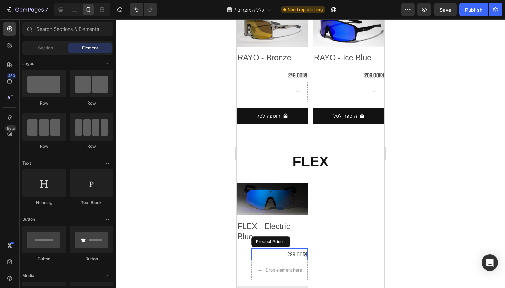
click at [294, 249] on div "299.00₪" at bounding box center [279, 255] width 56 height 12
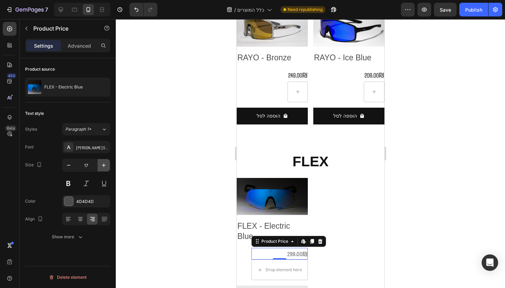
click at [101, 169] on icon "button" at bounding box center [103, 165] width 7 height 7
type input "18"
click at [91, 149] on div "[PERSON_NAME] Semi Condensed" at bounding box center [92, 148] width 32 height 6
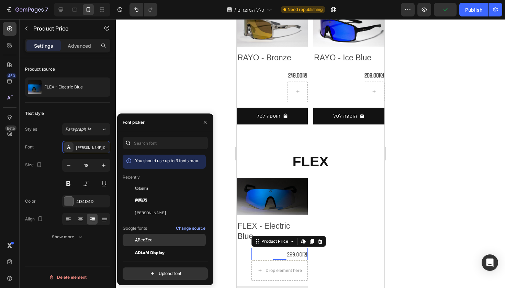
scroll to position [5, 0]
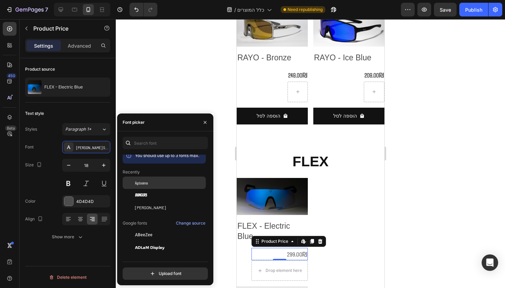
click at [146, 186] on div "Agdasima" at bounding box center [164, 183] width 83 height 12
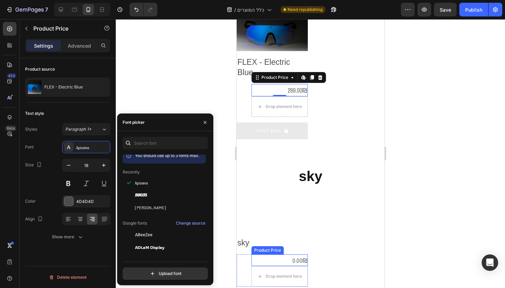
scroll to position [510, 0]
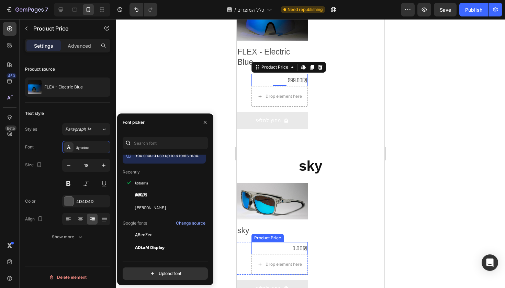
click at [297, 247] on div "0.00₪" at bounding box center [279, 248] width 56 height 12
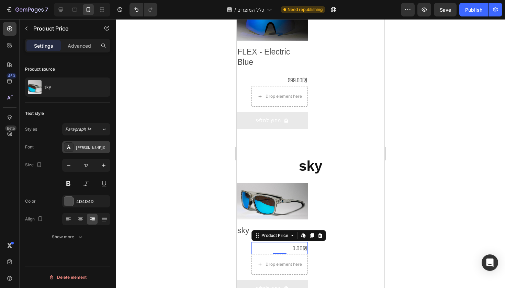
click at [92, 151] on div "[PERSON_NAME] Semi Condensed" at bounding box center [86, 147] width 48 height 12
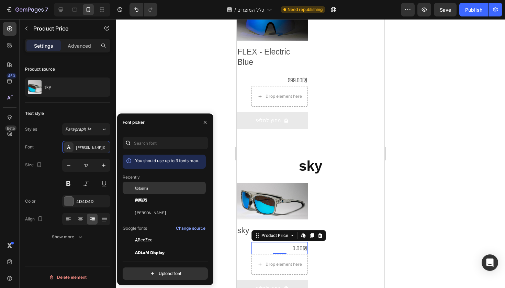
click at [148, 190] on div "Agdasima" at bounding box center [169, 188] width 69 height 6
click at [103, 163] on icon "button" at bounding box center [103, 165] width 7 height 7
type input "18"
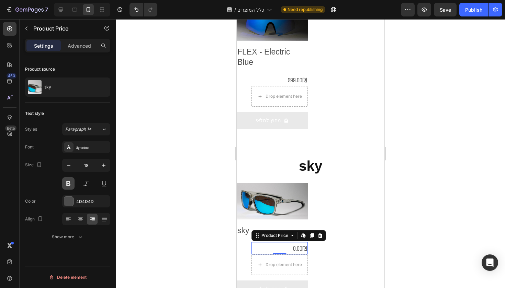
click at [66, 183] on button at bounding box center [68, 184] width 12 height 12
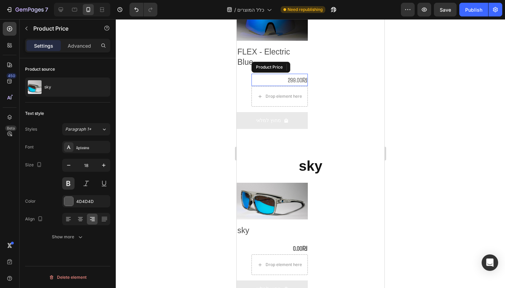
click at [298, 81] on div "299.00₪" at bounding box center [279, 80] width 56 height 12
click at [74, 184] on button at bounding box center [68, 184] width 12 height 12
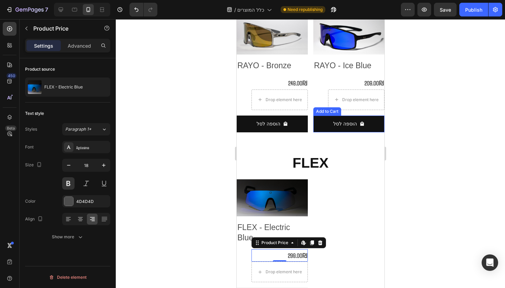
scroll to position [316, 0]
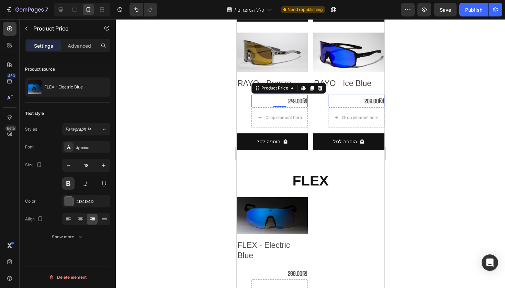
click at [294, 96] on div "249.00₪" at bounding box center [279, 101] width 56 height 12
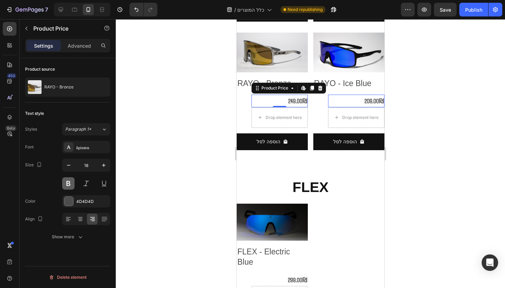
click at [67, 185] on button at bounding box center [68, 184] width 12 height 12
click at [373, 95] on div "209.00₪" at bounding box center [356, 101] width 56 height 12
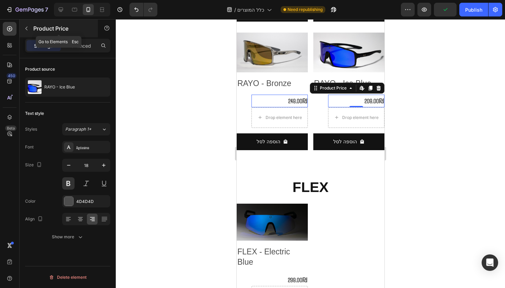
click at [29, 32] on button "button" at bounding box center [26, 28] width 11 height 11
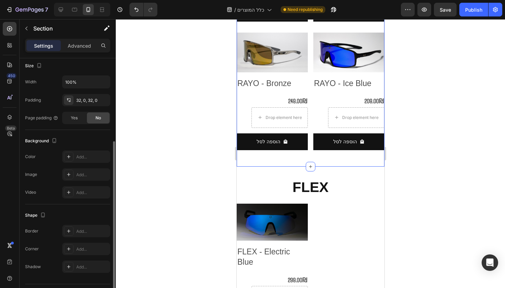
scroll to position [151, 0]
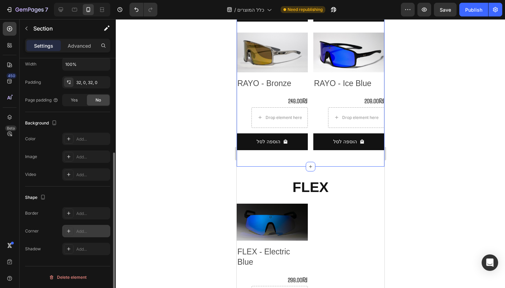
click at [81, 231] on div "Add..." at bounding box center [92, 232] width 32 height 6
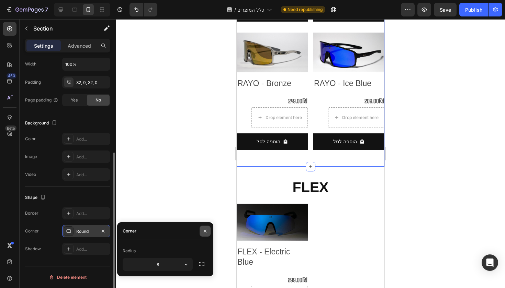
click at [208, 234] on button "button" at bounding box center [205, 231] width 11 height 11
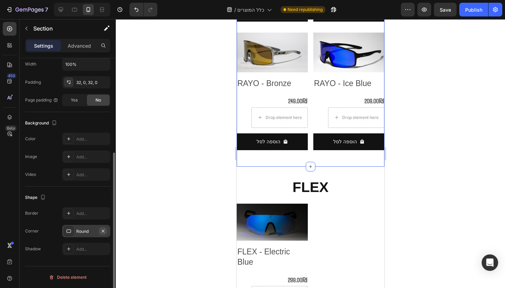
click at [103, 234] on icon "button" at bounding box center [102, 231] width 5 height 5
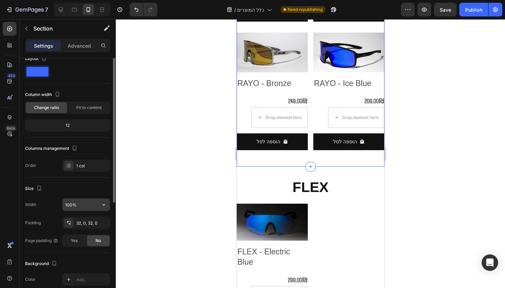
scroll to position [0, 0]
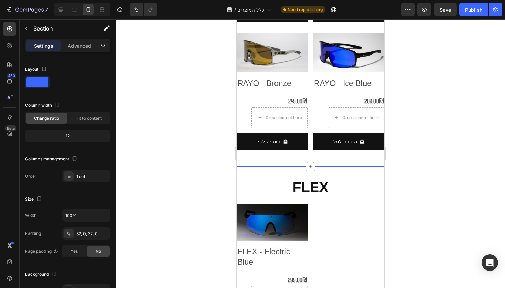
click at [76, 40] on div "Settings Advanced" at bounding box center [67, 46] width 85 height 14
click at [78, 45] on p "Advanced" at bounding box center [79, 45] width 23 height 7
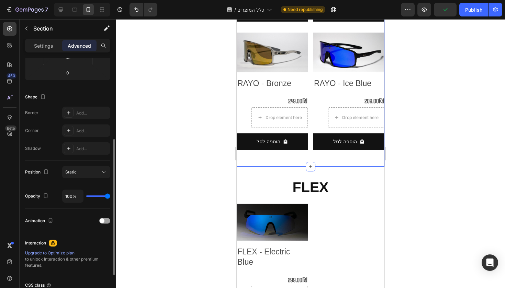
scroll to position [180, 0]
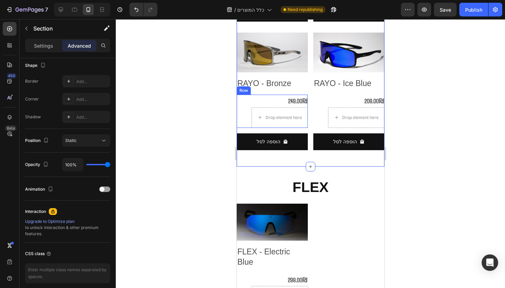
click at [242, 105] on div "249.00₪ Product Price Product Price Drop element here Row" at bounding box center [271, 111] width 71 height 33
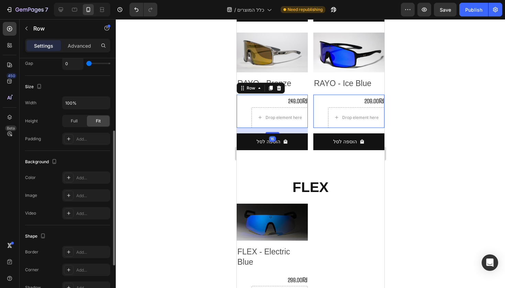
scroll to position [212, 0]
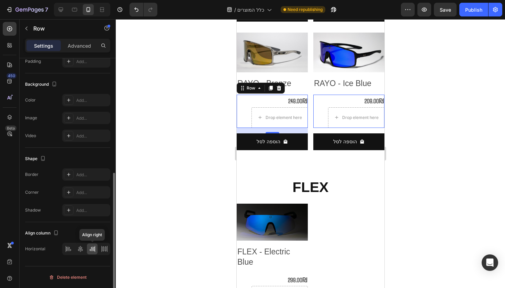
click at [94, 249] on icon at bounding box center [92, 248] width 3 height 2
click at [83, 249] on icon at bounding box center [80, 249] width 7 height 7
click at [89, 249] on icon at bounding box center [92, 249] width 7 height 7
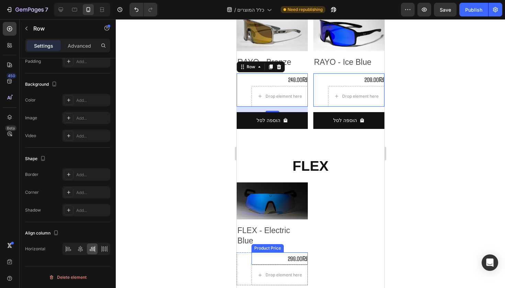
click at [258, 253] on div "299.00₪" at bounding box center [279, 259] width 56 height 12
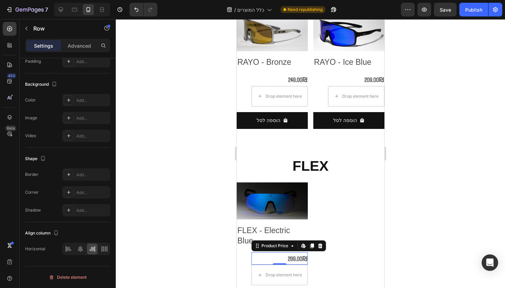
scroll to position [0, 0]
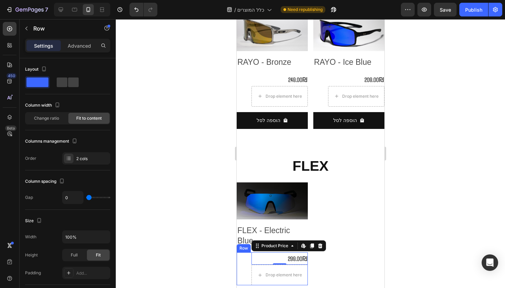
click at [244, 264] on div "299.00₪ Product Price Edit content in Shopify 0 Product Price Edit content in S…" at bounding box center [271, 269] width 71 height 33
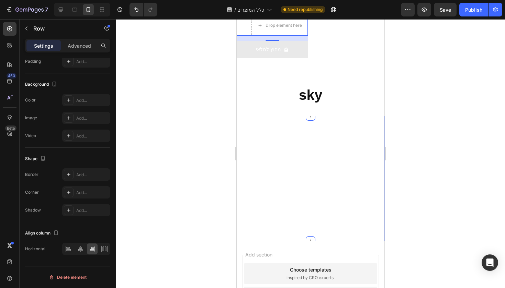
scroll to position [629, 0]
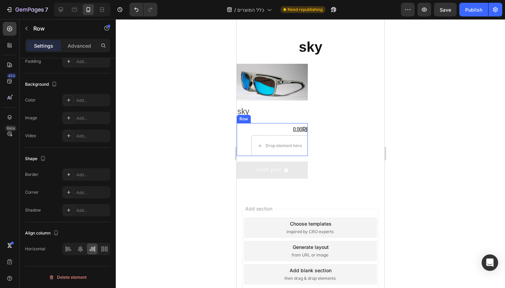
click at [242, 140] on div "0.00₪ Product Price Product Price Drop element here Row" at bounding box center [271, 139] width 71 height 33
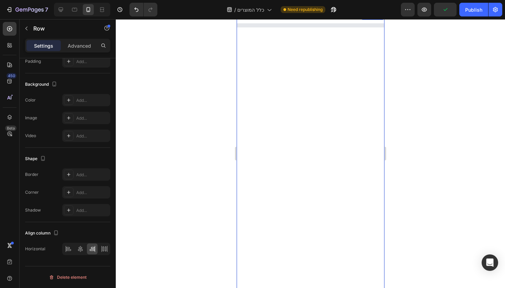
scroll to position [0, 0]
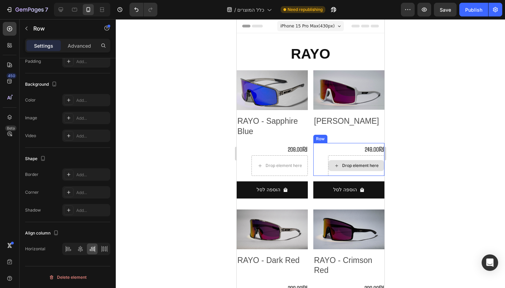
click at [338, 153] on div "249.00₪" at bounding box center [356, 149] width 56 height 12
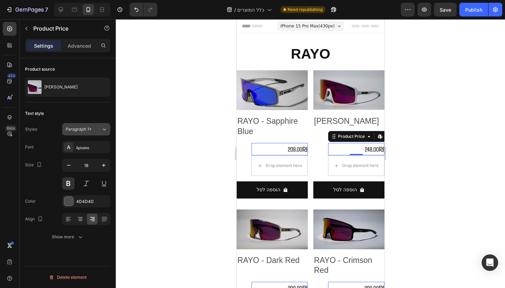
click at [92, 132] on div "Paragraph 1*" at bounding box center [79, 129] width 28 height 6
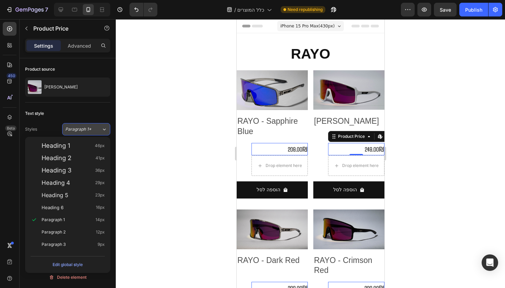
click at [92, 132] on div "Paragraph 1*" at bounding box center [79, 129] width 28 height 6
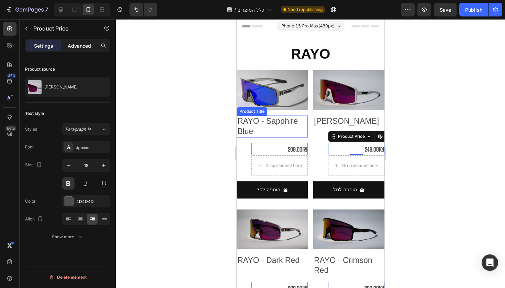
click at [94, 47] on div "Advanced" at bounding box center [79, 45] width 34 height 11
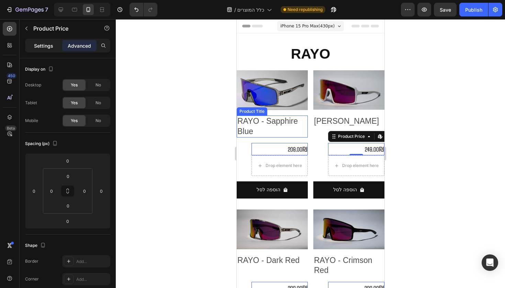
click at [43, 42] on div "Settings" at bounding box center [43, 45] width 34 height 11
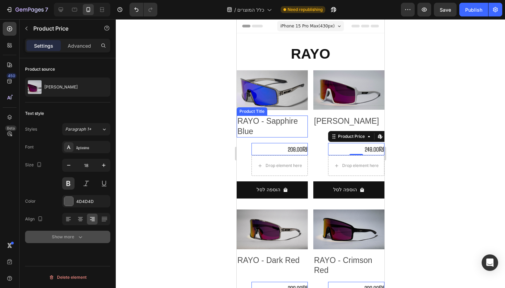
click at [78, 236] on icon "button" at bounding box center [80, 237] width 7 height 7
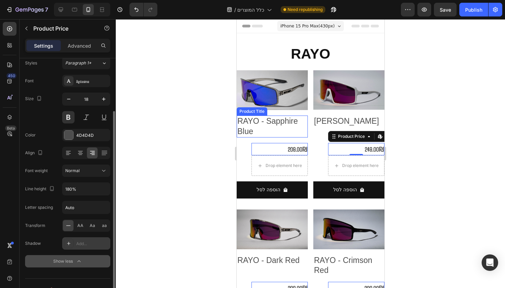
scroll to position [79, 0]
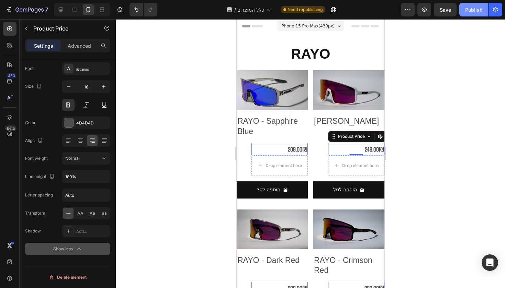
click at [479, 11] on div "Publish" at bounding box center [473, 9] width 17 height 7
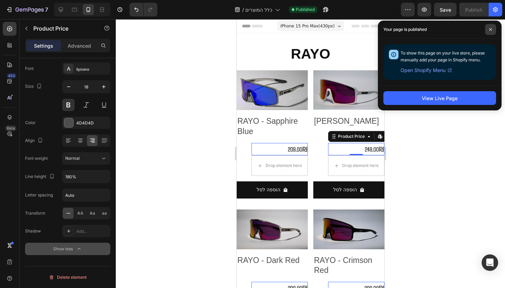
click at [491, 30] on icon at bounding box center [490, 29] width 3 height 3
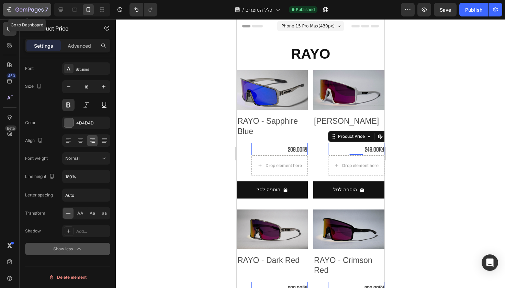
click at [29, 6] on div "7" at bounding box center [31, 9] width 33 height 8
click at [26, 13] on icon "button" at bounding box center [29, 10] width 28 height 6
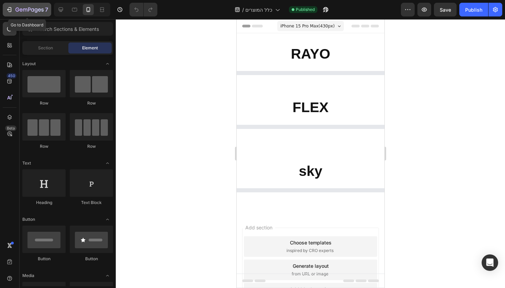
click at [26, 6] on div "7" at bounding box center [31, 9] width 33 height 8
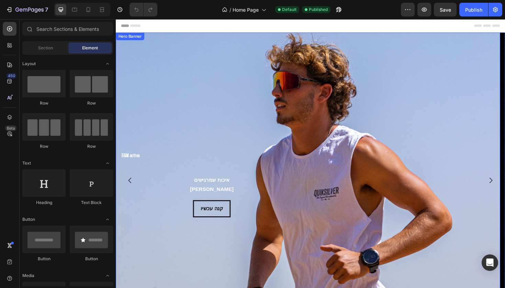
scroll to position [1, 0]
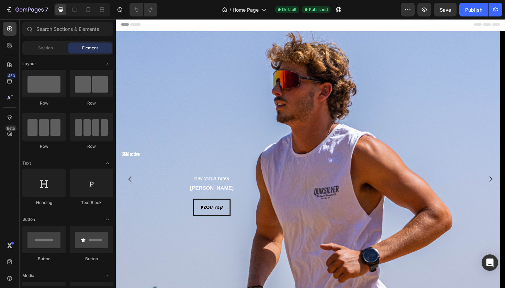
click at [90, 20] on div "Sections(18) Elements(83) Section Element Hero Section Product Detail Brands Tr…" at bounding box center [68, 153] width 96 height 269
click at [88, 13] on div at bounding box center [88, 9] width 11 height 11
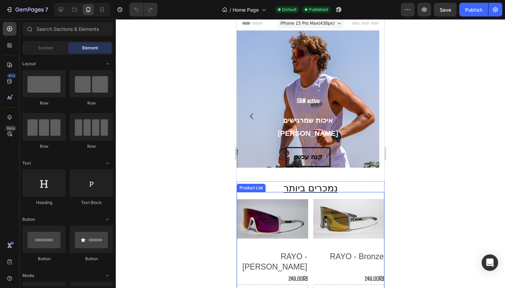
scroll to position [120, 0]
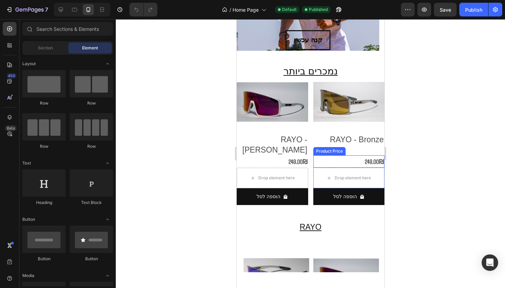
click at [365, 156] on div "249.00₪" at bounding box center [348, 162] width 71 height 12
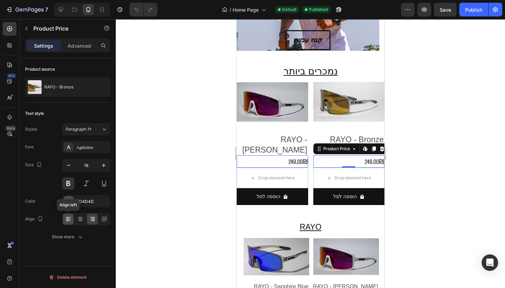
click at [73, 217] on div at bounding box center [68, 219] width 11 height 11
click at [473, 14] on button "Publish" at bounding box center [473, 10] width 29 height 14
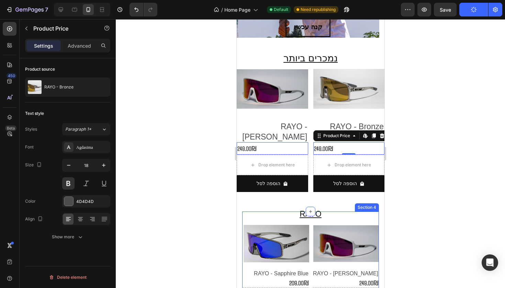
scroll to position [162, 0]
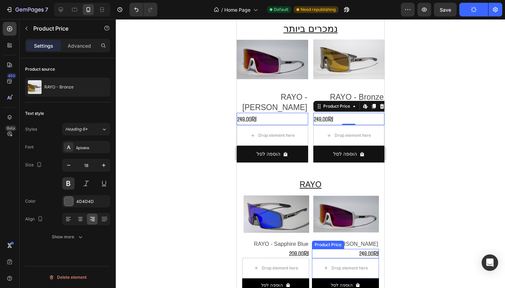
click at [359, 249] on div "249.00₪" at bounding box center [344, 253] width 67 height 9
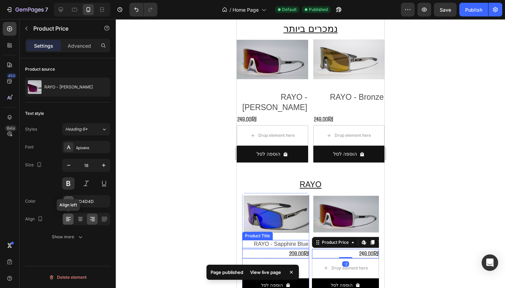
click at [72, 219] on div at bounding box center [68, 219] width 11 height 11
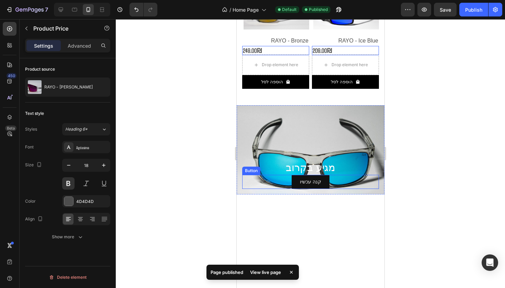
scroll to position [584, 0]
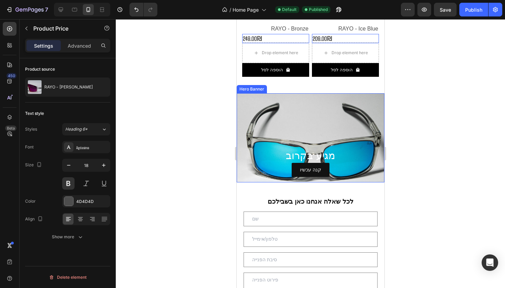
click at [338, 101] on div "מגיע בקרוב Heading קנה עכשיו Button" at bounding box center [310, 139] width 137 height 77
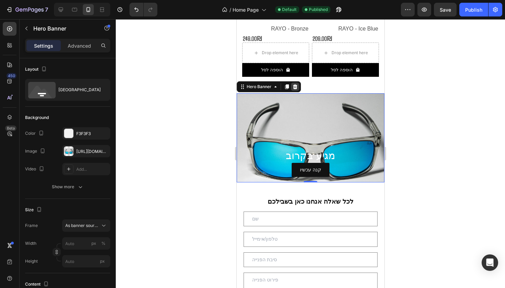
click at [295, 84] on icon at bounding box center [294, 86] width 5 height 5
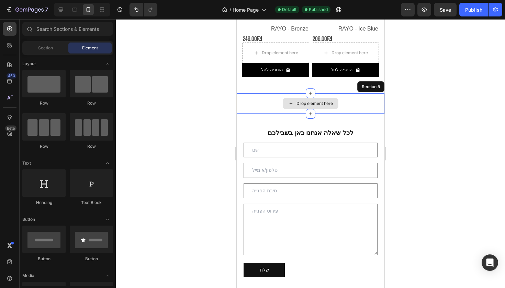
click at [336, 96] on div "Drop element here" at bounding box center [310, 103] width 148 height 21
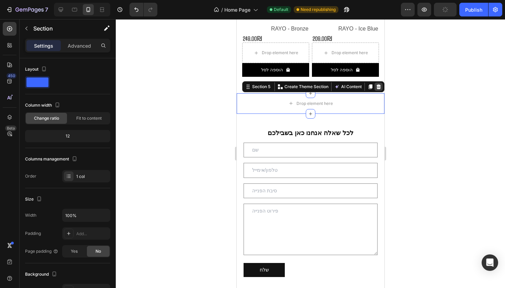
click at [376, 84] on icon at bounding box center [378, 86] width 4 height 5
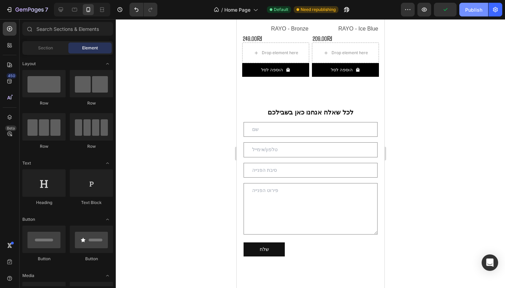
click at [477, 13] on div "Publish" at bounding box center [473, 9] width 17 height 7
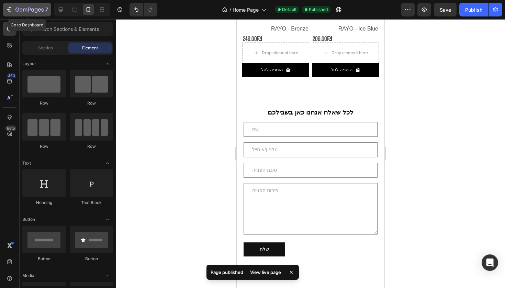
click at [39, 9] on icon "button" at bounding box center [29, 10] width 28 height 6
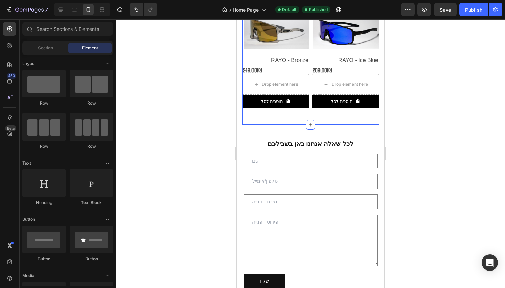
scroll to position [528, 0]
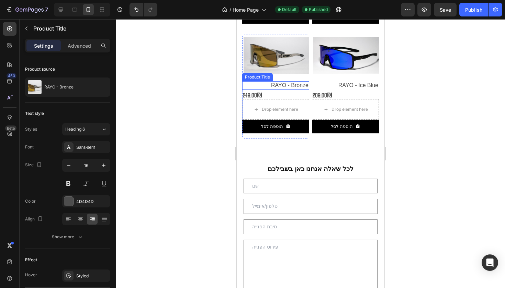
click at [287, 81] on h2 "RAYO - Bronze" at bounding box center [275, 85] width 67 height 9
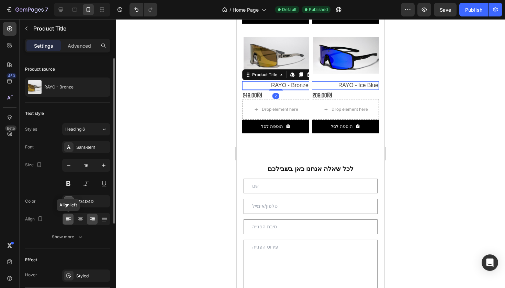
click at [67, 221] on icon at bounding box center [67, 221] width 3 height 1
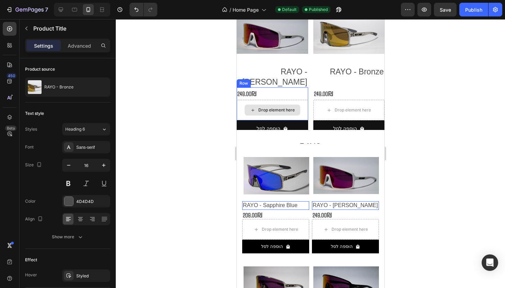
scroll to position [171, 0]
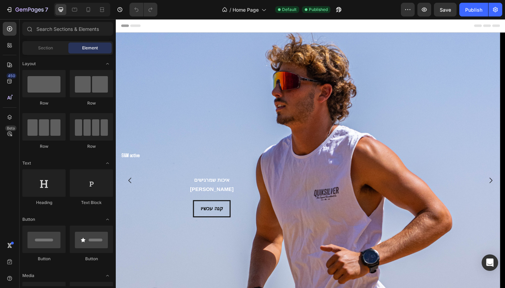
click at [95, 9] on div at bounding box center [82, 10] width 56 height 14
click at [94, 9] on div at bounding box center [82, 10] width 56 height 14
click at [93, 9] on div at bounding box center [88, 9] width 11 height 11
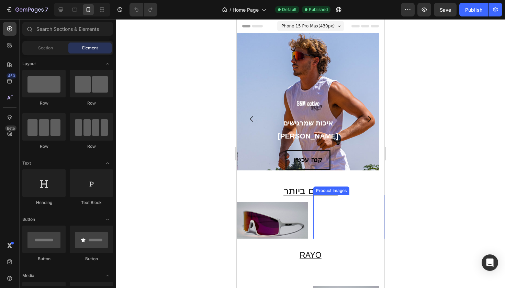
scroll to position [110, 0]
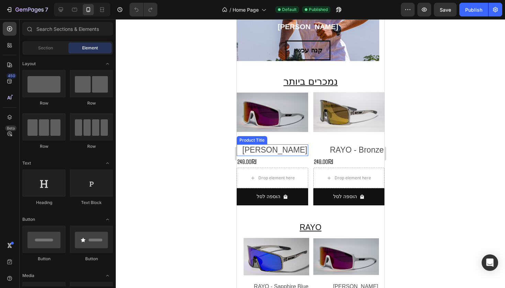
click at [277, 149] on h2 "[PERSON_NAME]" at bounding box center [271, 151] width 71 height 12
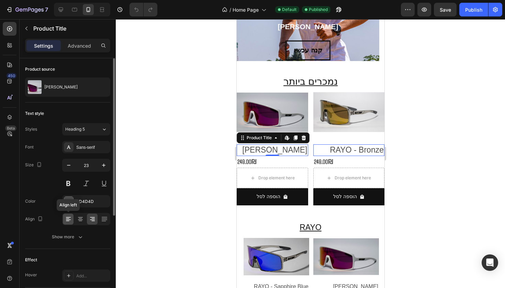
click at [73, 217] on div at bounding box center [68, 219] width 11 height 11
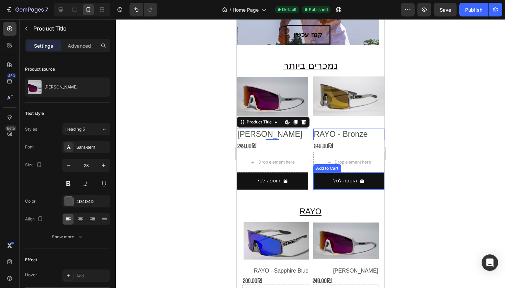
scroll to position [200, 0]
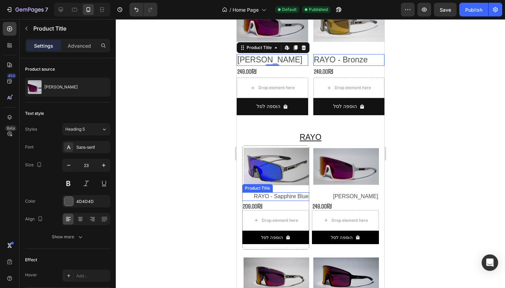
click at [276, 193] on h2 "RAYO - Sapphire Blue" at bounding box center [275, 197] width 67 height 9
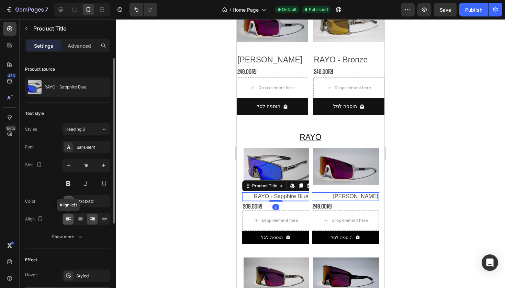
click at [72, 220] on div at bounding box center [68, 219] width 11 height 11
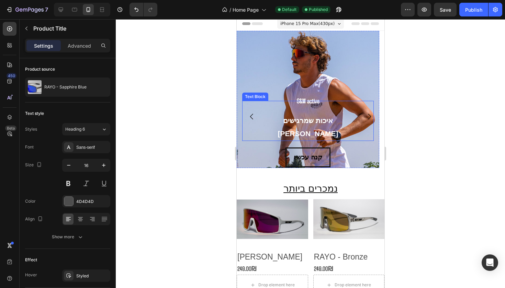
scroll to position [0, 0]
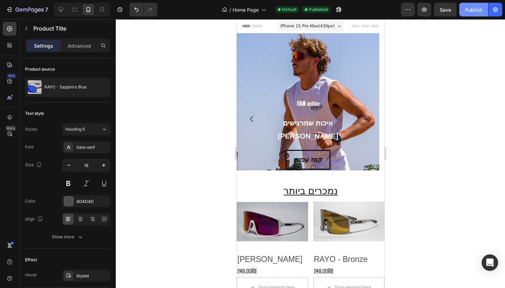
click at [471, 12] on div "Publish" at bounding box center [473, 9] width 17 height 7
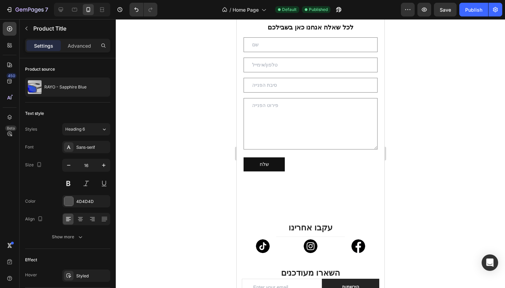
scroll to position [661, 0]
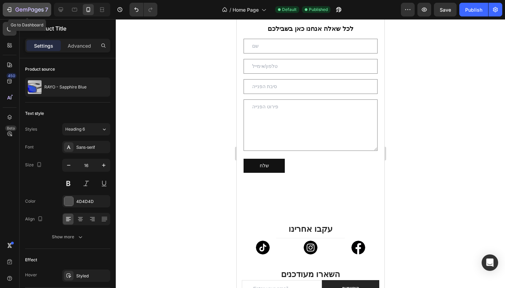
click at [8, 11] on icon "button" at bounding box center [9, 9] width 7 height 7
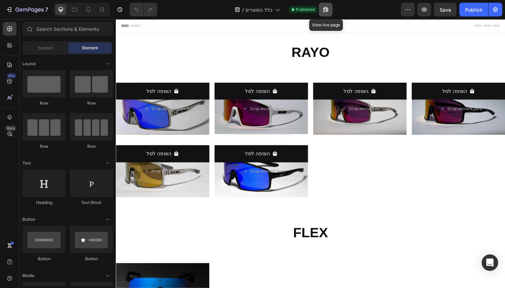
click at [330, 11] on button "button" at bounding box center [326, 10] width 14 height 14
